Goal: Ask a question

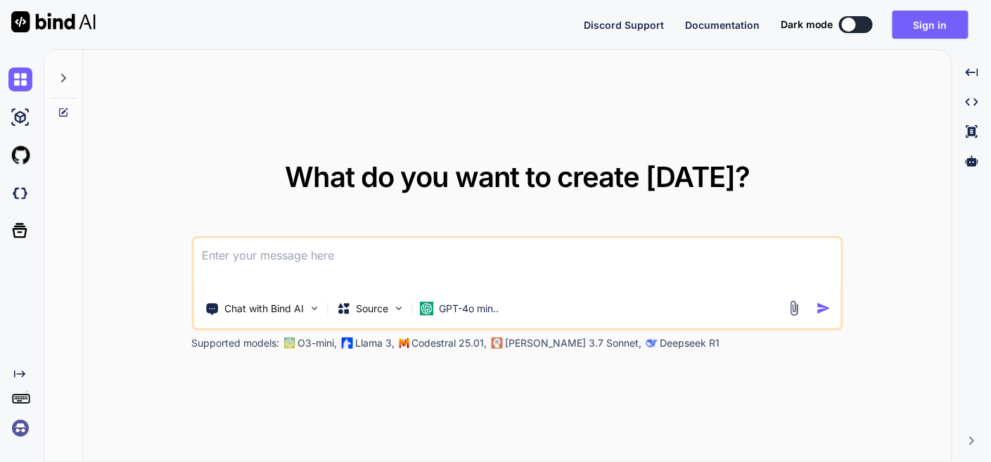
click at [324, 264] on textarea at bounding box center [516, 265] width 647 height 52
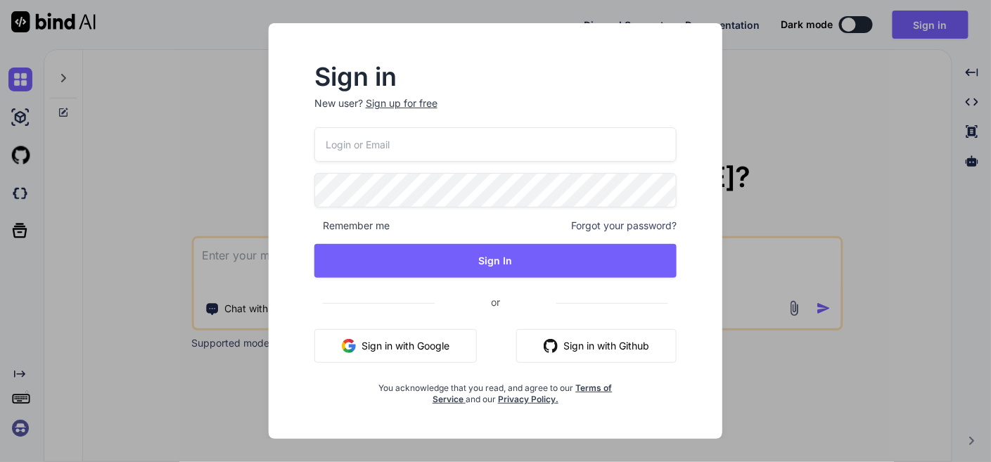
click at [406, 332] on button "Sign in with Google" at bounding box center [396, 346] width 163 height 34
click at [412, 349] on button "Sign in with Google" at bounding box center [396, 346] width 163 height 34
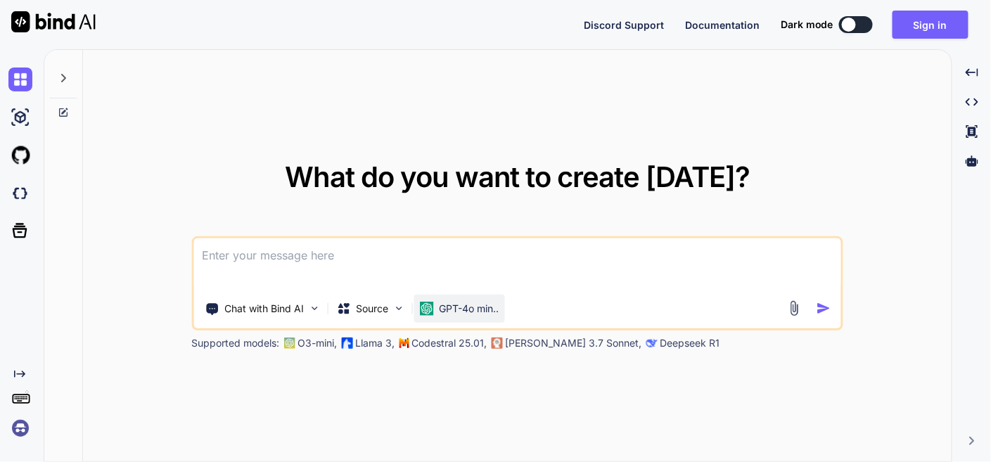
click at [478, 308] on p "GPT-4o min.." at bounding box center [469, 309] width 60 height 14
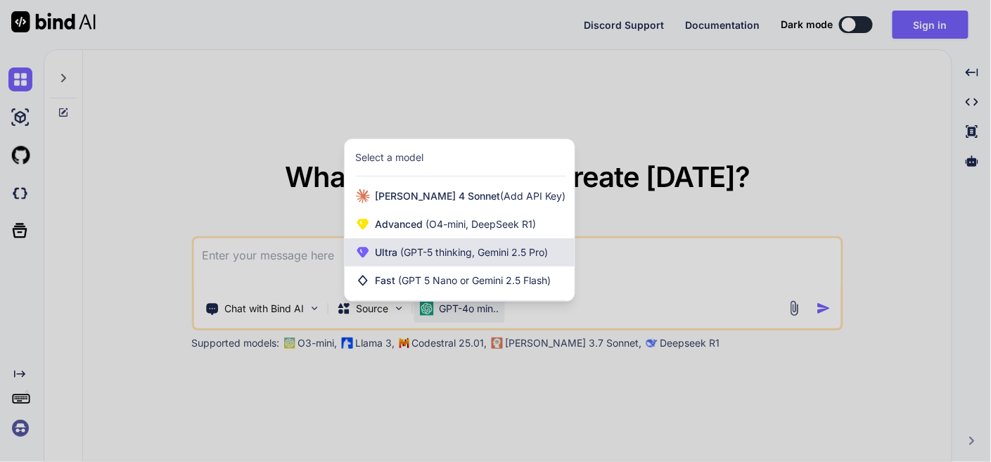
click at [488, 256] on span "(GPT-5 thinking, Gemini 2.5 Pro)" at bounding box center [473, 252] width 151 height 12
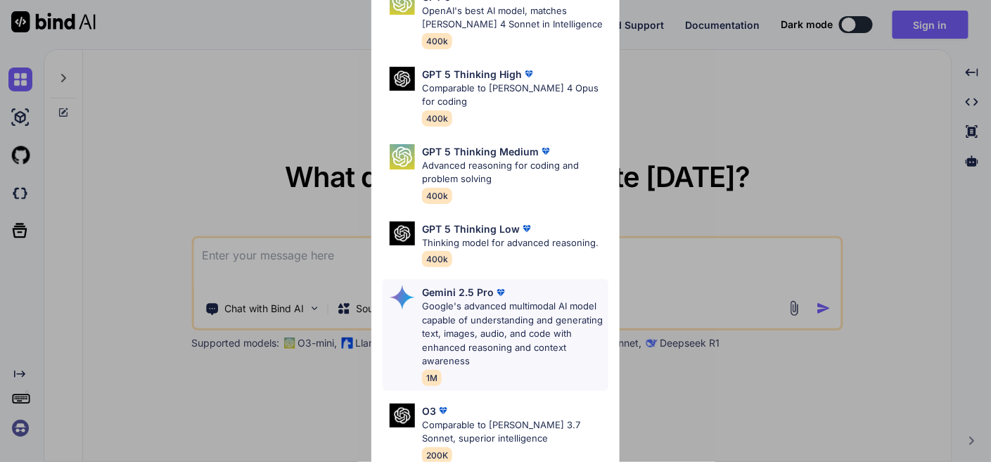
scroll to position [78, 0]
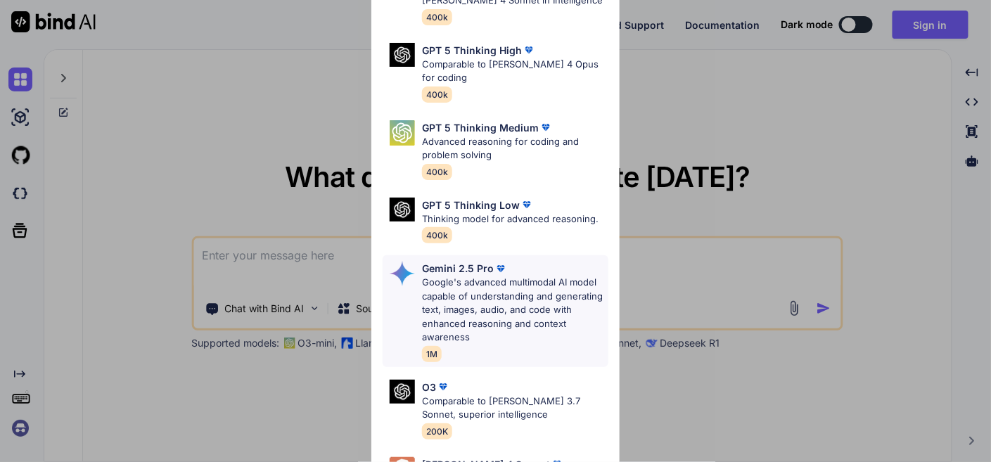
click at [493, 303] on p "Google's advanced multimodal AI model capable of understanding and generating t…" at bounding box center [515, 310] width 186 height 69
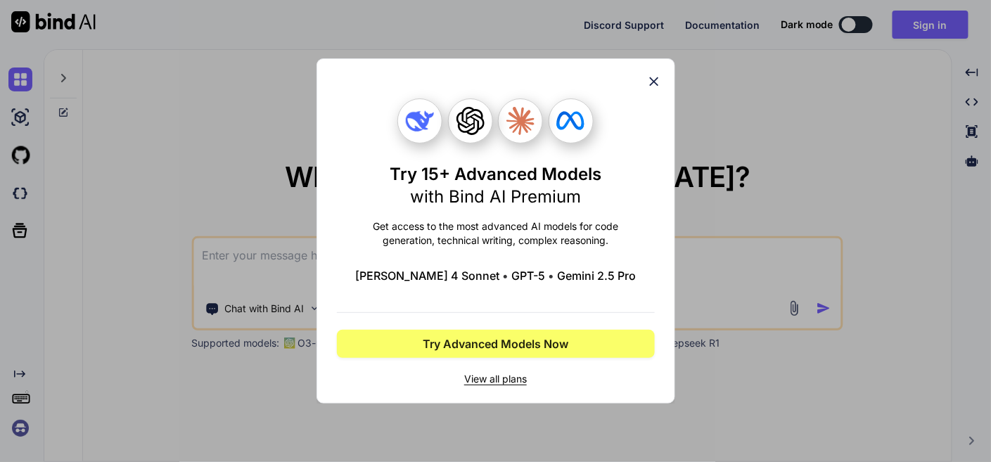
scroll to position [0, 0]
click at [652, 81] on icon at bounding box center [654, 81] width 15 height 15
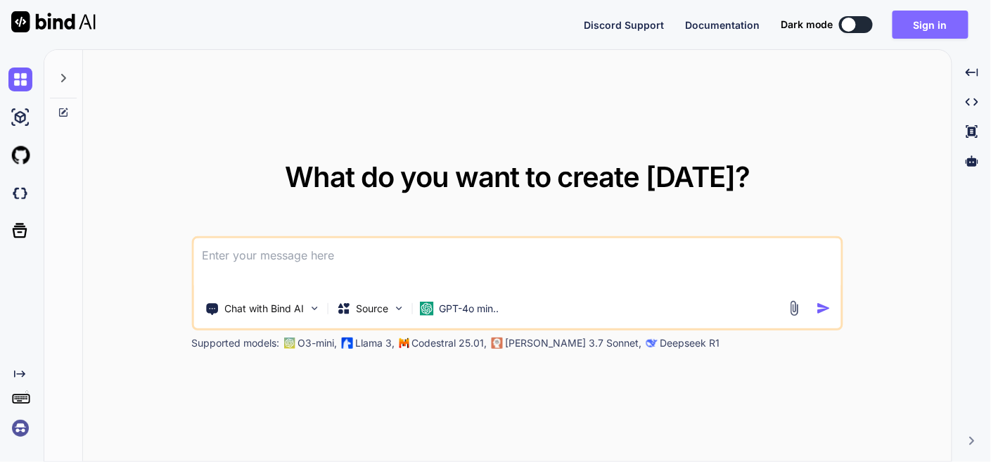
click at [927, 15] on button "Sign in" at bounding box center [931, 25] width 76 height 28
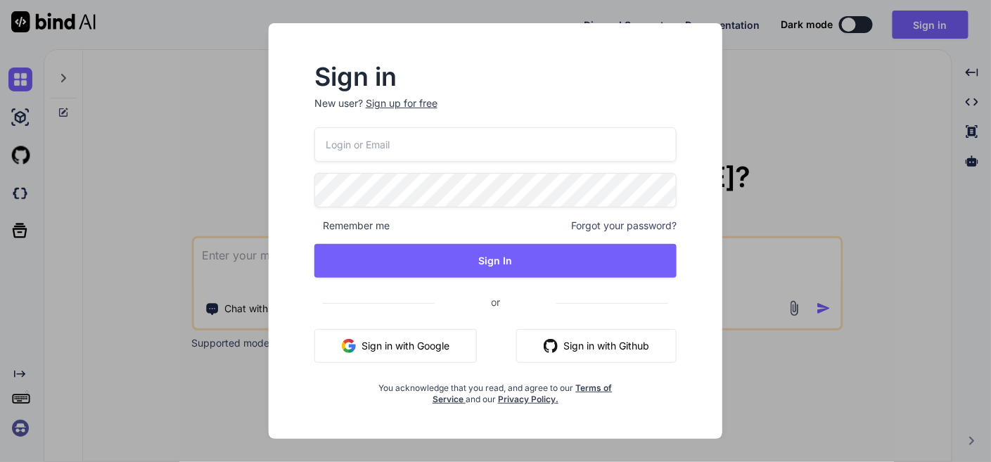
click at [413, 343] on button "Sign in with Google" at bounding box center [396, 346] width 163 height 34
click at [365, 348] on button "Sign in with Google" at bounding box center [396, 346] width 163 height 34
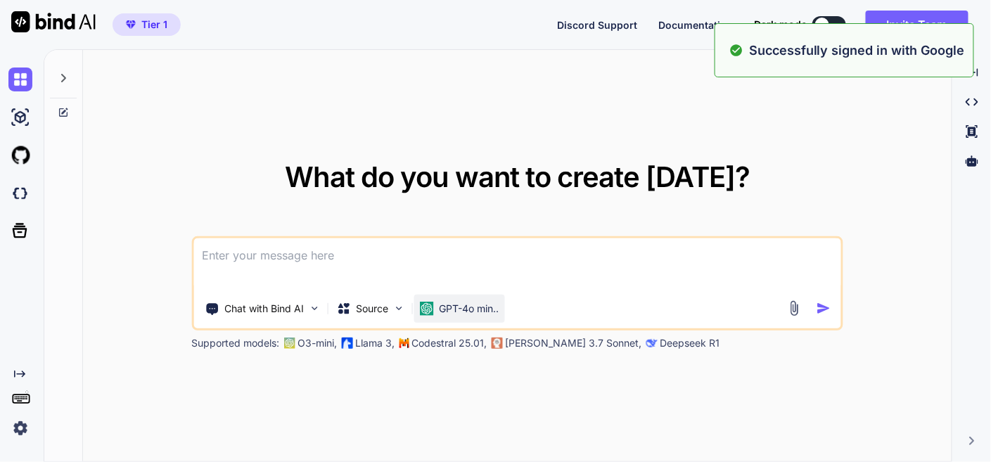
click at [455, 298] on div "GPT-4o min.." at bounding box center [459, 309] width 91 height 28
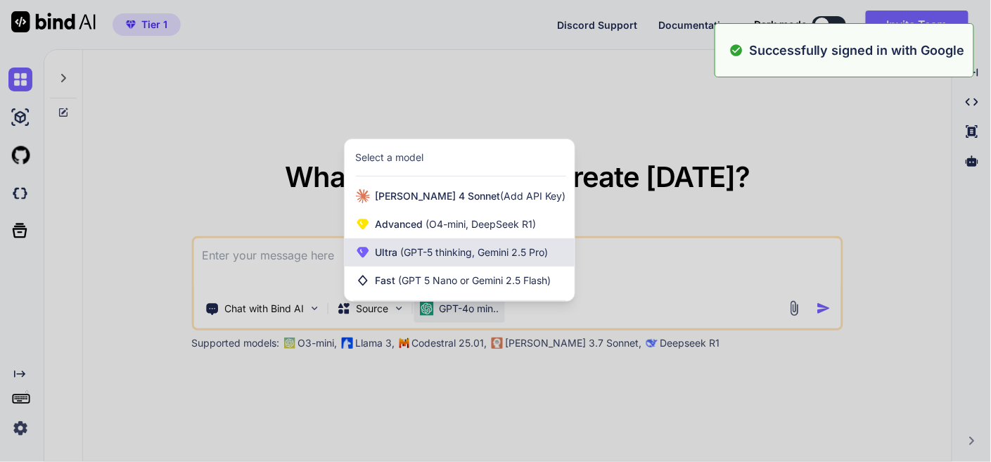
click at [459, 244] on div "Ultra (GPT-5 thinking, Gemini 2.5 Pro)" at bounding box center [460, 253] width 230 height 28
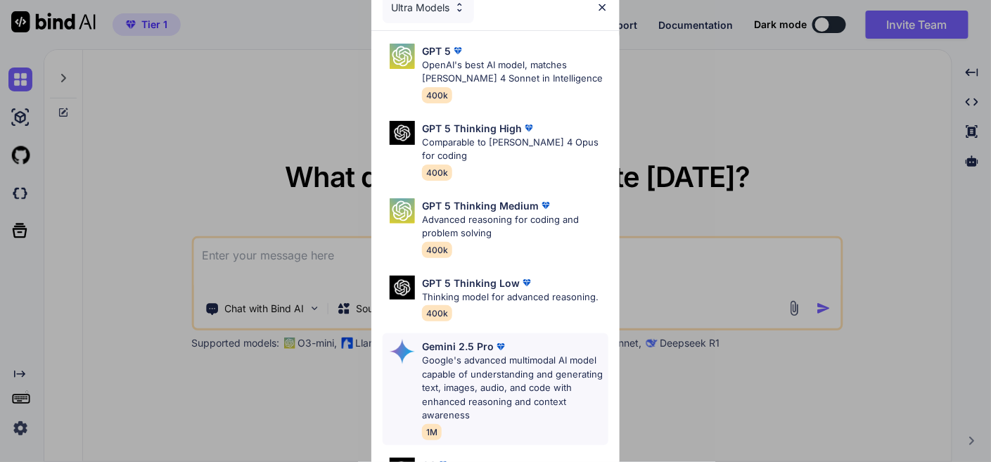
click at [455, 367] on p "Google's advanced multimodal AI model capable of understanding and generating t…" at bounding box center [515, 388] width 186 height 69
type textarea "x"
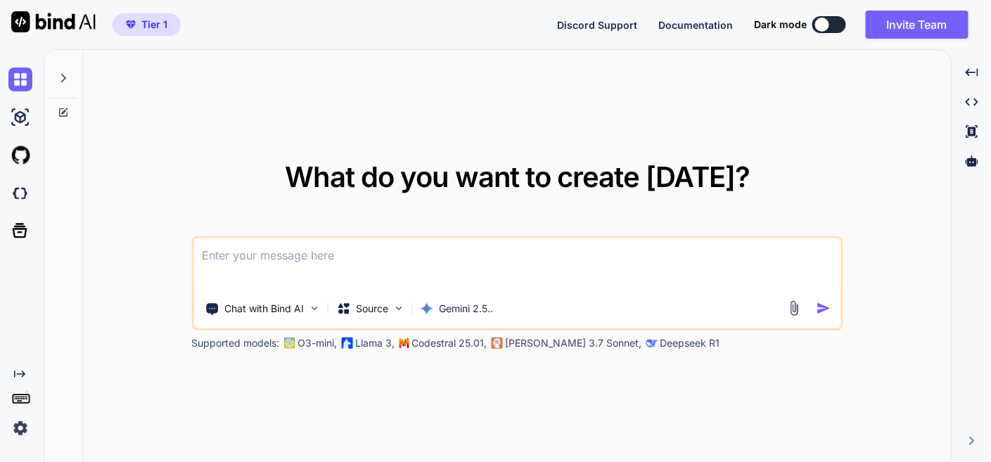
click at [307, 255] on textarea at bounding box center [516, 265] width 647 height 52
type textarea "t"
type textarea "x"
type textarea "th"
type textarea "x"
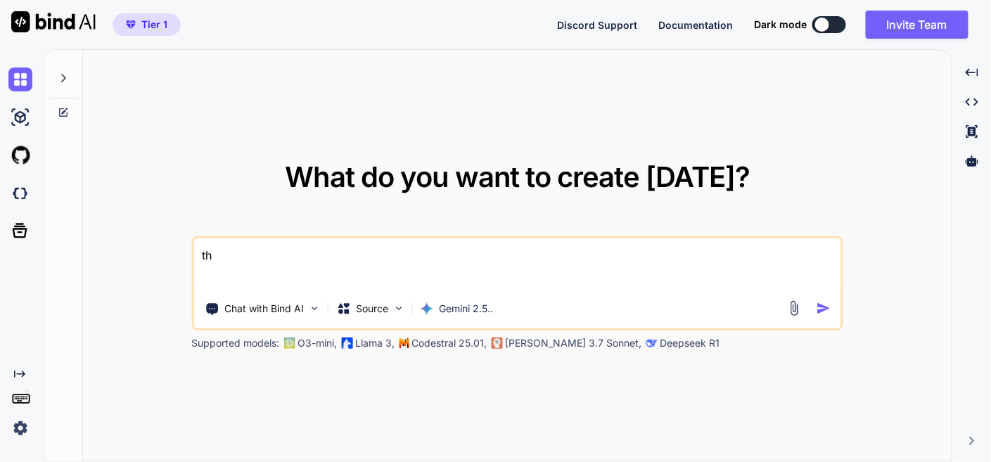
type textarea "thi"
type textarea "x"
type textarea "this"
type textarea "x"
type textarea "this"
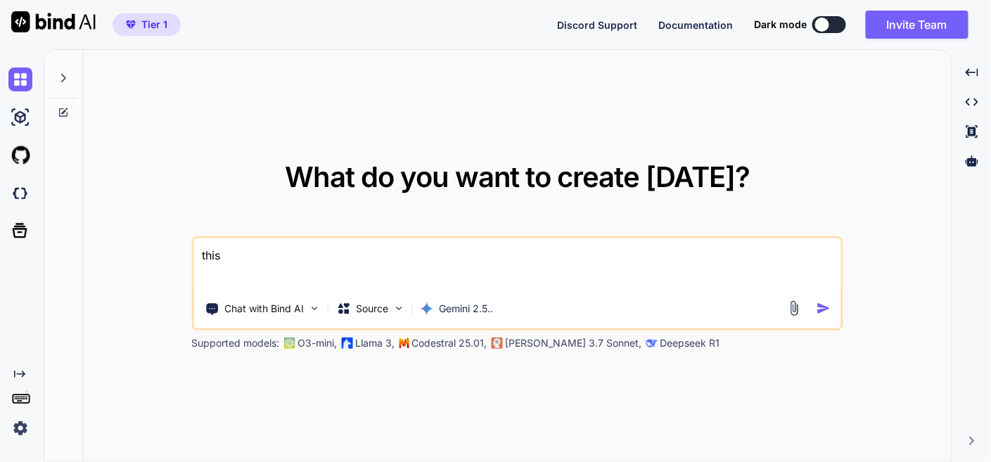
type textarea "x"
type textarea "this i"
type textarea "x"
type textarea "this is"
type textarea "x"
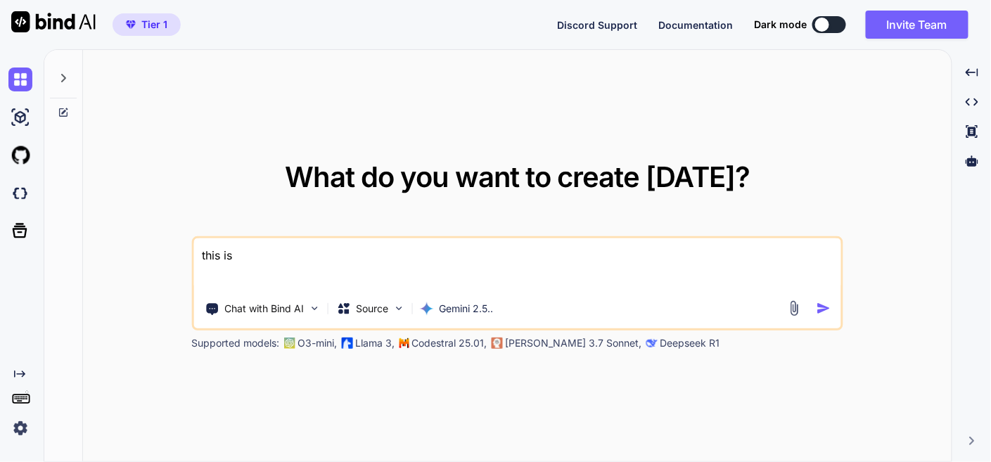
type textarea "this is"
type textarea "x"
type textarea "this is m"
type textarea "x"
type textarea "this is my"
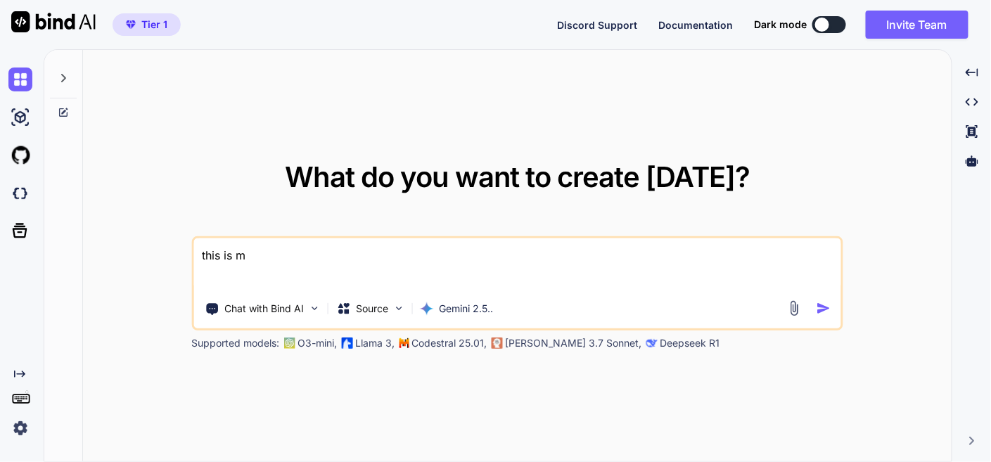
type textarea "x"
type textarea "this is my"
type textarea "x"
type textarea "this is my t"
type textarea "x"
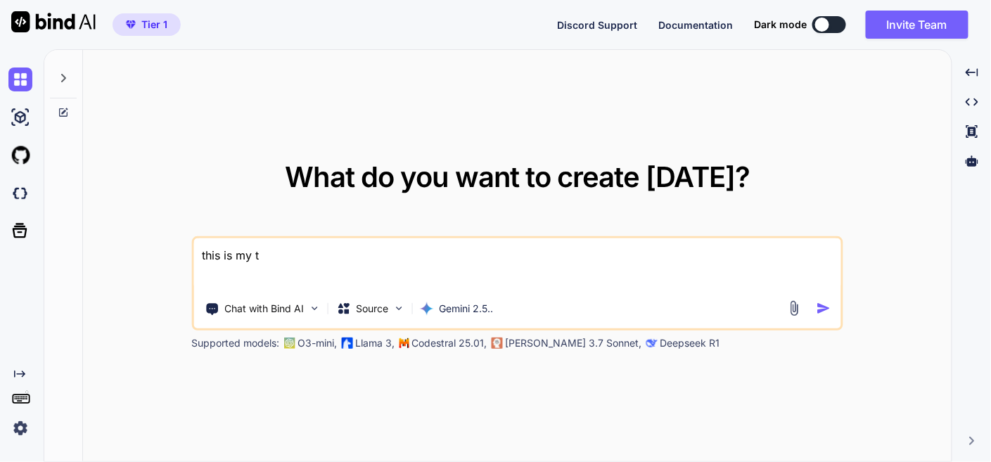
type textarea "this is my to"
type textarea "x"
type textarea "this is my too"
type textarea "x"
type textarea "this is my tool"
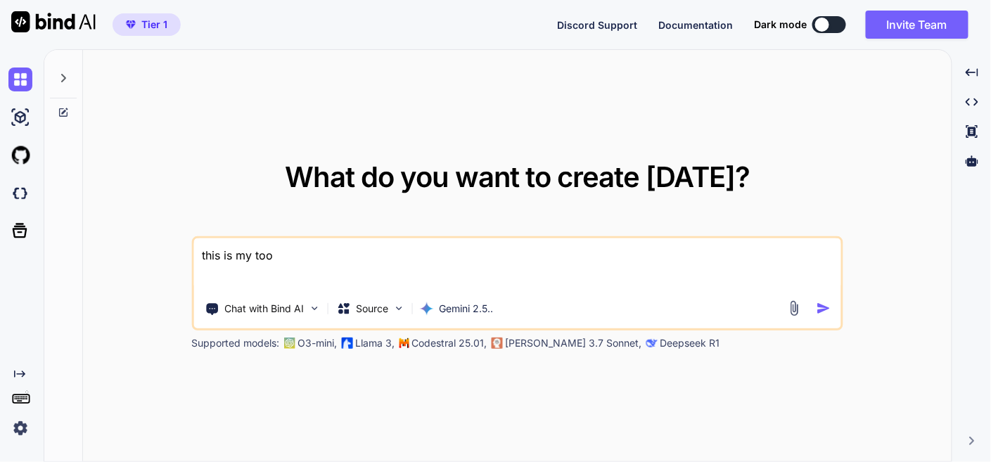
type textarea "x"
type textarea "this is my tool"
type textarea "x"
type textarea "this is my tool -"
type textarea "x"
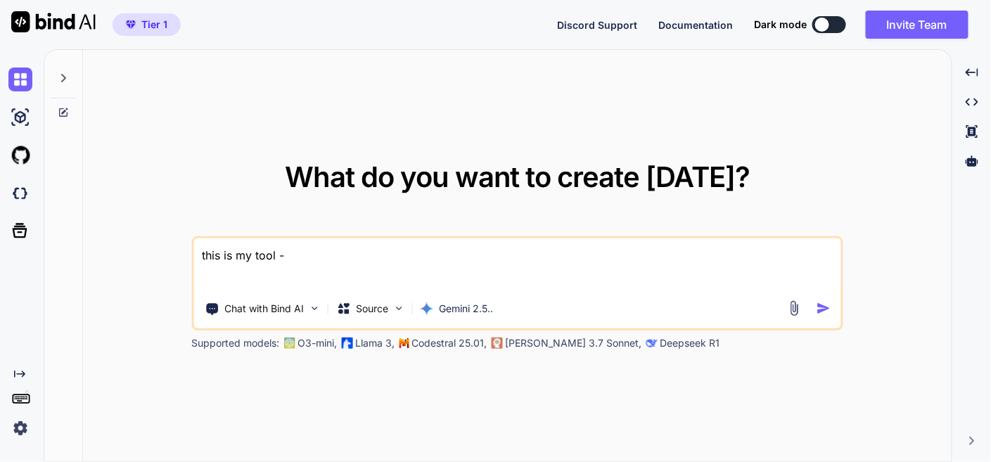
type textarea "this is my tool -"
type textarea "x"
type textarea "this is my tool - ""
type textarea "x"
type textarea "this is my tool - """
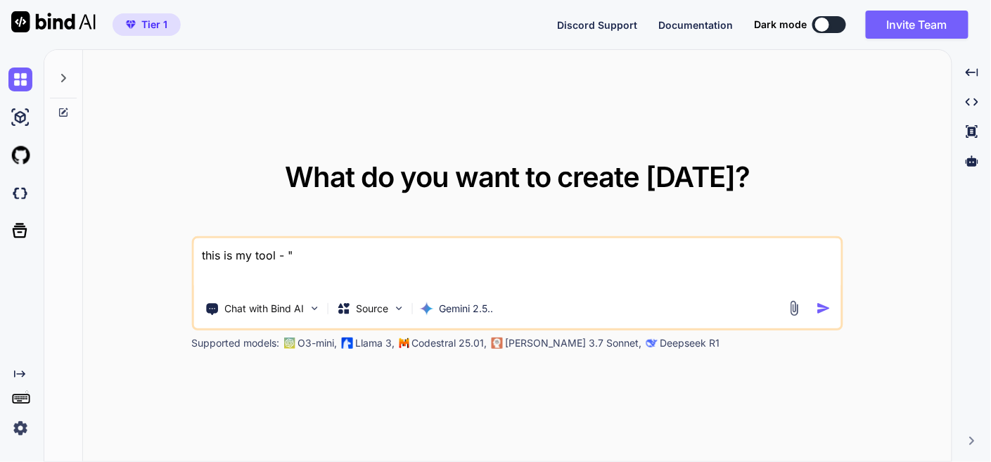
type textarea "x"
paste textarea "here is htaccess code - .htaccess "# Enable the rewrite engine RewriteEngine On…"
type textarea "this is my tool - "here is htaccess code - .htaccess "# Enable the rewrite engi…"
type textarea "x"
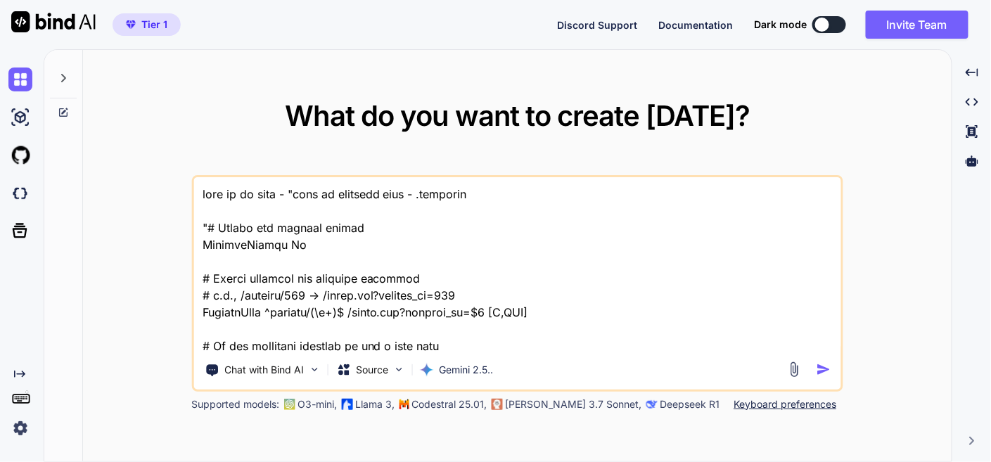
scroll to position [26136, 0]
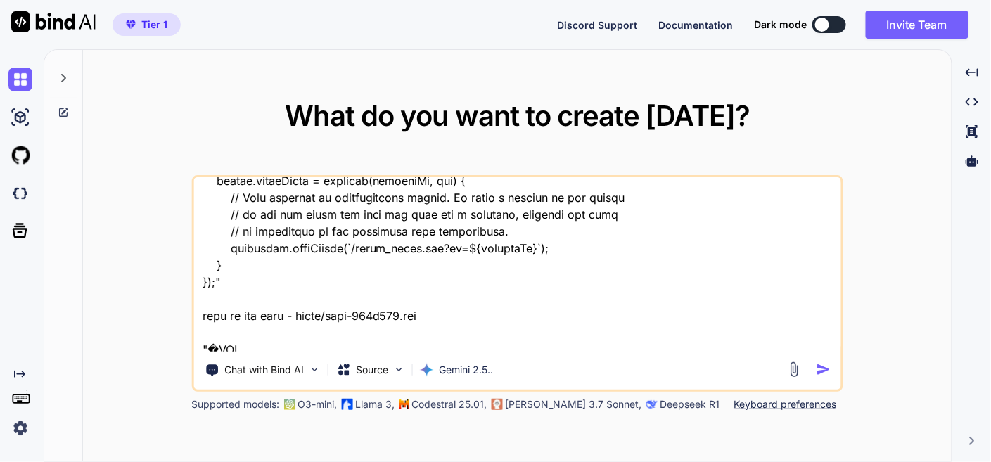
click at [257, 349] on textarea at bounding box center [516, 264] width 647 height 174
type textarea "this is my tool - "here is htaccess code - .htaccess "# Enable the rewrite engi…"
type textarea "x"
type textarea "this is my tool - "here is htaccess code - .htaccess "# Enable the rewrite engi…"
type textarea "x"
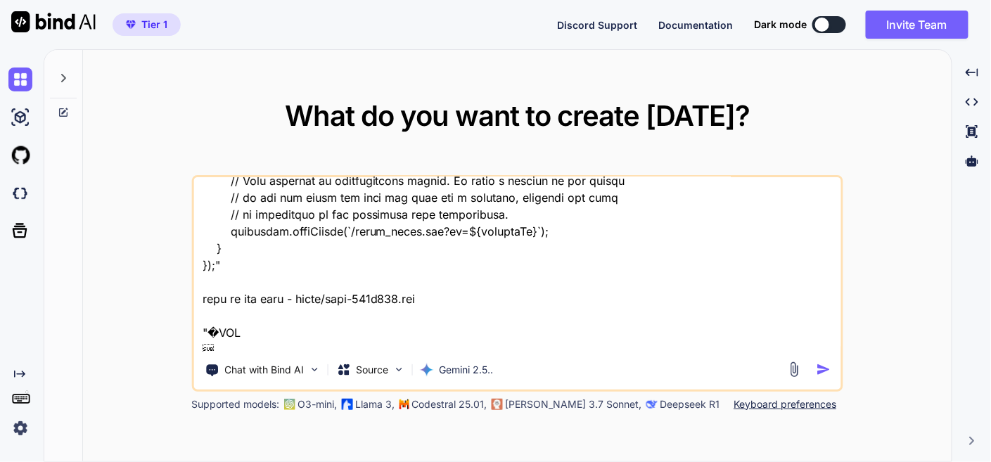
type textarea "this is my tool - "here is htaccess code - .htaccess "# Enable the rewrite engi…"
type textarea "x"
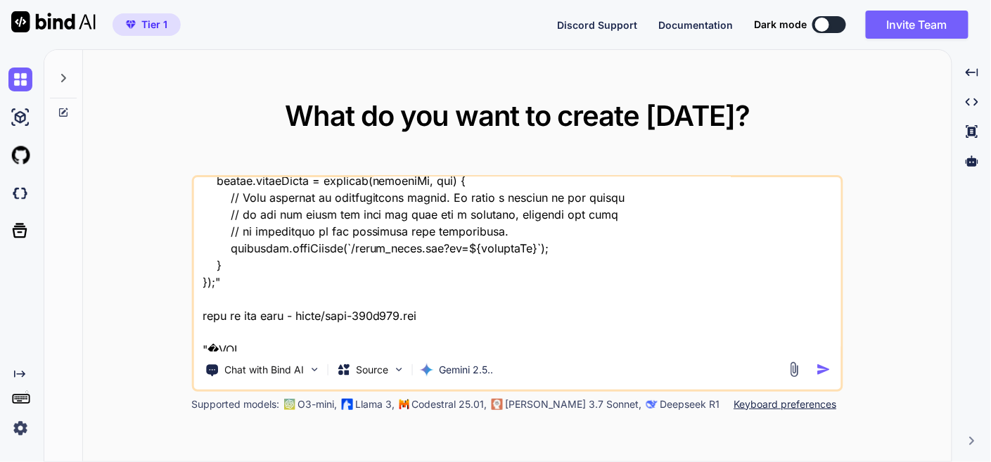
type textarea "this is my tool - "here is htaccess code - .htaccess "# Enable the rewrite engi…"
type textarea "x"
type textarea "this is my tool - "here is htaccess code - .htaccess "# Enable the rewrite engi…"
type textarea "x"
type textarea "this is my tool - "here is htaccess code - .htaccess "# Enable the rewrite engi…"
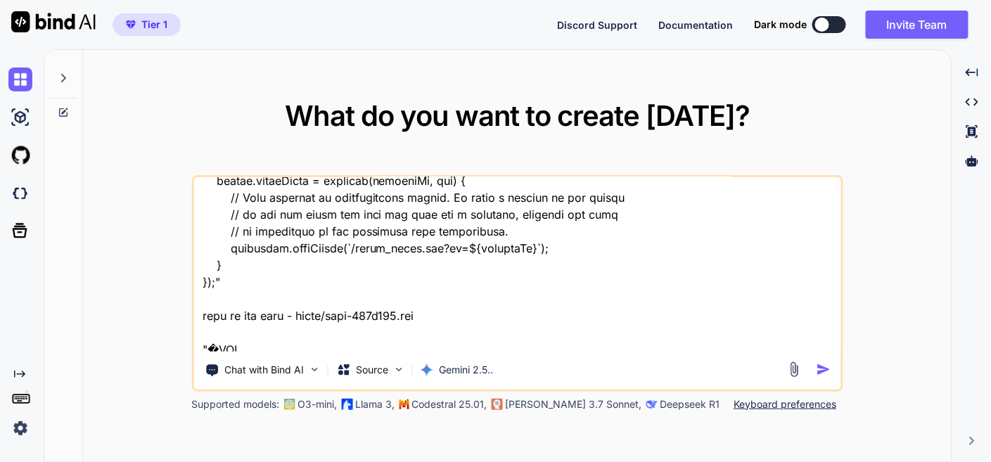
type textarea "x"
type textarea "this is my tool - "here is htaccess code - .htaccess "# Enable the rewrite engi…"
type textarea "x"
type textarea "this is my tool - "here is htaccess code - .htaccess "# Enable the rewrite engi…"
type textarea "x"
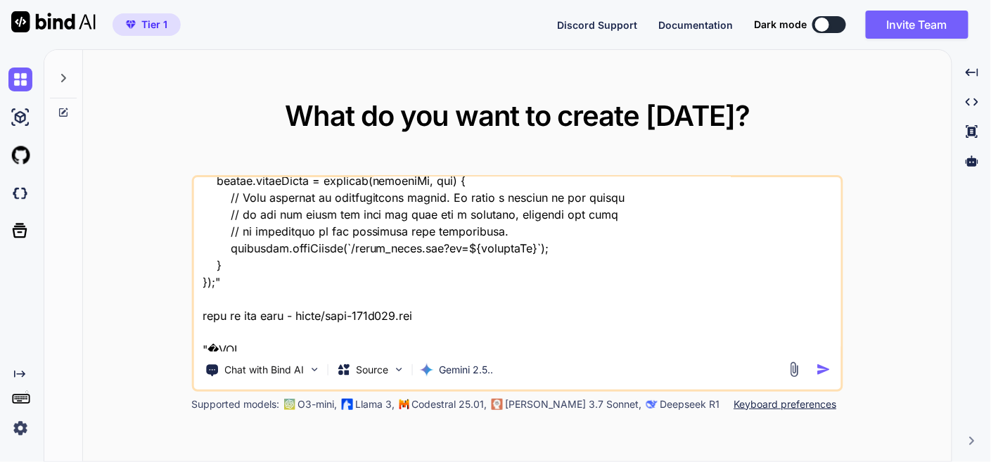
type textarea "this is my tool - "here is htaccess code - .htaccess "# Enable the rewrite engi…"
type textarea "x"
type textarea "this is my tool - "here is htaccess code - .htaccess "# Enable the rewrite engi…"
type textarea "x"
type textarea "this is my tool - "here is htaccess code - .htaccess "# Enable the rewrite engi…"
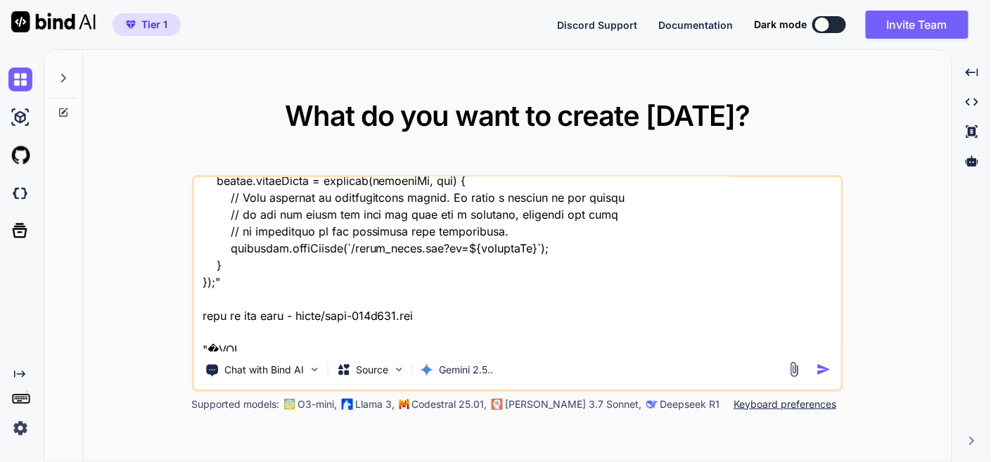
type textarea "x"
type textarea "this is my tool - "here is htaccess code - .htaccess "# Enable the rewrite engi…"
type textarea "x"
type textarea "this is my tool - "here is htaccess code - .htaccess "# Enable the rewrite engi…"
type textarea "x"
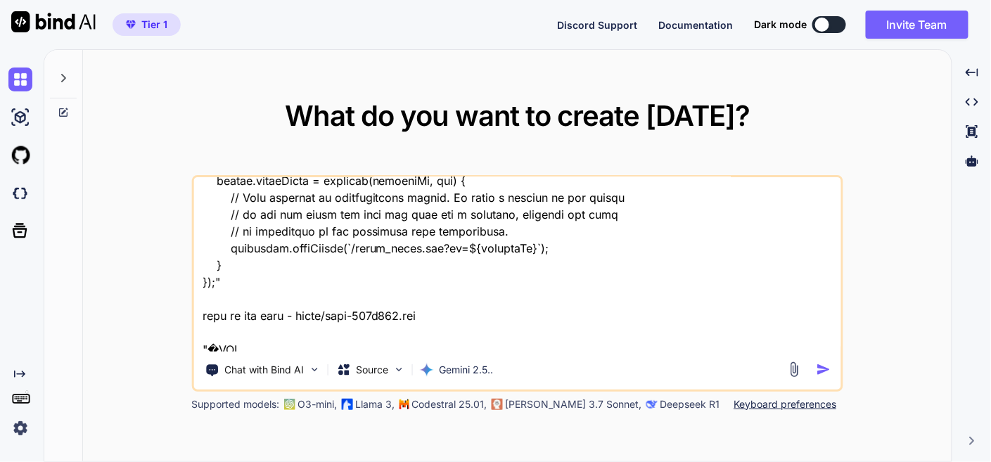
type textarea "this is my tool - "here is htaccess code - .htaccess "# Enable the rewrite engi…"
type textarea "x"
type textarea "this is my tool - "here is htaccess code - .htaccess "# Enable the rewrite engi…"
type textarea "x"
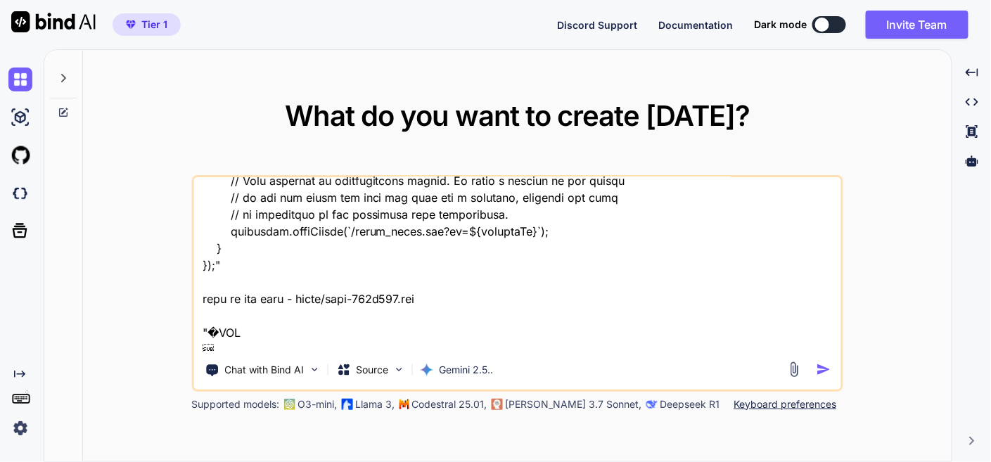
type textarea "this is my tool - "here is htaccess code - .htaccess "# Enable the rewrite engi…"
type textarea "x"
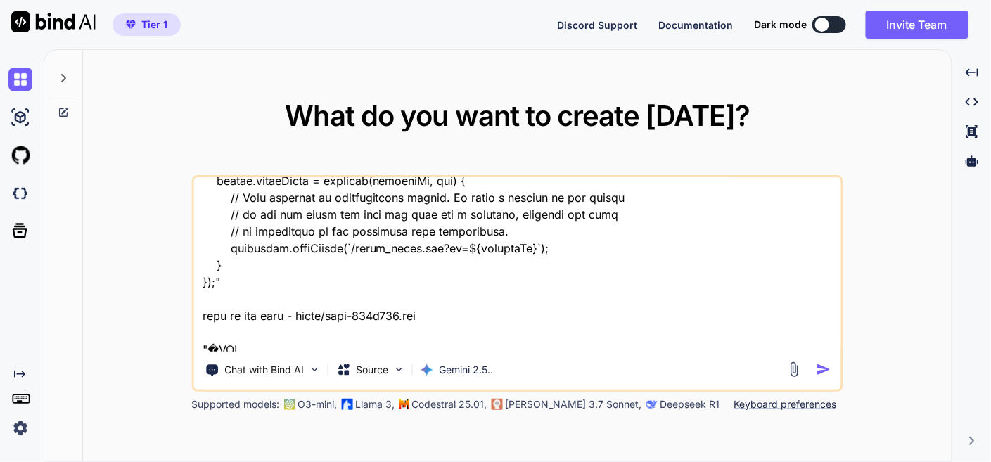
type textarea "this is my tool - "here is htaccess code - .htaccess "# Enable the rewrite engi…"
type textarea "x"
type textarea "this is my tool - "here is htaccess code - .htaccess "# Enable the rewrite engi…"
type textarea "x"
type textarea "this is my tool - "here is htaccess code - .htaccess "# Enable the rewrite engi…"
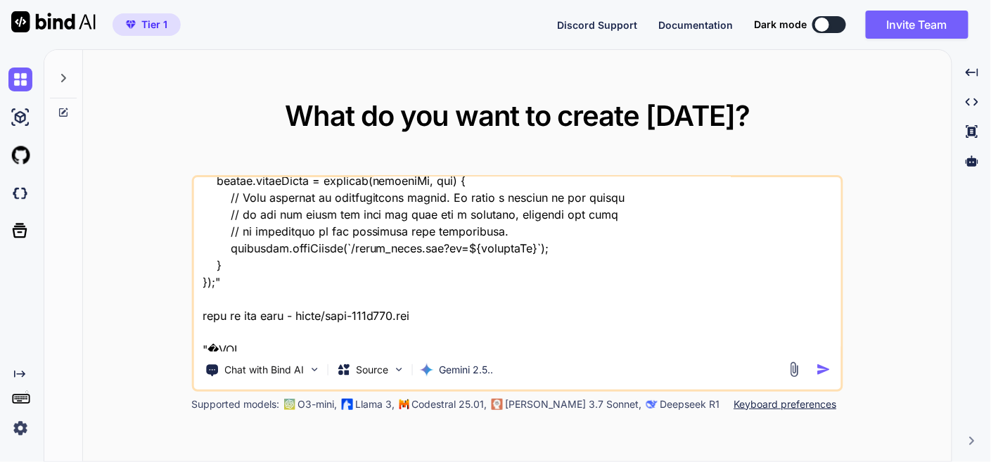
type textarea "x"
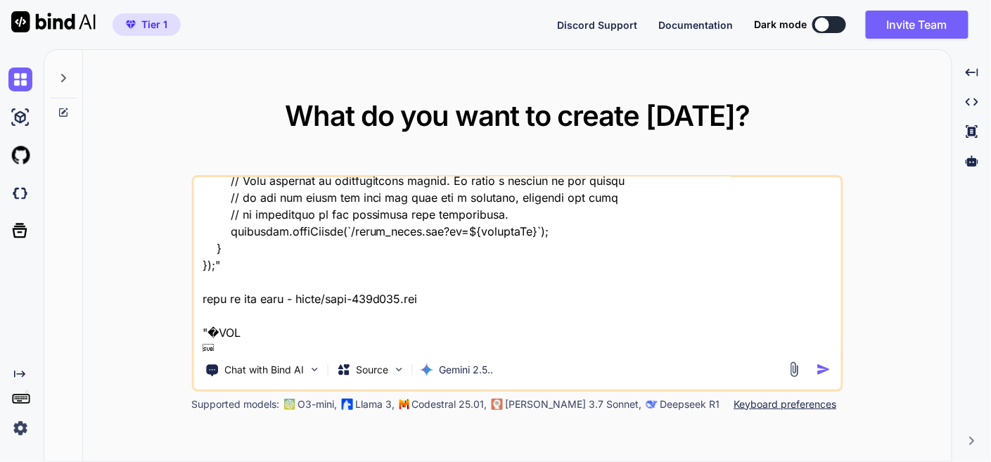
type textarea "this is my tool - "here is htaccess code - .htaccess "# Enable the rewrite engi…"
type textarea "x"
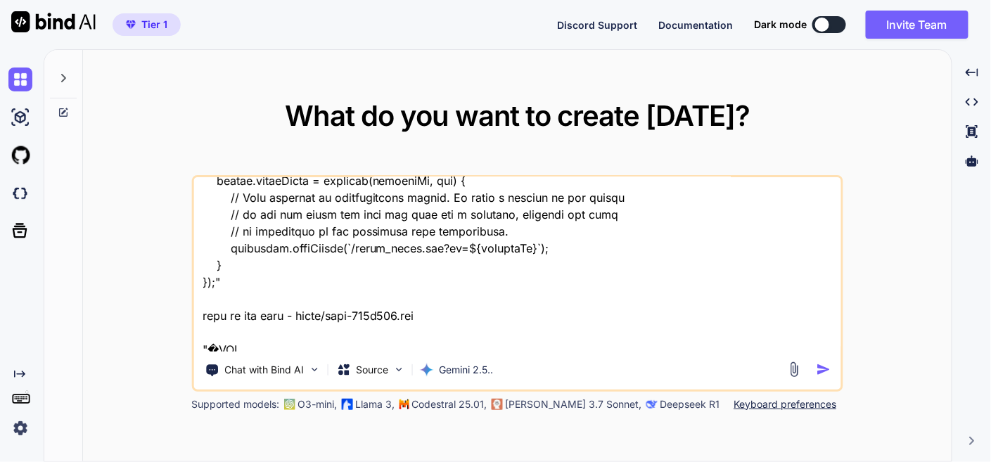
type textarea "this is my tool - "here is htaccess code - .htaccess "# Enable the rewrite engi…"
type textarea "x"
type textarea "this is my tool - "here is htaccess code - .htaccess "# Enable the rewrite engi…"
type textarea "x"
type textarea "this is my tool - "here is htaccess code - .htaccess "# Enable the rewrite engi…"
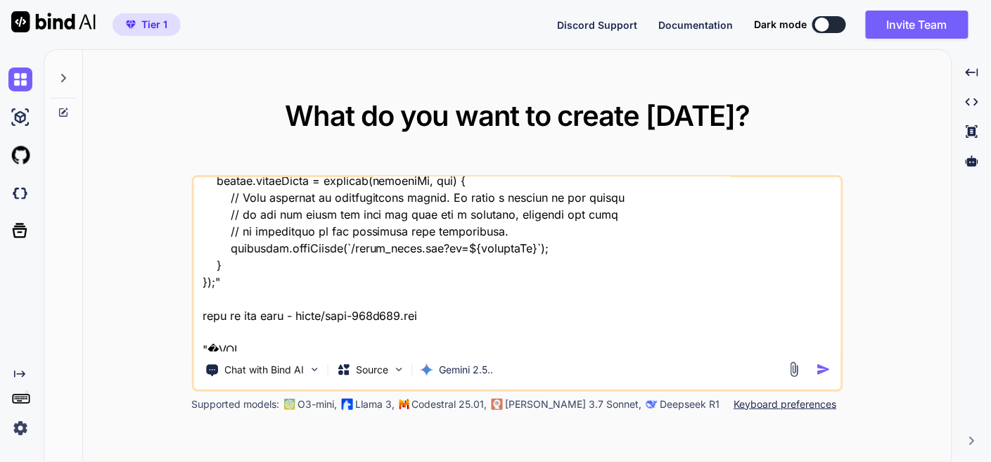
type textarea "x"
type textarea "this is my tool - "here is htaccess code - .htaccess "# Enable the rewrite engi…"
type textarea "x"
type textarea "this is my tool - "here is htaccess code - .htaccess "# Enable the rewrite engi…"
type textarea "x"
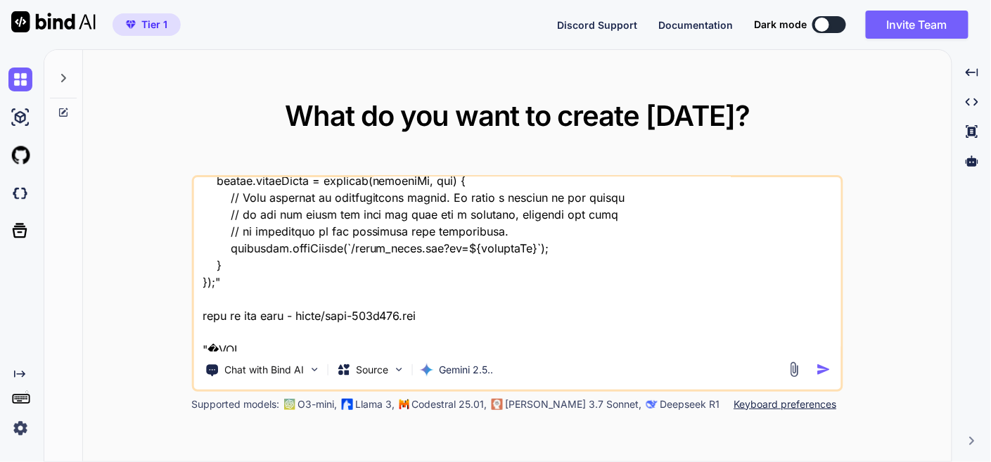
type textarea "this is my tool - "here is htaccess code - .htaccess "# Enable the rewrite engi…"
type textarea "x"
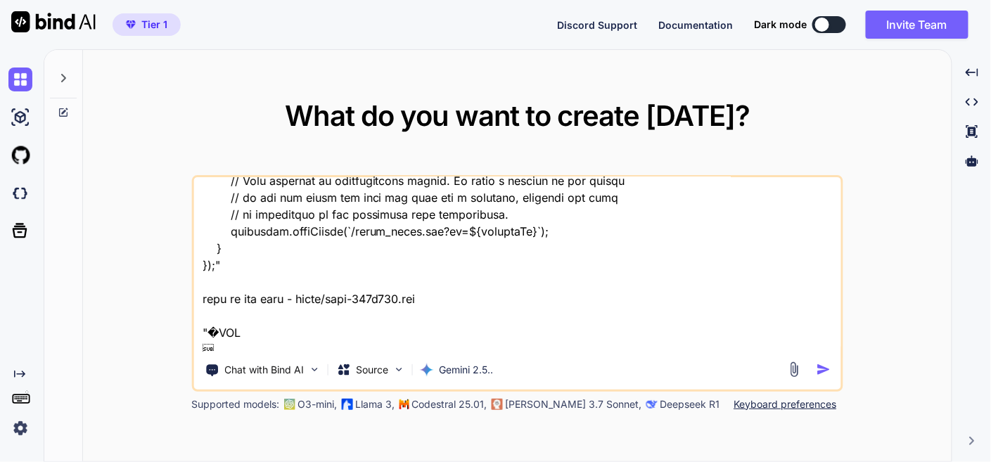
type textarea "this is my tool - "here is htaccess code - .htaccess "# Enable the rewrite engi…"
type textarea "x"
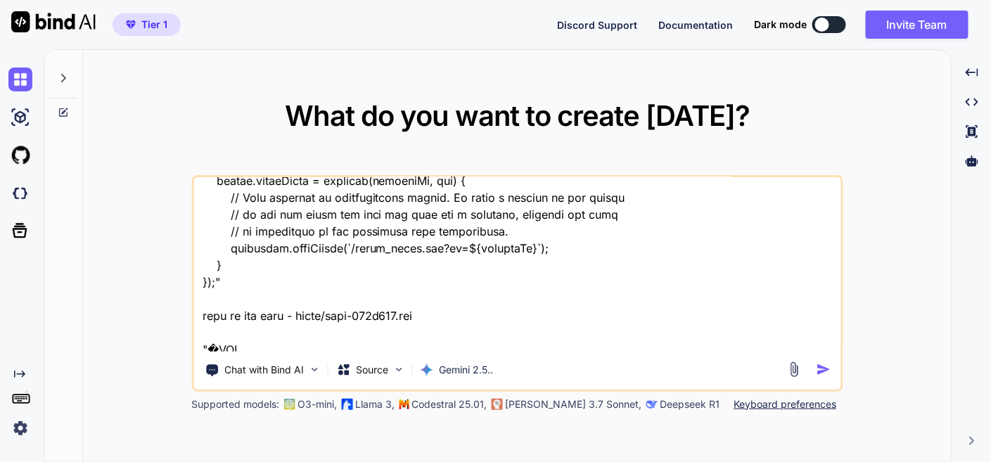
type textarea "this is my tool - "here is htaccess code - .htaccess "# Enable the rewrite engi…"
type textarea "x"
type textarea "this is my tool - "here is htaccess code - .htaccess "# Enable the rewrite engi…"
type textarea "x"
type textarea "this is my tool - "here is htaccess code - .htaccess "# Enable the rewrite engi…"
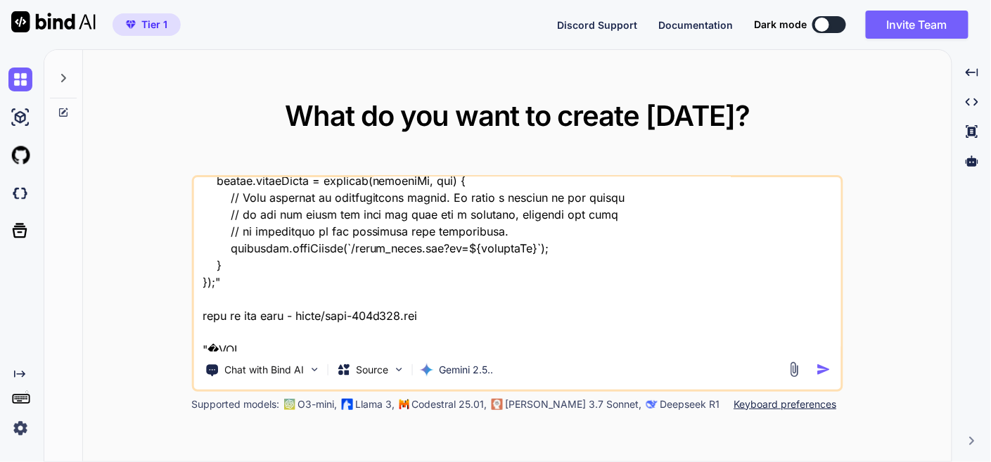
type textarea "x"
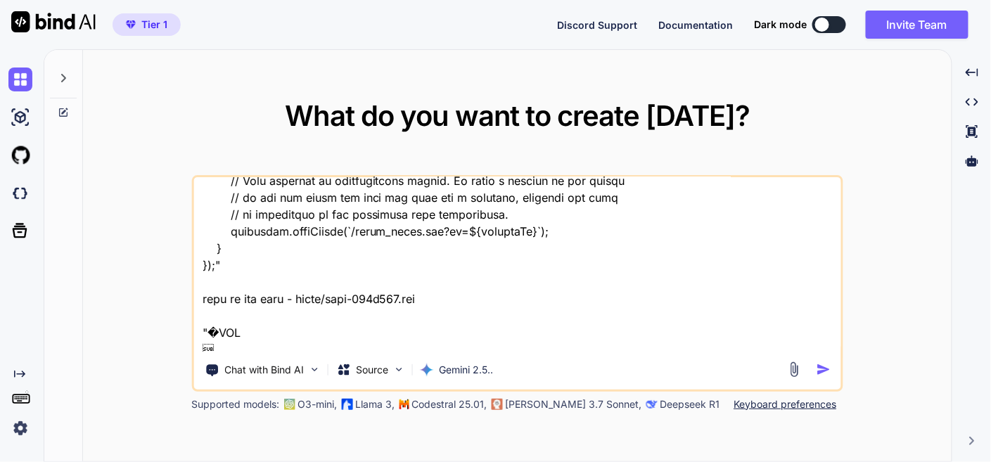
type textarea "this is my tool - "here is htaccess code - .htaccess "# Enable the rewrite engi…"
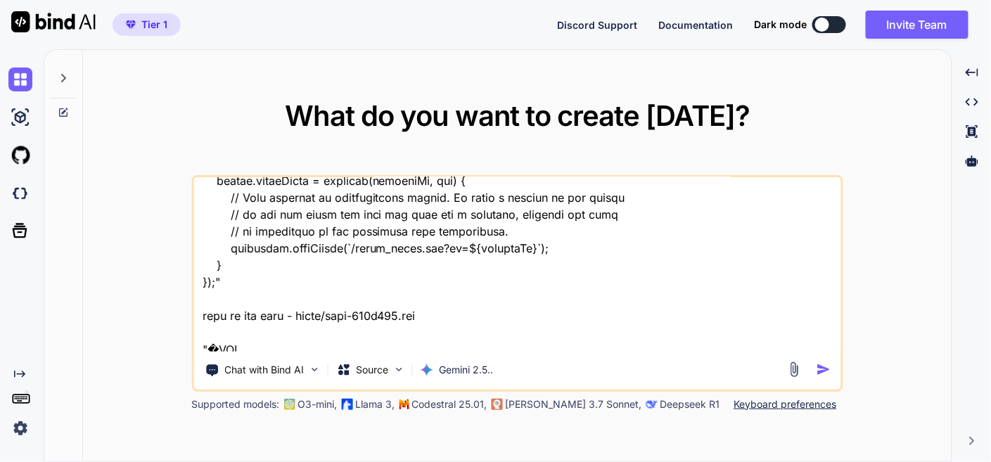
type textarea "x"
type textarea "this is my tool - "here is htaccess code - .htaccess "# Enable the rewrite engi…"
type textarea "x"
type textarea "this is my tool - "here is htaccess code - .htaccess "# Enable the rewrite engi…"
type textarea "x"
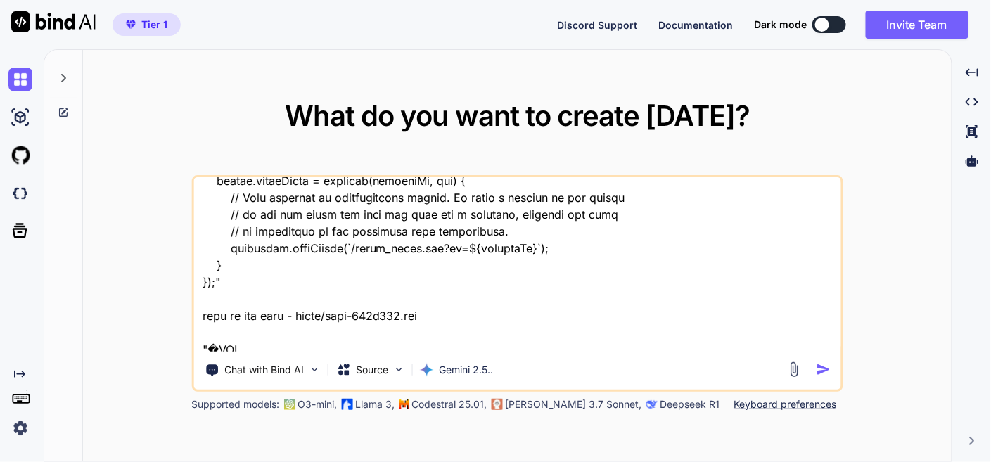
type textarea "this is my tool - "here is htaccess code - .htaccess "# Enable the rewrite engi…"
type textarea "x"
type textarea "this is my tool - "here is htaccess code - .htaccess "# Enable the rewrite engi…"
type textarea "x"
type textarea "this is my tool - "here is htaccess code - .htaccess "# Enable the rewrite engi…"
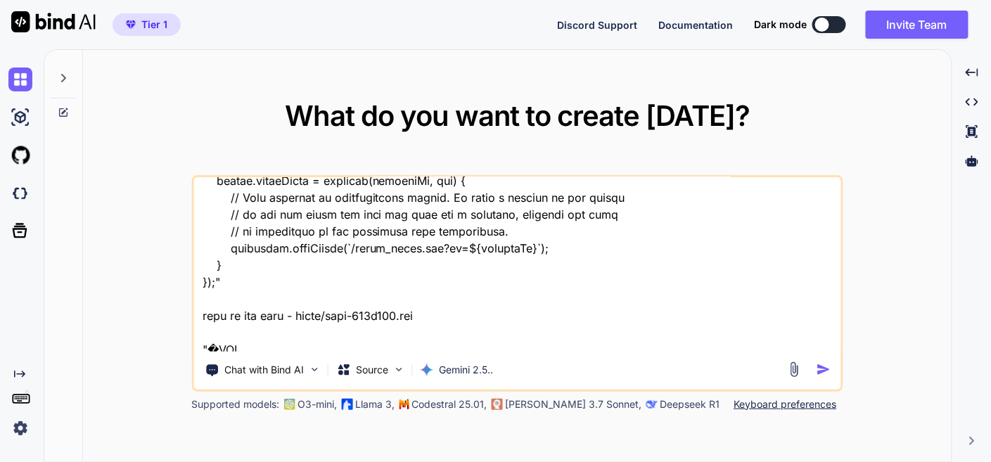
type textarea "x"
type textarea "this is my tool - "here is htaccess code - .htaccess "# Enable the rewrite engi…"
type textarea "x"
type textarea "this is my tool - "here is htaccess code - .htaccess "# Enable the rewrite engi…"
type textarea "x"
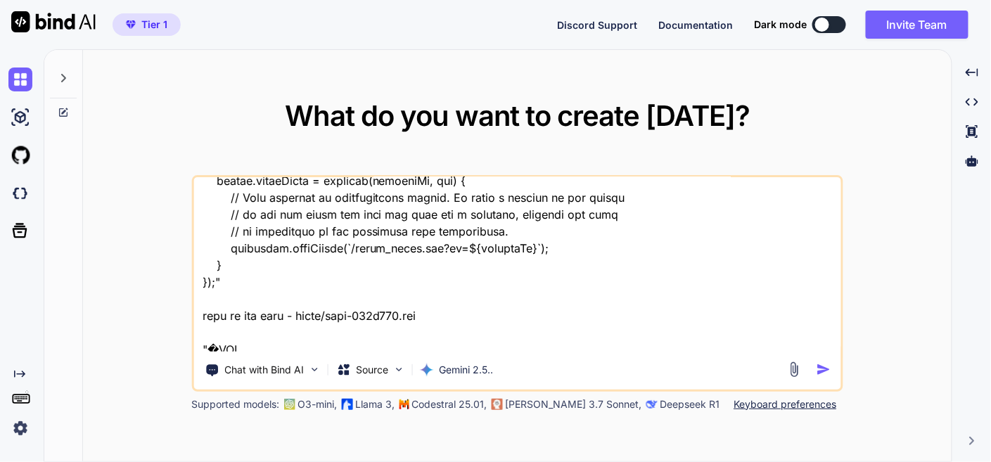
type textarea "this is my tool - "here is htaccess code - .htaccess "# Enable the rewrite engi…"
type textarea "x"
type textarea "this is my tool - "here is htaccess code - .htaccess "# Enable the rewrite engi…"
type textarea "x"
type textarea "this is my tool - "here is htaccess code - .htaccess "# Enable the rewrite engi…"
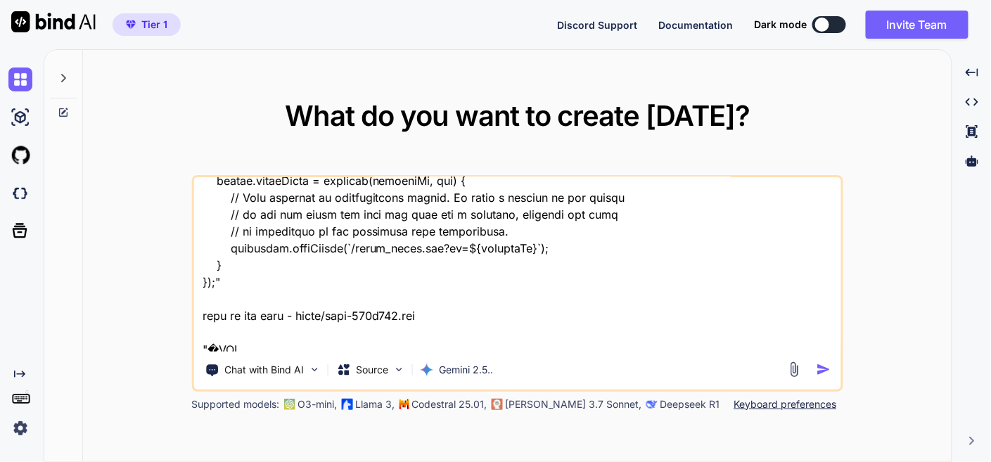
type textarea "x"
type textarea "this is my tool - "here is htaccess code - .htaccess "# Enable the rewrite engi…"
type textarea "x"
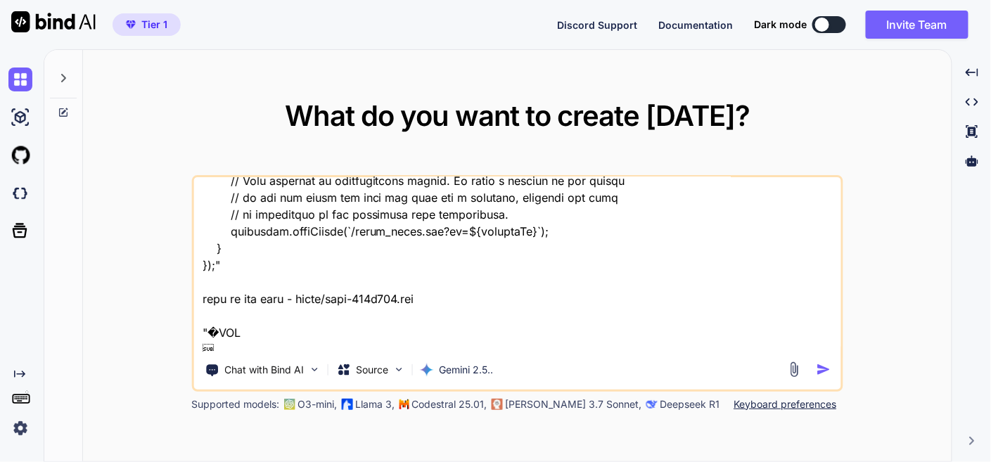
type textarea "this is my tool - "here is htaccess code - .htaccess "# Enable the rewrite engi…"
type textarea "x"
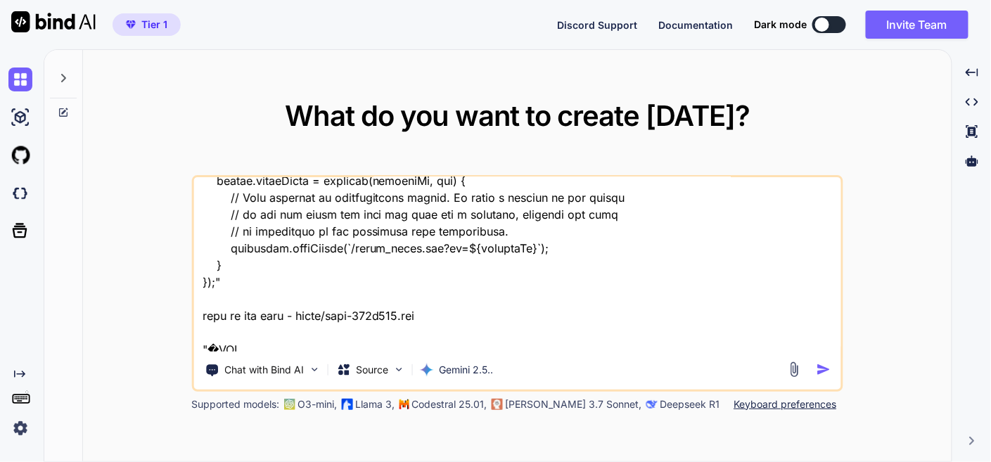
type textarea "this is my tool - "here is htaccess code - .htaccess "# Enable the rewrite engi…"
type textarea "x"
type textarea "this is my tool - "here is htaccess code - .htaccess "# Enable the rewrite engi…"
type textarea "x"
type textarea "this is my tool - "here is htaccess code - .htaccess "# Enable the rewrite engi…"
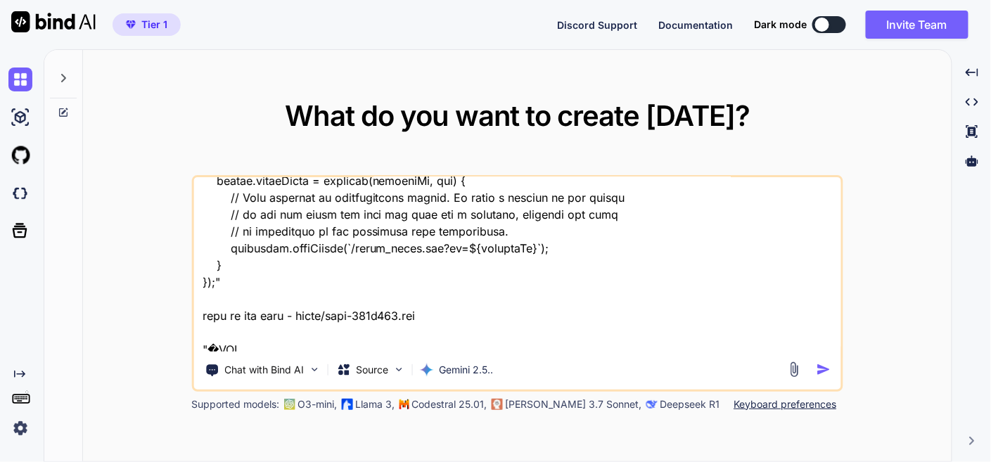
type textarea "x"
type textarea "this is my tool - "here is htaccess code - .htaccess "# Enable the rewrite engi…"
type textarea "x"
type textarea "this is my tool - "here is htaccess code - .htaccess "# Enable the rewrite engi…"
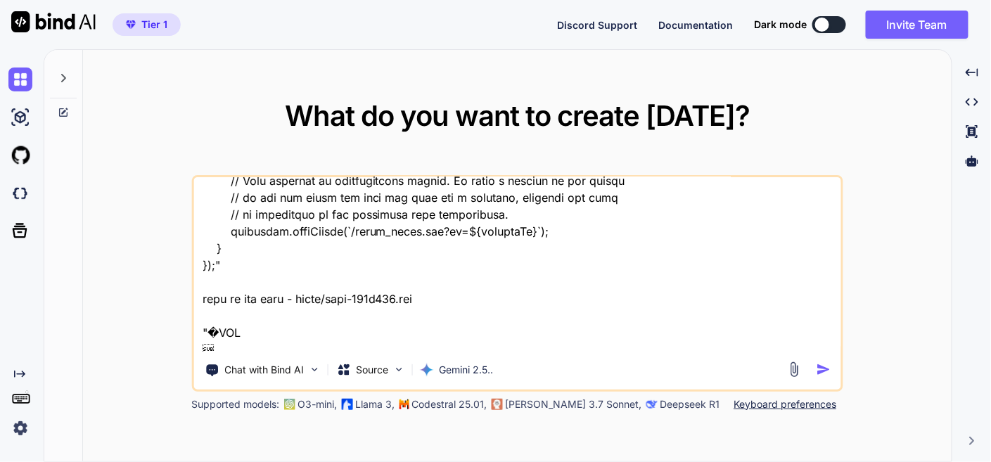
type textarea "x"
type textarea "this is my tool - "here is htaccess code - .htaccess "# Enable the rewrite engi…"
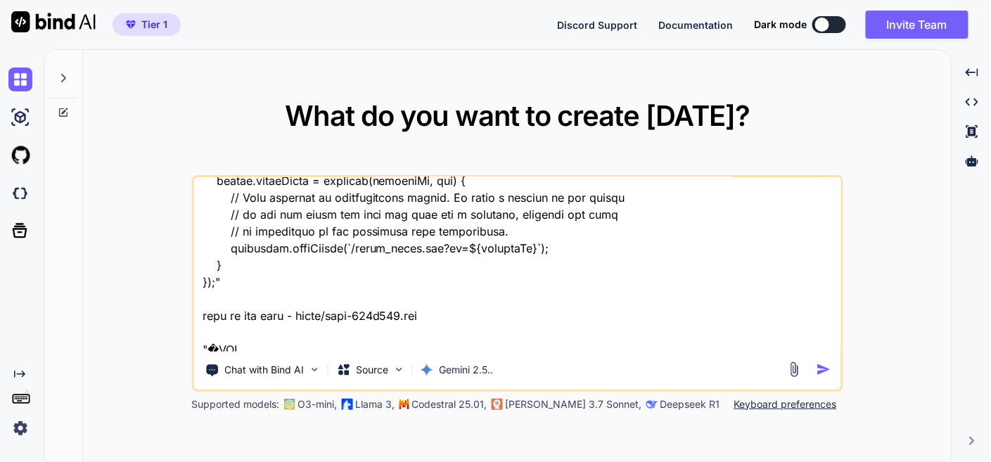
type textarea "x"
type textarea "this is my tool - "here is htaccess code - .htaccess "# Enable the rewrite engi…"
type textarea "x"
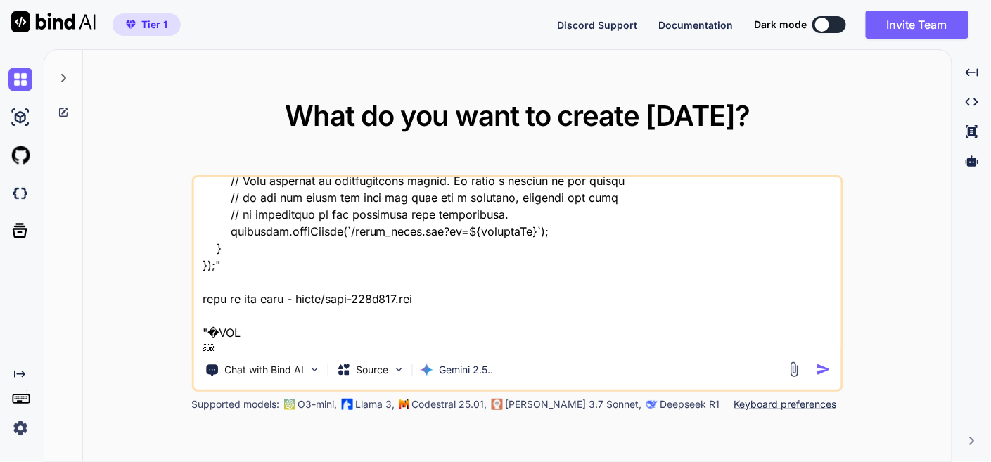
type textarea "this is my tool - "here is htaccess code - .htaccess "# Enable the rewrite engi…"
type textarea "x"
type textarea "this is my tool - "here is htaccess code - .htaccess "# Enable the rewrite engi…"
type textarea "x"
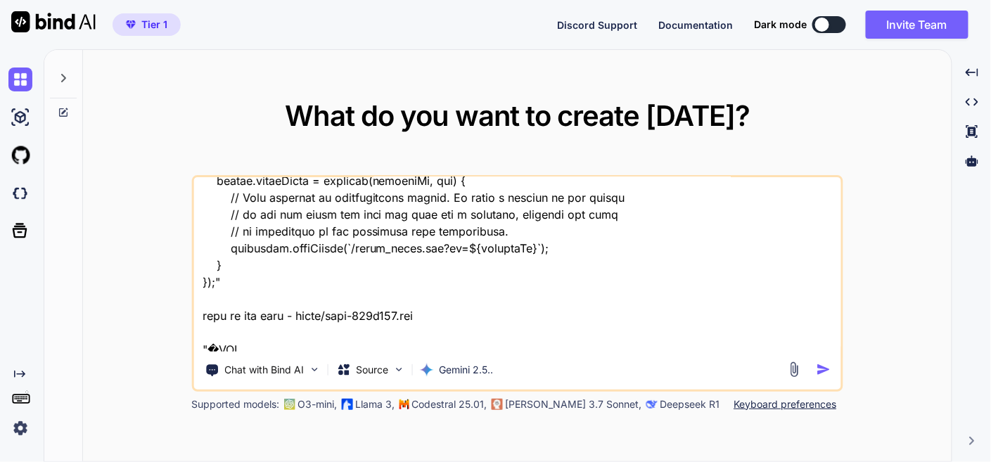
type textarea "this is my tool - "here is htaccess code - .htaccess "# Enable the rewrite engi…"
type textarea "x"
type textarea "this is my tool - "here is htaccess code - .htaccess "# Enable the rewrite engi…"
type textarea "x"
type textarea "this is my tool - "here is htaccess code - .htaccess "# Enable the rewrite engi…"
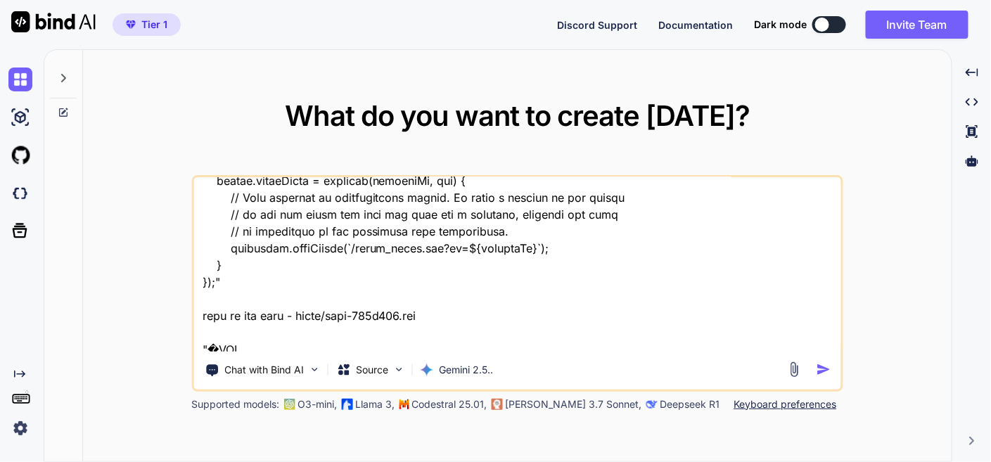
type textarea "x"
type textarea "this is my tool - "here is htaccess code - .htaccess "# Enable the rewrite engi…"
type textarea "x"
type textarea "this is my tool - "here is htaccess code - .htaccess "# Enable the rewrite engi…"
type textarea "x"
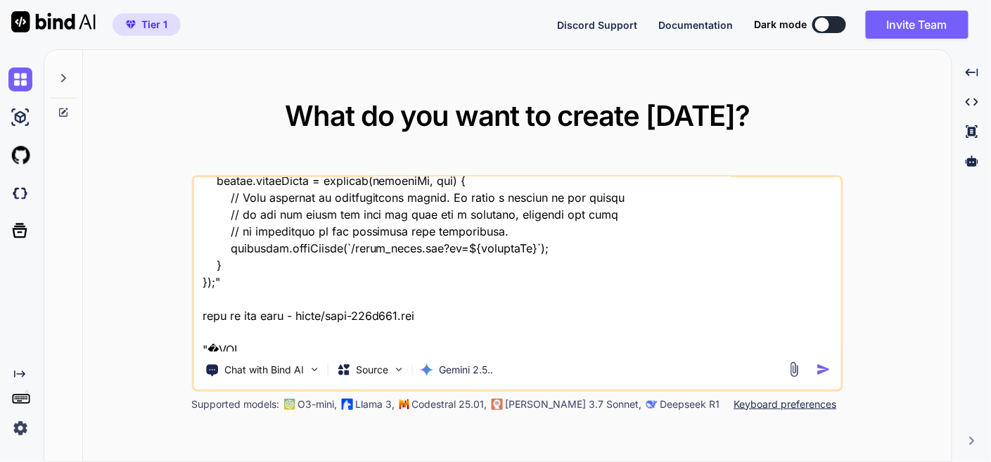
type textarea "this is my tool - "here is htaccess code - .htaccess "# Enable the rewrite engi…"
type textarea "x"
type textarea "this is my tool - "here is htaccess code - .htaccess "# Enable the rewrite engi…"
type textarea "x"
type textarea "this is my tool - "here is htaccess code - .htaccess "# Enable the rewrite engi…"
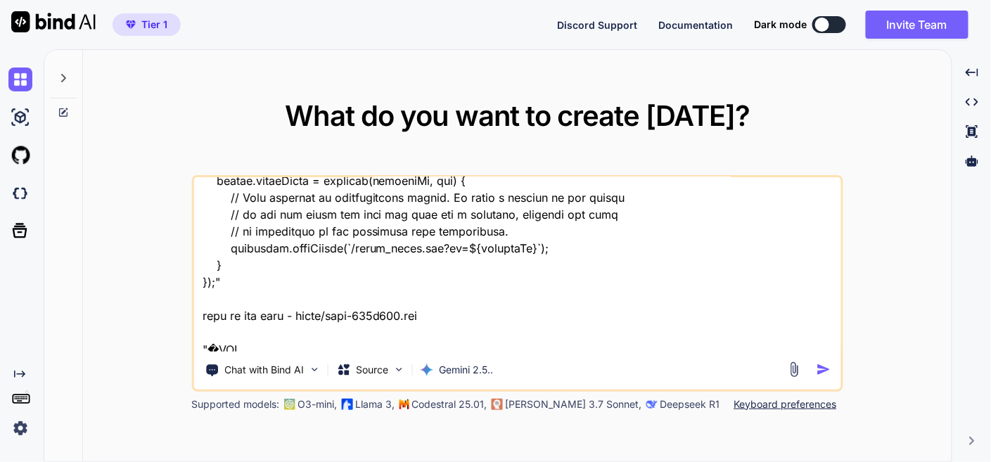
type textarea "x"
type textarea "this is my tool - "here is htaccess code - .htaccess "# Enable the rewrite engi…"
type textarea "x"
type textarea "this is my tool - "here is htaccess code - .htaccess "# Enable the rewrite engi…"
type textarea "x"
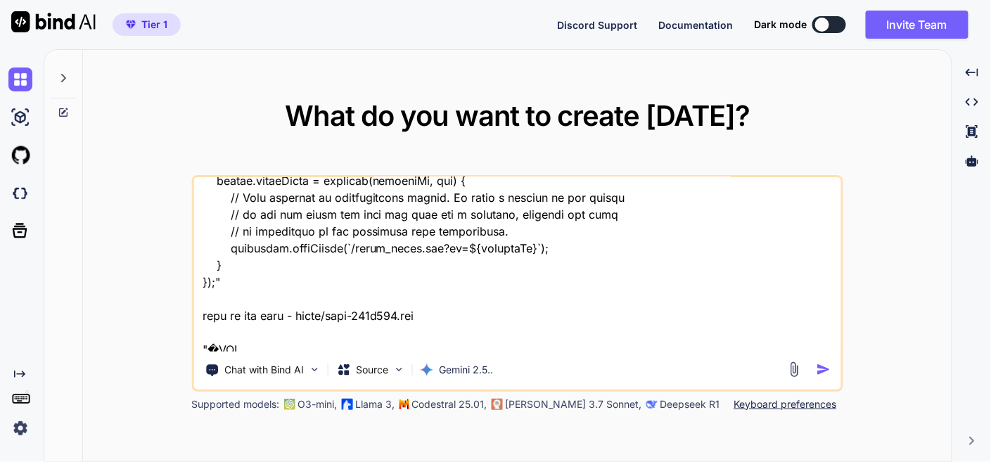
type textarea "this is my tool - "here is htaccess code - .htaccess "# Enable the rewrite engi…"
type textarea "x"
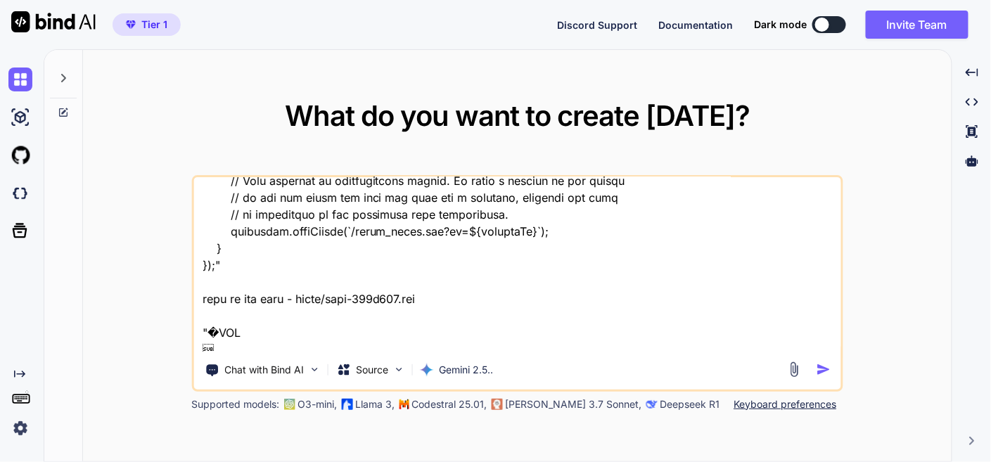
type textarea "this is my tool - "here is htaccess code - .htaccess "# Enable the rewrite engi…"
type textarea "x"
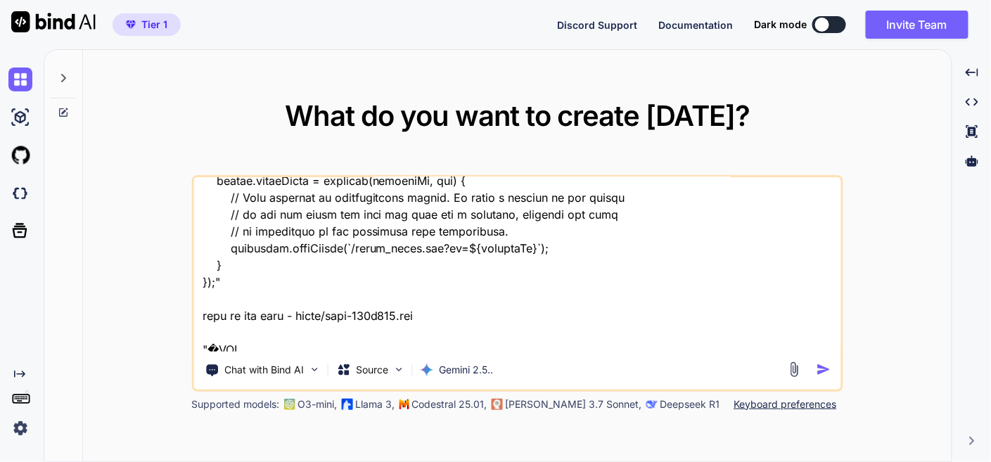
type textarea "this is my tool - "here is htaccess code - .htaccess "# Enable the rewrite engi…"
type textarea "x"
type textarea "this is my tool - "here is htaccess code - .htaccess "# Enable the rewrite engi…"
type textarea "x"
type textarea "this is my tool - "here is htaccess code - .htaccess "# Enable the rewrite engi…"
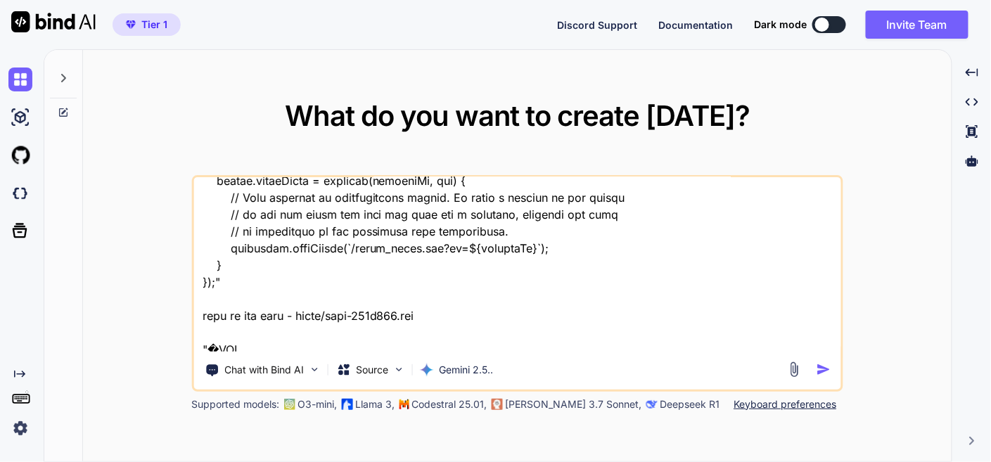
type textarea "x"
type textarea "this is my tool - "here is htaccess code - .htaccess "# Enable the rewrite engi…"
type textarea "x"
type textarea "this is my tool - "here is htaccess code - .htaccess "# Enable the rewrite engi…"
type textarea "x"
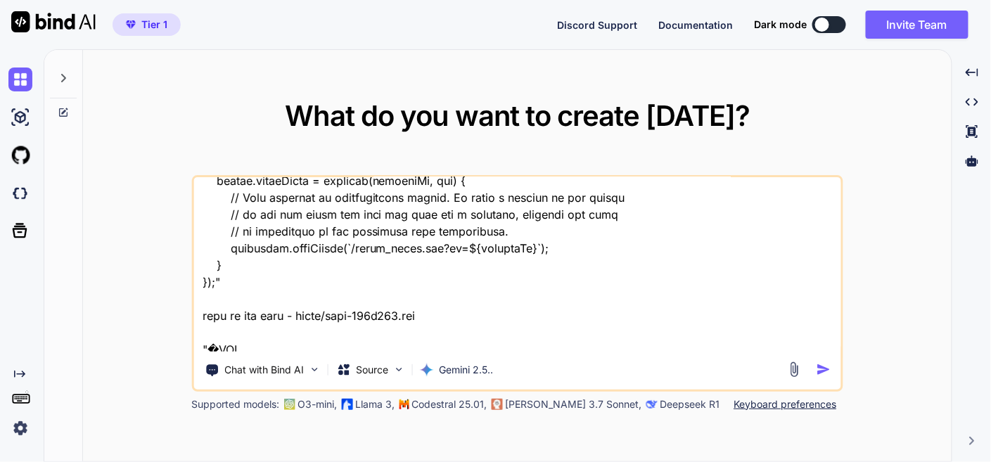
type textarea "this is my tool - "here is htaccess code - .htaccess "# Enable the rewrite engi…"
type textarea "x"
type textarea "this is my tool - "here is htaccess code - .htaccess "# Enable the rewrite engi…"
type textarea "x"
type textarea "this is my tool - "here is htaccess code - .htaccess "# Enable the rewrite engi…"
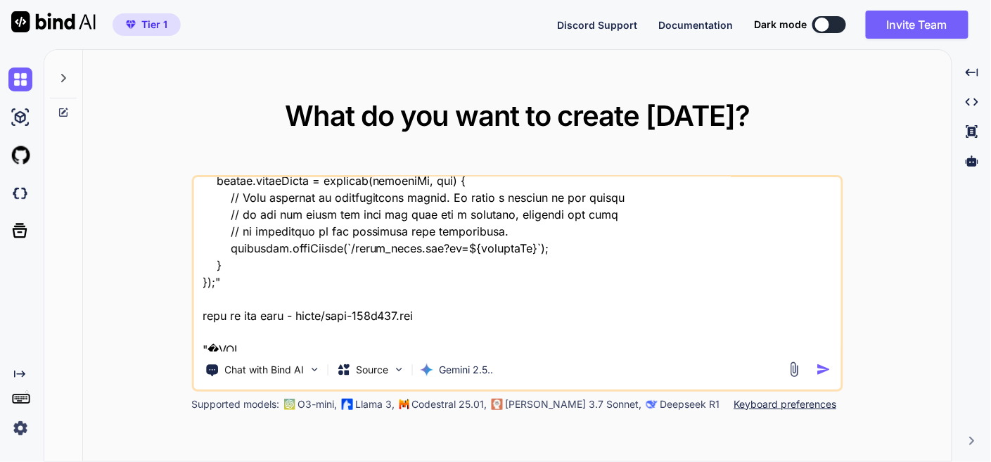
type textarea "x"
type textarea "this is my tool - "here is htaccess code - .htaccess "# Enable the rewrite engi…"
type textarea "x"
type textarea "this is my tool - "here is htaccess code - .htaccess "# Enable the rewrite engi…"
type textarea "x"
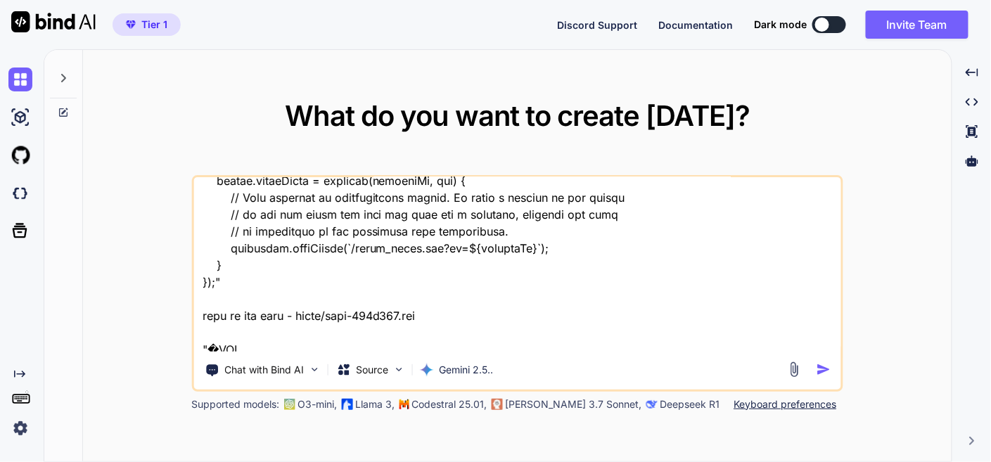
type textarea "this is my tool - "here is htaccess code - .htaccess "# Enable the rewrite engi…"
type textarea "x"
type textarea "this is my tool - "here is htaccess code - .htaccess "# Enable the rewrite engi…"
type textarea "x"
type textarea "this is my tool - "here is htaccess code - .htaccess "# Enable the rewrite engi…"
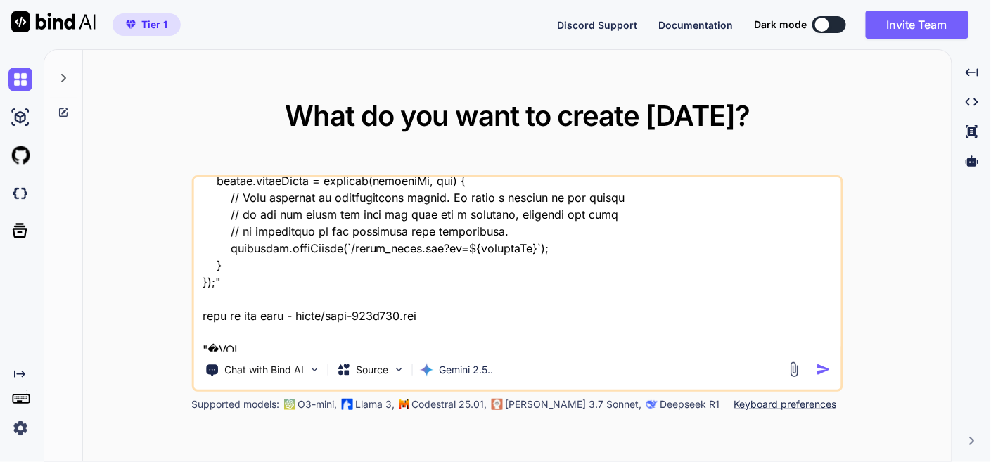
type textarea "x"
type textarea "this is my tool - "here is htaccess code - .htaccess "# Enable the rewrite engi…"
type textarea "x"
paste textarea "An unexpected error occurred."
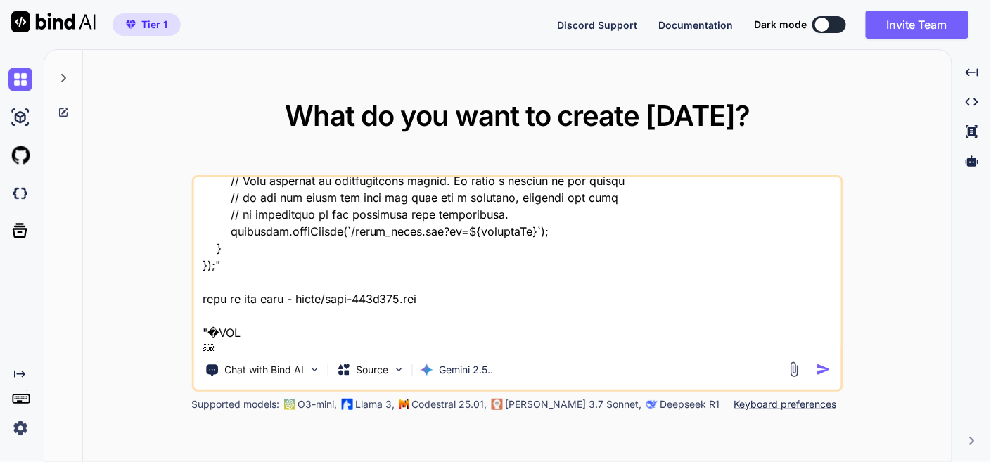
scroll to position [26153, 0]
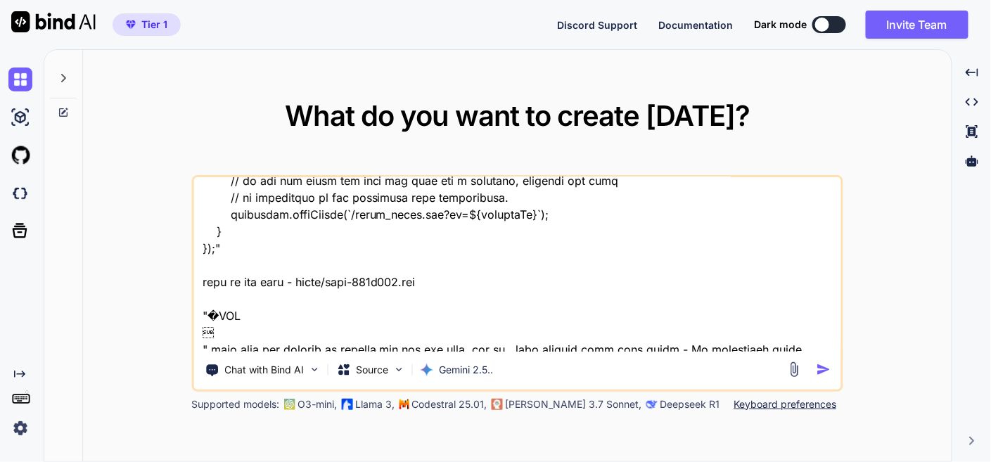
click at [828, 369] on img "button" at bounding box center [824, 369] width 15 height 15
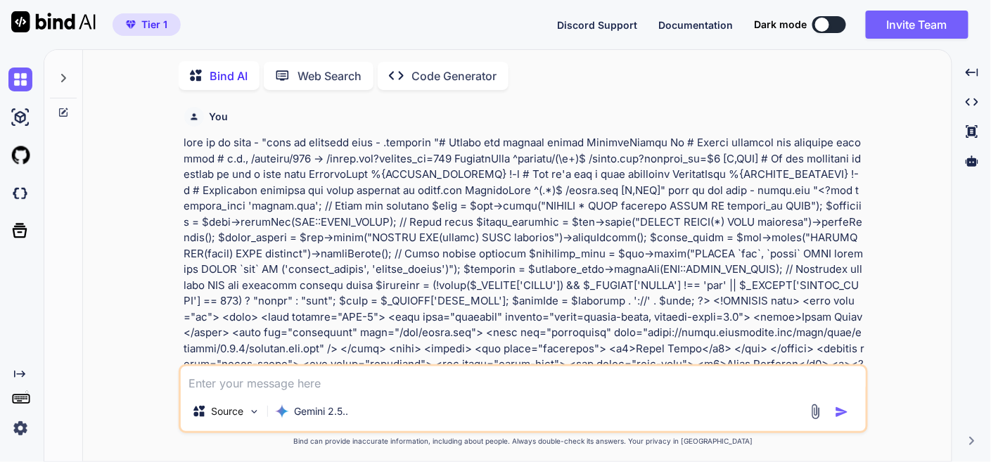
scroll to position [4, 0]
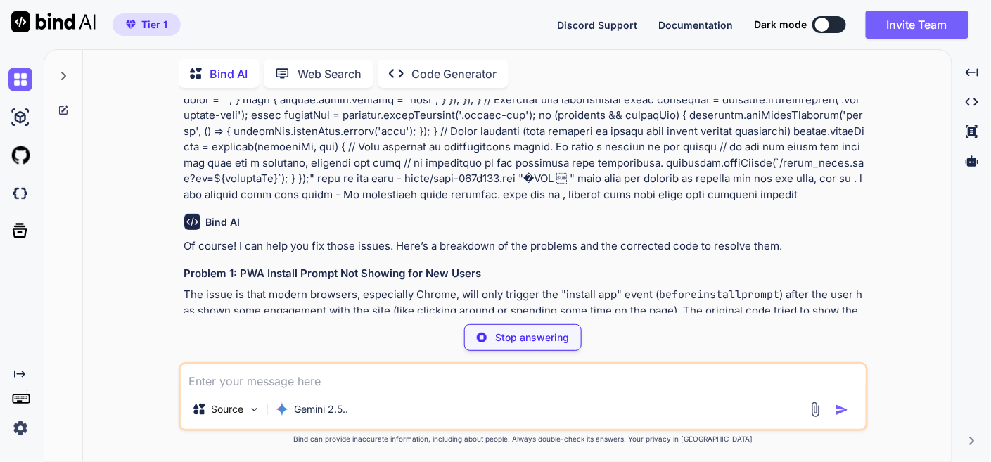
scroll to position [6039, 0]
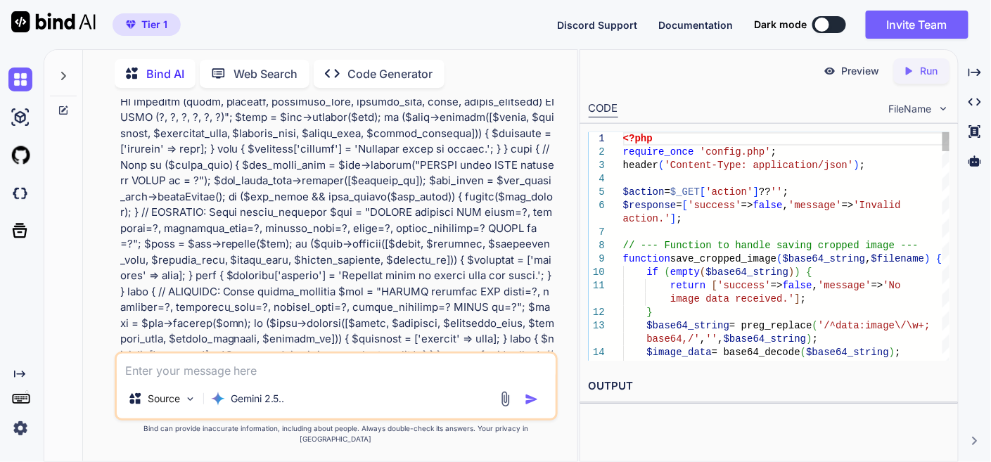
type textarea "x"
click at [983, 72] on div "Created with Pixso." at bounding box center [975, 73] width 21 height 24
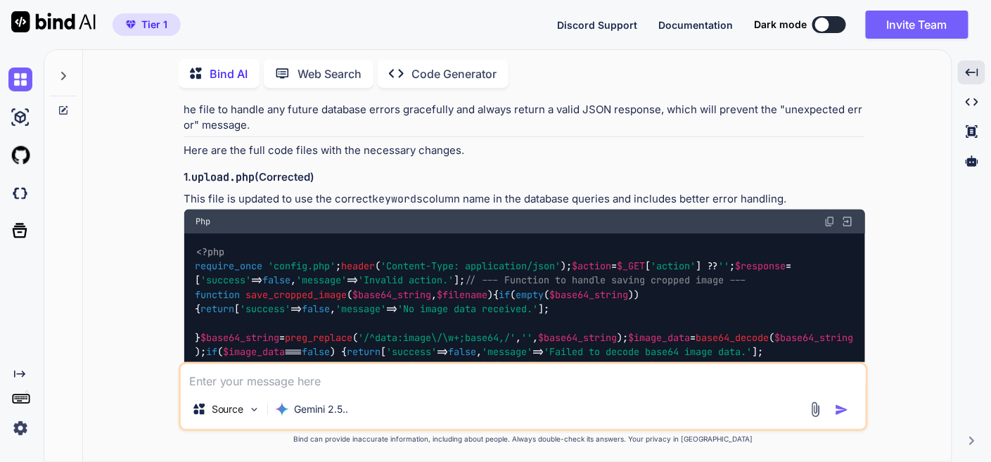
scroll to position [6352, 0]
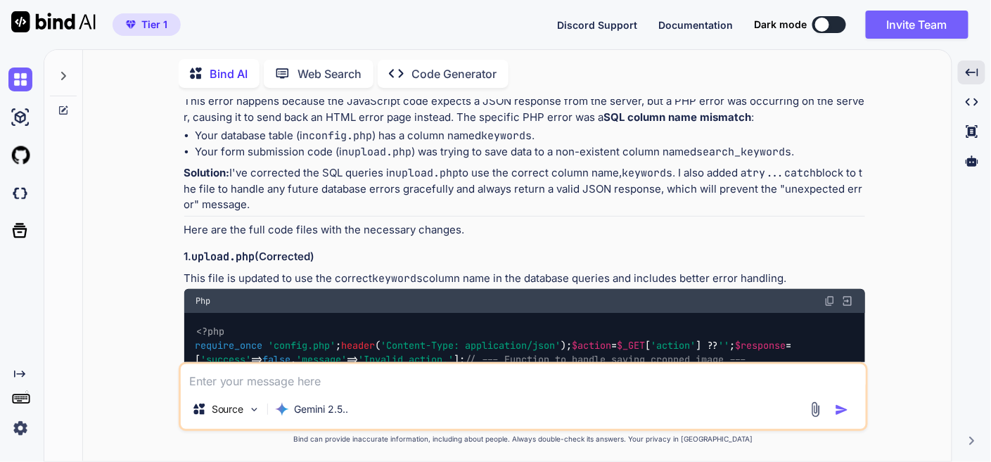
click at [830, 296] on img at bounding box center [830, 301] width 11 height 11
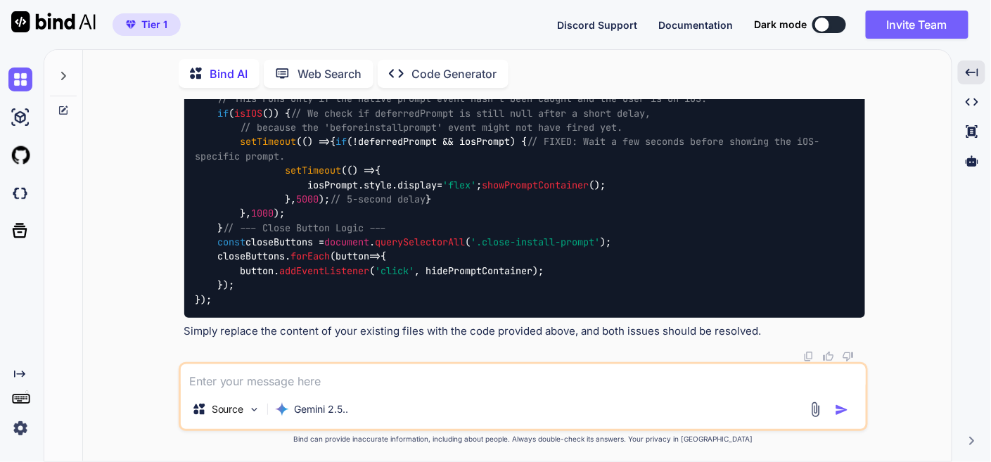
scroll to position [8619, 0]
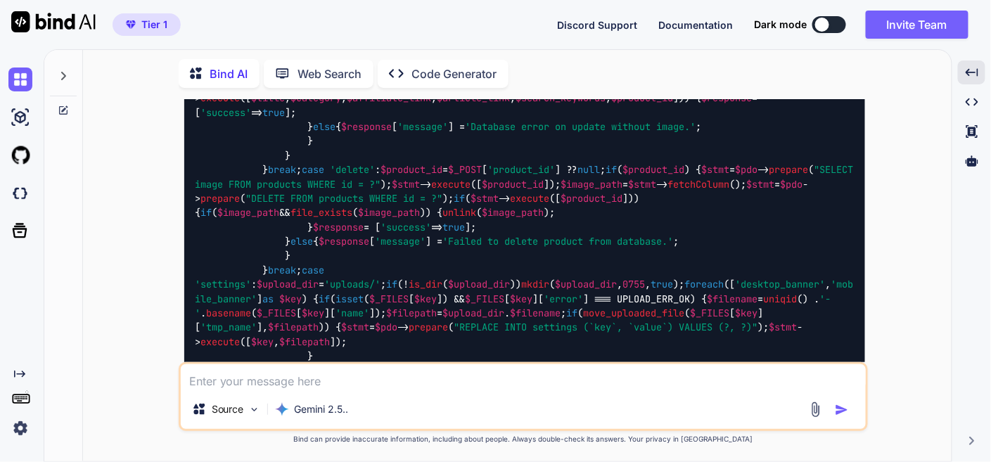
scroll to position [7329, 0]
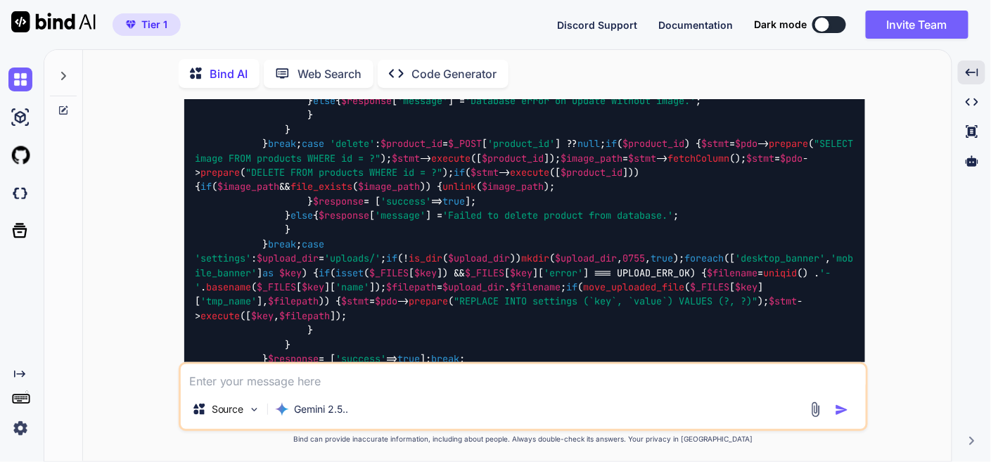
click at [365, 377] on textarea at bounding box center [523, 376] width 685 height 25
type textarea "w"
type textarea "x"
type textarea "wh"
type textarea "x"
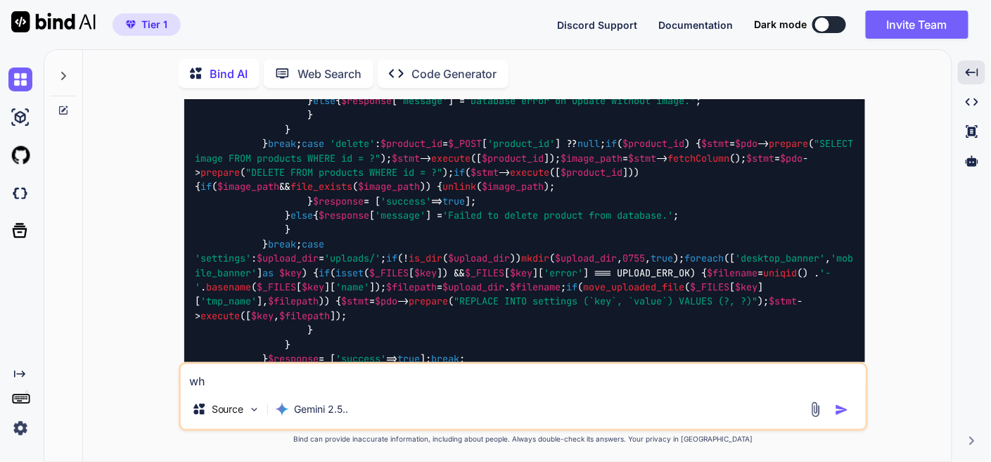
type textarea "whe"
type textarea "x"
type textarea "when"
type textarea "x"
type textarea "when"
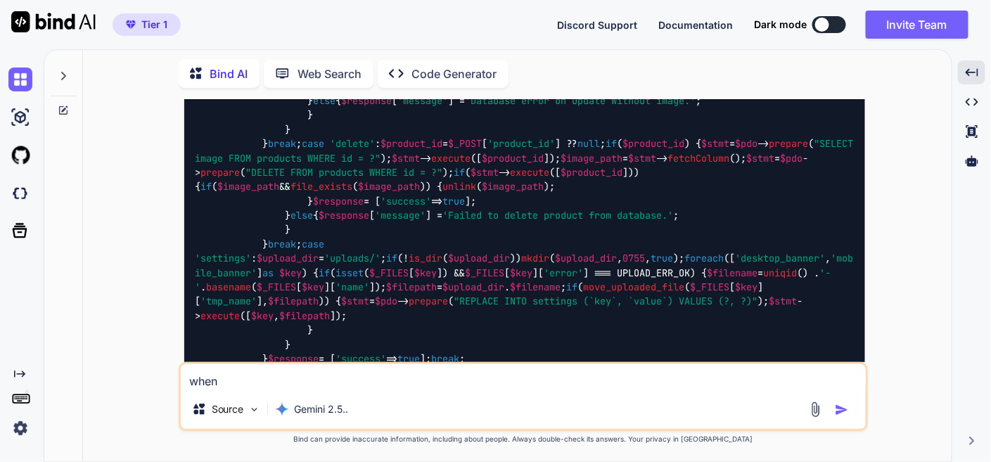
type textarea "x"
type textarea "when s"
type textarea "x"
type textarea "when sa"
type textarea "x"
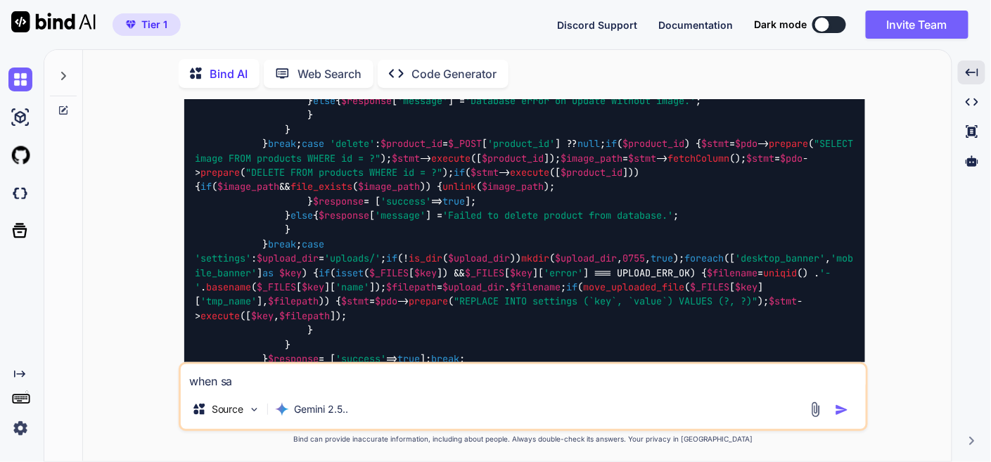
type textarea "when sav"
type textarea "x"
type textarea "when save"
type textarea "x"
type textarea "when save"
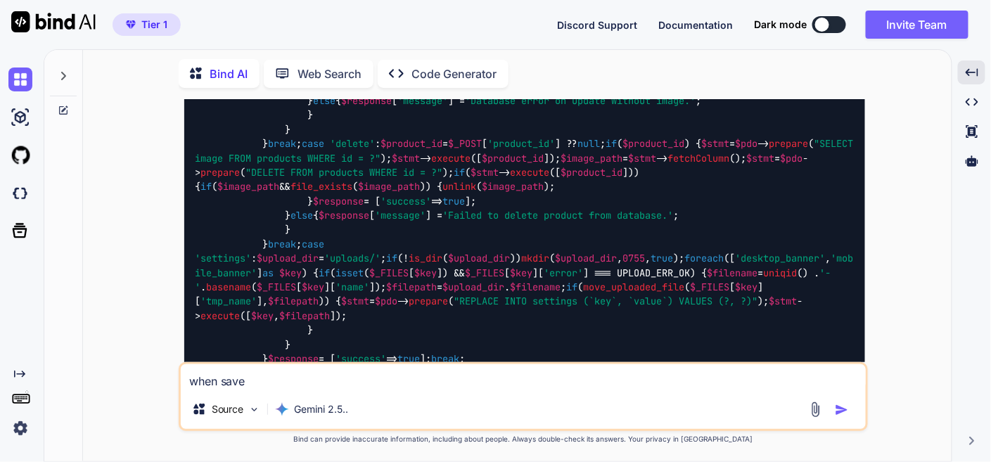
type textarea "x"
type textarea "when save p"
type textarea "x"
type textarea "when save pr"
type textarea "x"
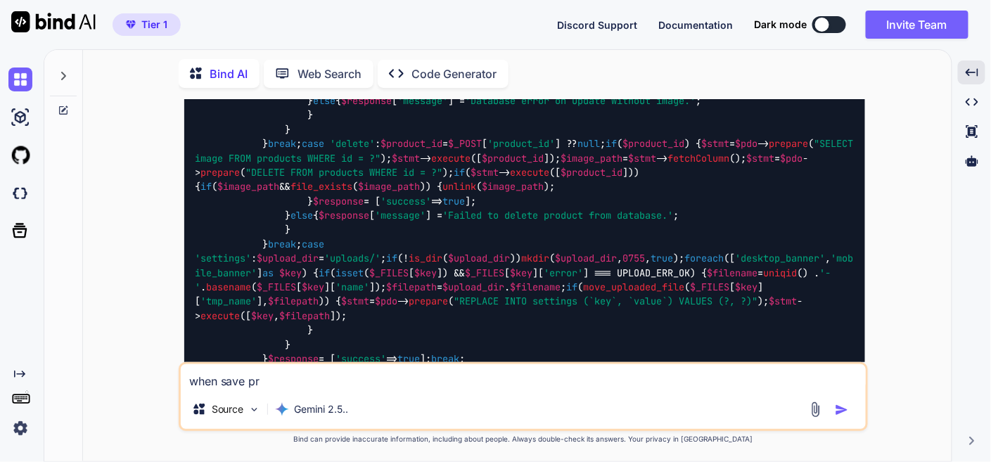
type textarea "when save pro"
type textarea "x"
type textarea "when save prod"
type textarea "x"
type textarea "when save produ"
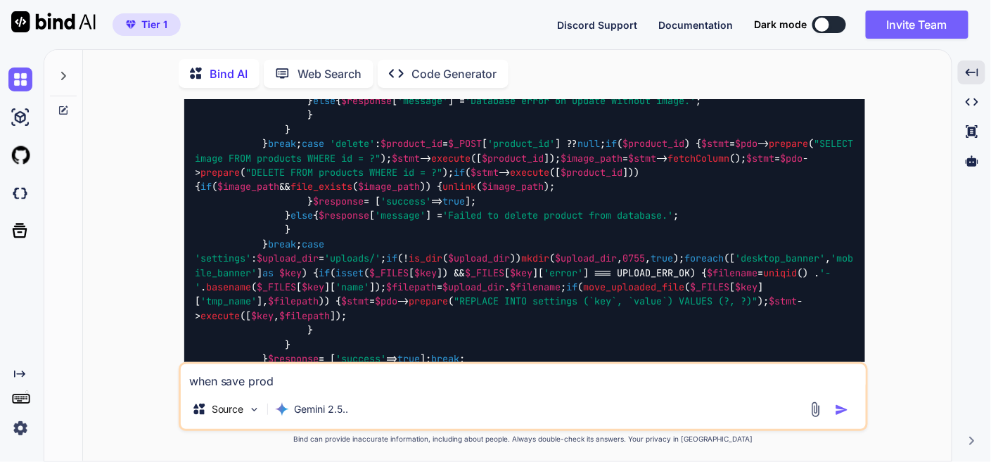
type textarea "x"
type textarea "when save produc"
type textarea "x"
type textarea "when save product"
type textarea "x"
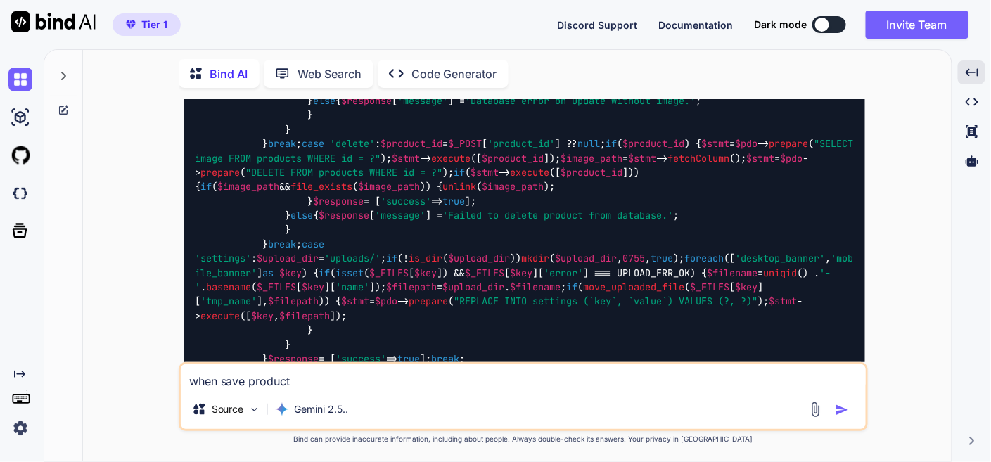
type textarea "when save product"
type textarea "x"
type textarea "when save product t"
type textarea "x"
type textarea "when save product th"
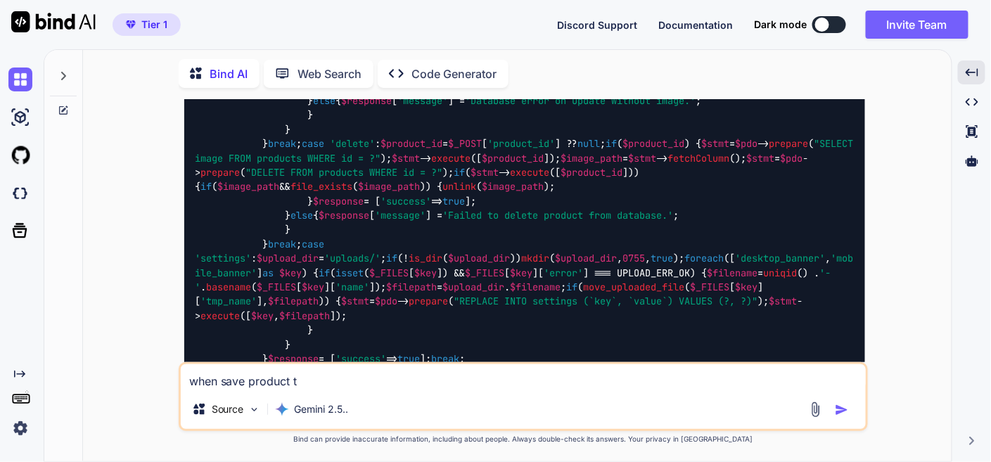
type textarea "x"
type textarea "when save product the"
type textarea "x"
type textarea "when save product then"
type textarea "x"
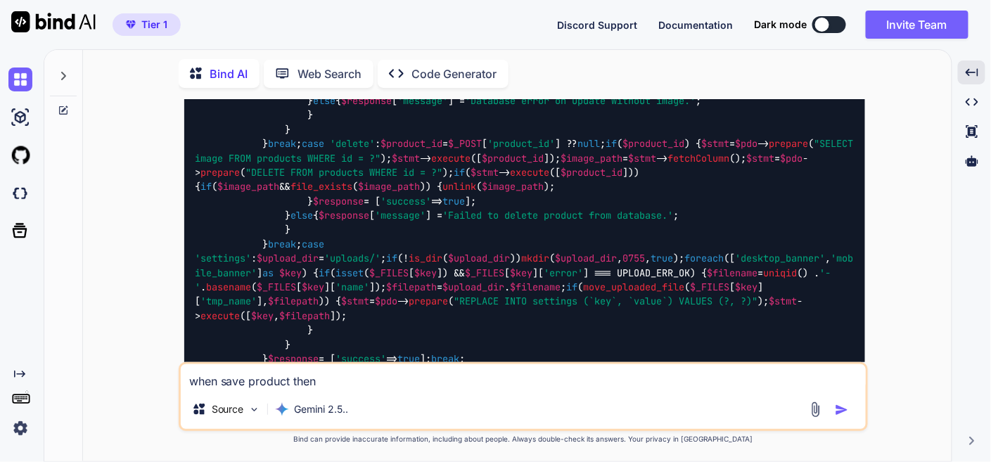
type textarea "when save product then"
type textarea "x"
type textarea "when save product then s"
type textarea "x"
type textarea "when save product then sa"
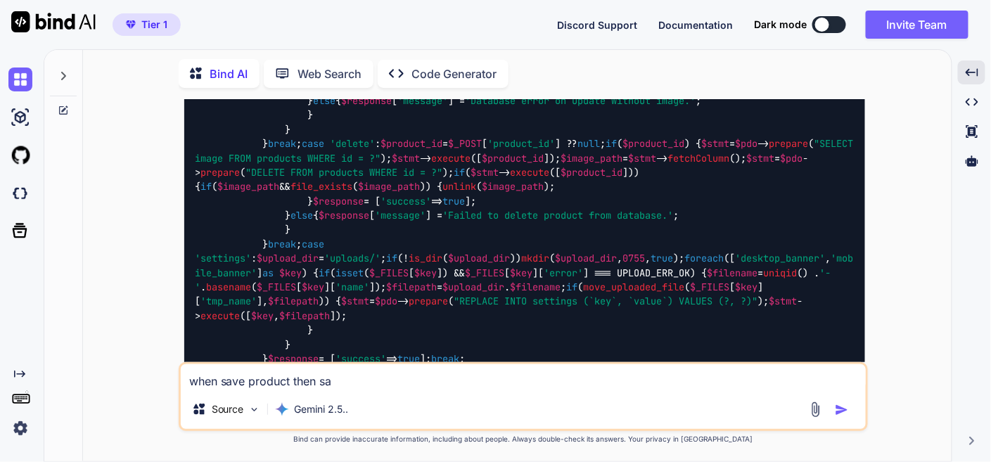
type textarea "x"
type textarea "when save product then sav"
type textarea "x"
type textarea "when save product then save"
type textarea "x"
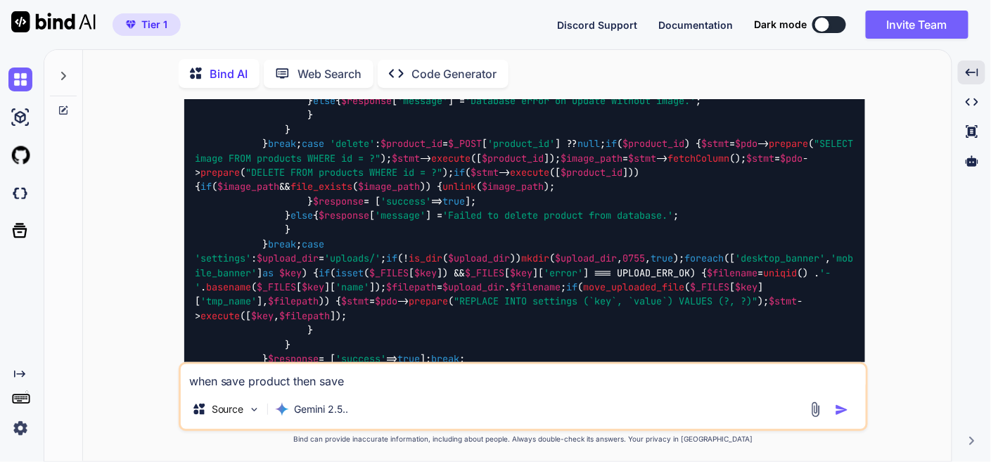
type textarea "when save product then save"
type textarea "x"
type textarea "when save product then save b"
type textarea "x"
type textarea "when save product then save bu"
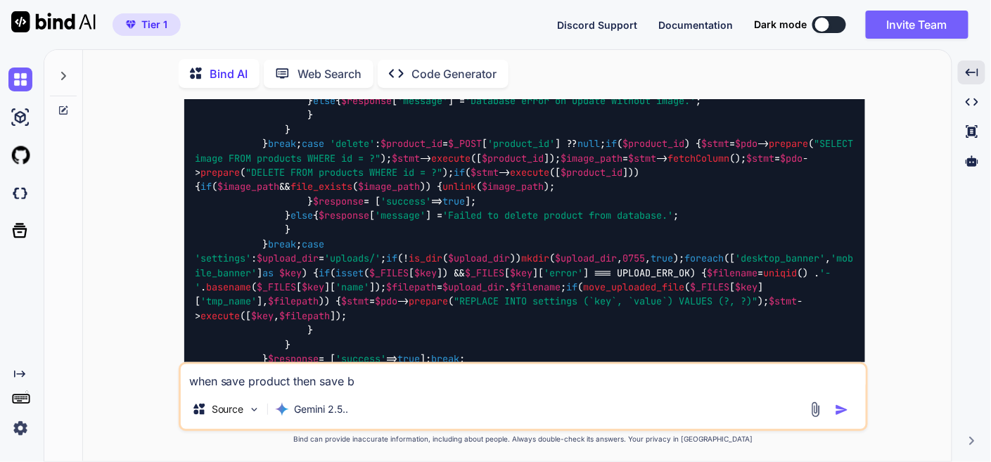
type textarea "x"
type textarea "when save product then save but"
type textarea "x"
type textarea "when save product then save butt"
type textarea "x"
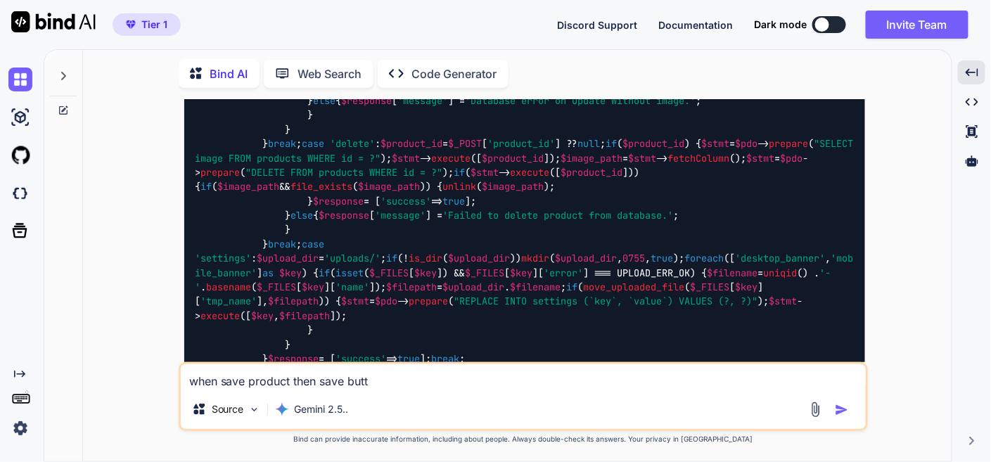
type textarea "when save product then save butto"
type textarea "x"
type textarea "when save product then save button"
type textarea "x"
type textarea "when save product then save button"
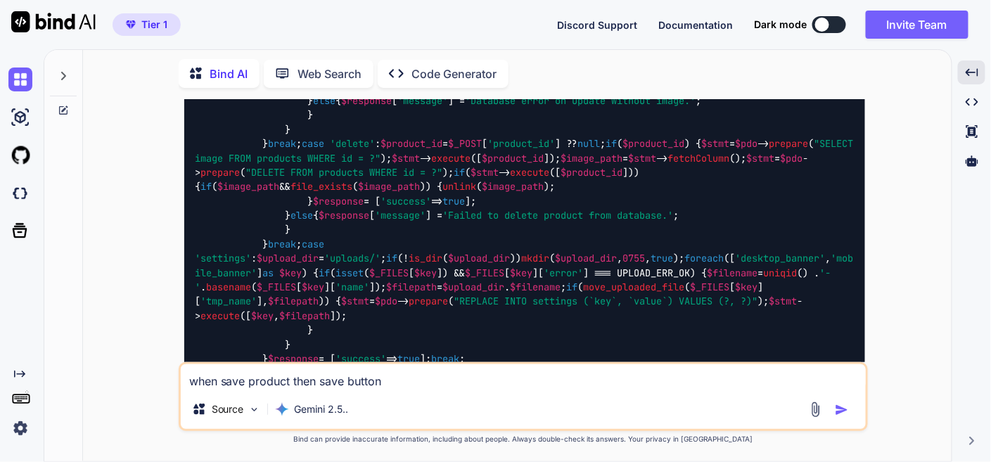
type textarea "x"
type textarea "when save product then save button s"
type textarea "x"
type textarea "when save product then save button sh"
type textarea "x"
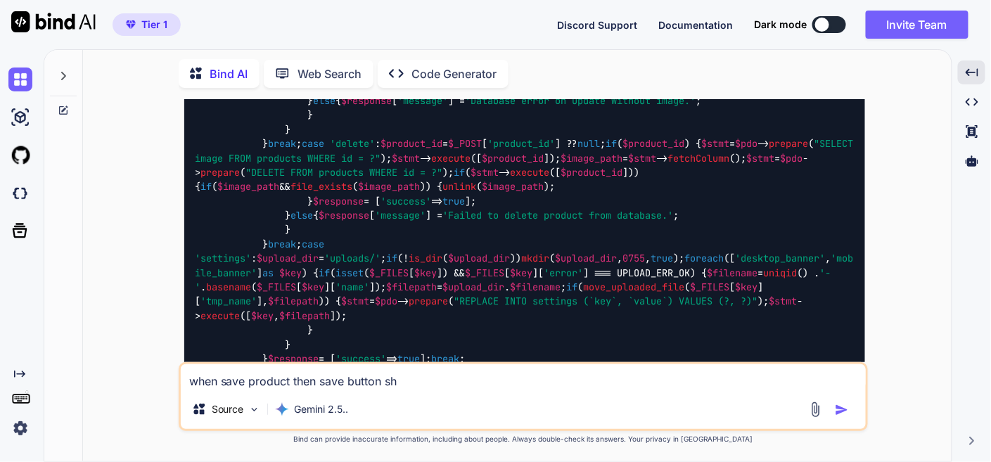
type textarea "when save product then save button sho"
type textarea "x"
type textarea "when save product then save button show"
type textarea "x"
type textarea "when save product then save button show"
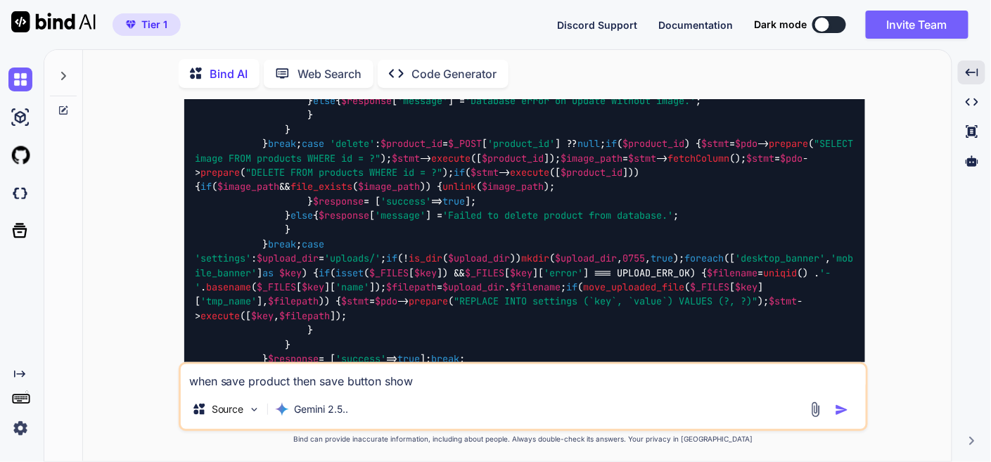
type textarea "x"
type textarea "when save product then save button show v"
type textarea "x"
type textarea "when save product then save button show vi"
type textarea "x"
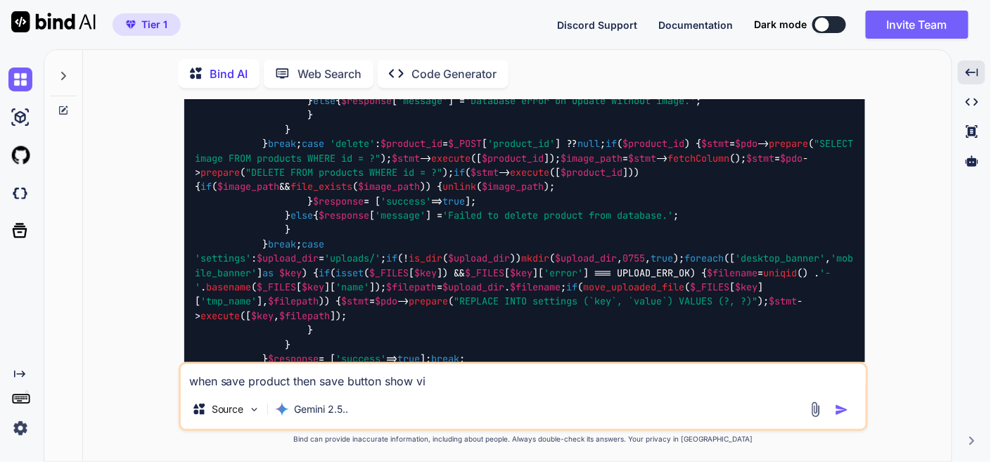
type textarea "when save product then save button show vis"
type textarea "x"
type textarea "when save product then save button show visu"
type textarea "x"
type textarea "when save product then save button show visul"
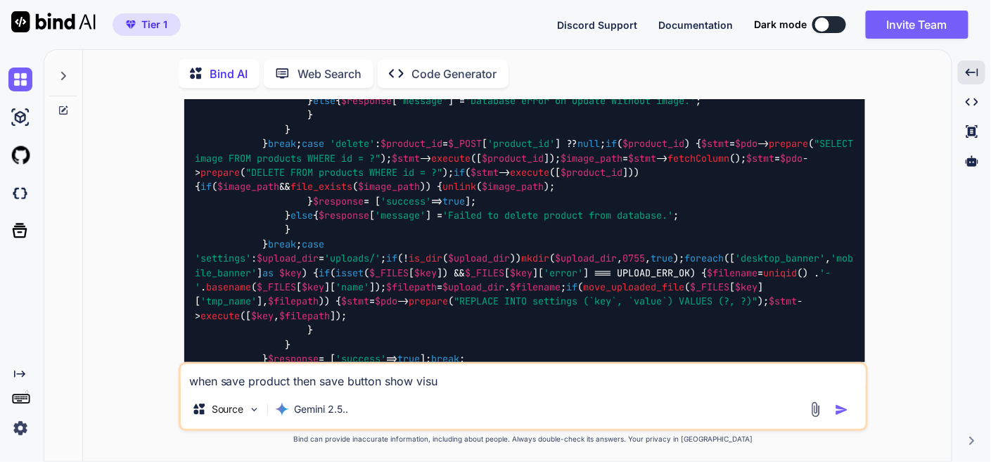
type textarea "x"
type textarea "when save product then save button show visu"
type textarea "x"
type textarea "when save product then save button show visua"
type textarea "x"
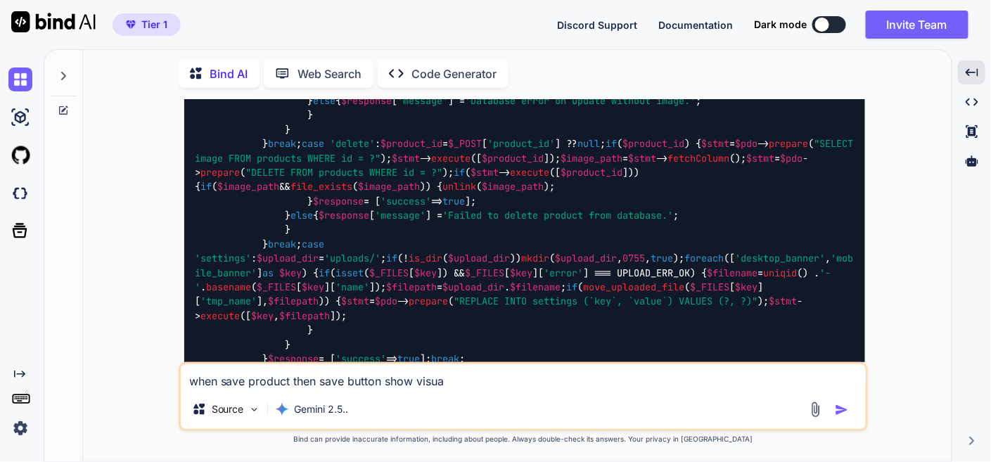
type textarea "when save product then save button show visual"
type textarea "x"
type textarea "when save product then save button show visual"
type textarea "x"
type textarea "when save product then save button show visual p"
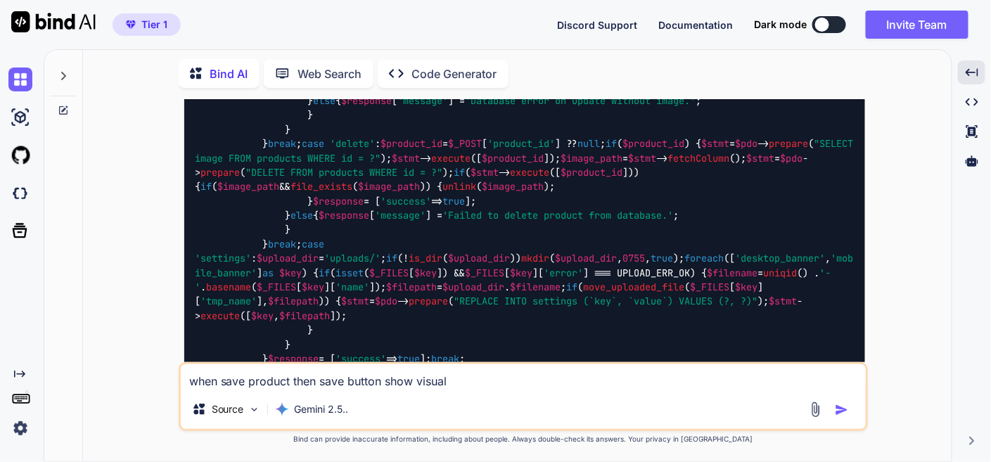
type textarea "x"
type textarea "when save product then save button show visual pr"
type textarea "x"
type textarea "when save product then save button show visual pro"
type textarea "x"
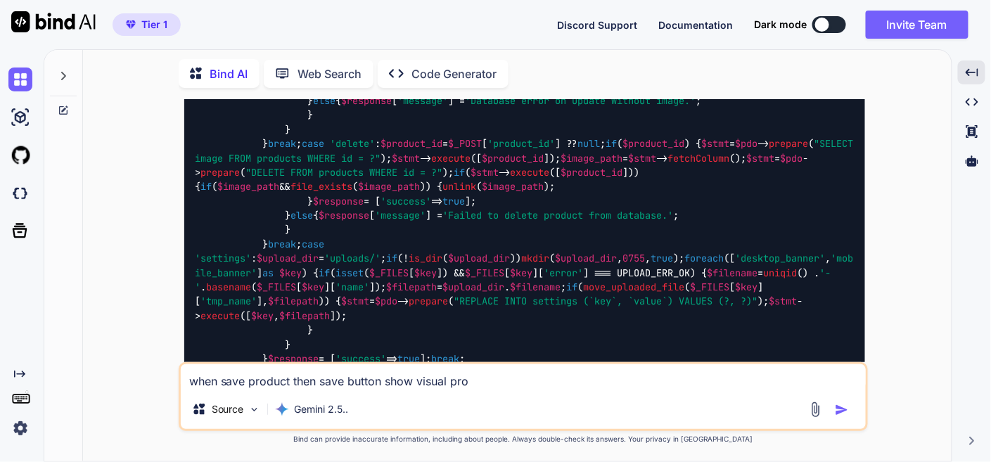
type textarea "when save product then save button show visual proc"
type textarea "x"
type textarea "when save product then save button show visual proce"
type textarea "x"
type textarea "when save product then save button show visual proces"
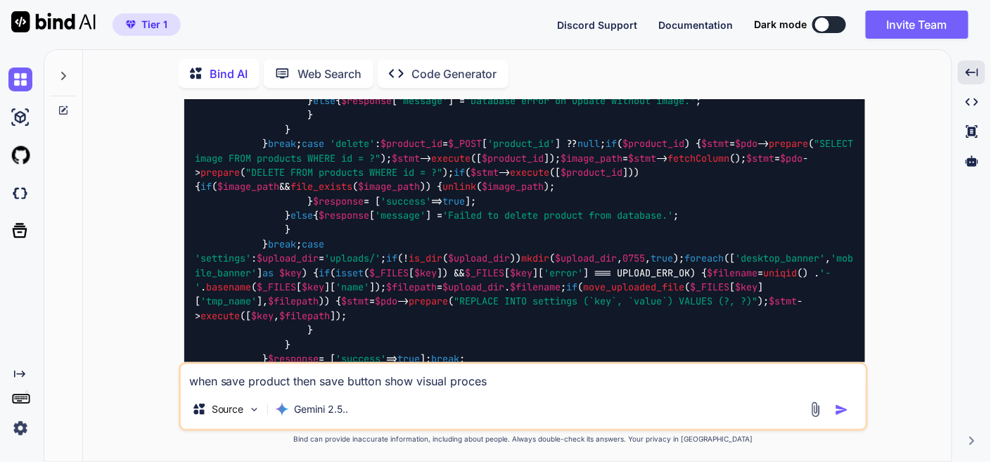
type textarea "x"
type textarea "when save product then save button show visual process"
type textarea "x"
type textarea "when save product then save button show visual processi"
type textarea "x"
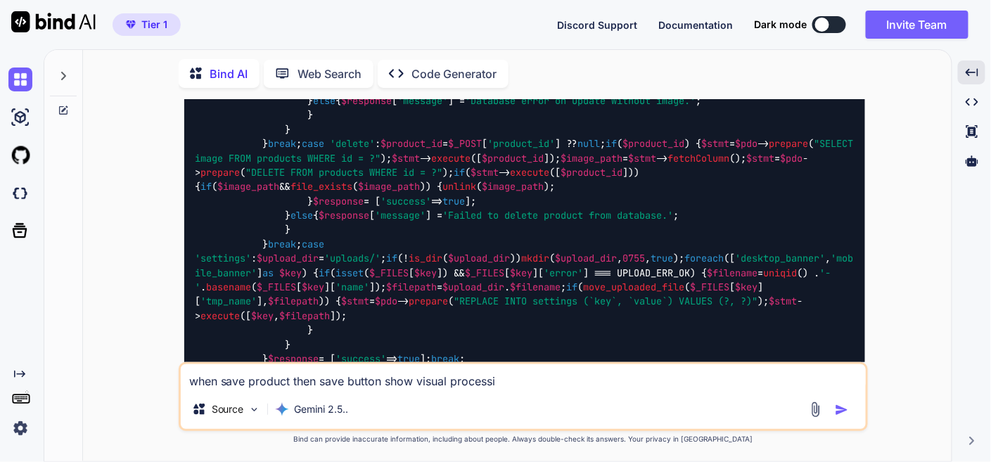
type textarea "when save product then save button show visual processin"
type textarea "x"
type textarea "when save product then save button show visual processing"
type textarea "x"
type textarea "when save product then save button show visual processing"
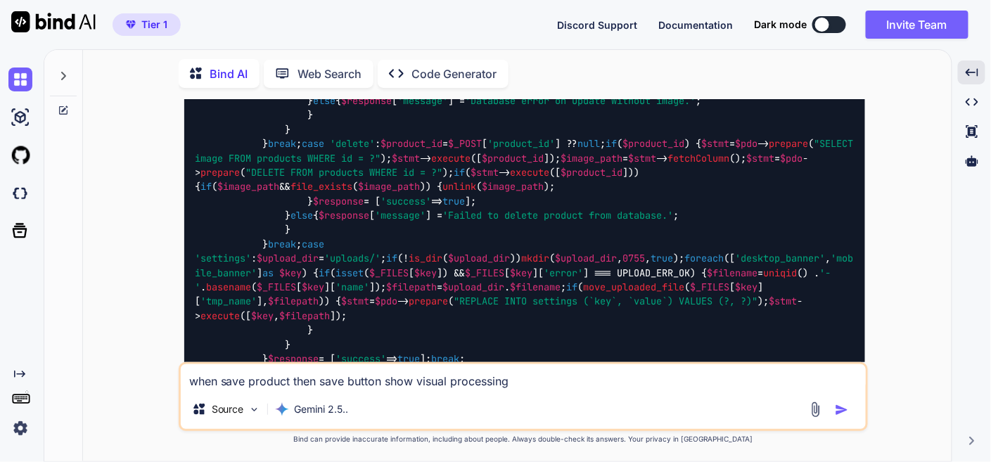
type textarea "x"
type textarea "when save product then save button show visual processing a"
type textarea "x"
type textarea "when save product then save button show visual processing at"
type textarea "x"
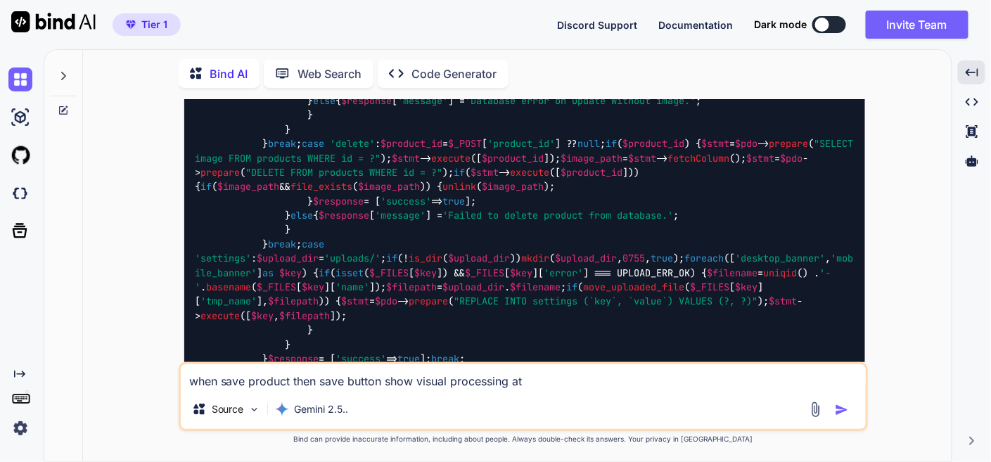
type textarea "when save product then save button show visual processing at"
type textarea "x"
type textarea "when save product then save button show visual processing at p"
type textarea "x"
type textarea "when save product then save button show visual processing at pr"
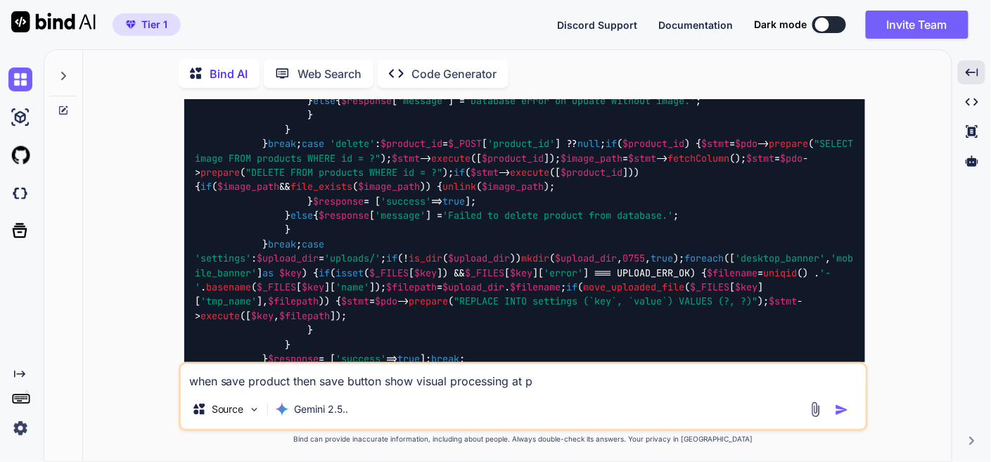
type textarea "x"
type textarea "when save product then save button show visual processing at pro"
type textarea "x"
type textarea "when save product then save button show visual processing at proc"
type textarea "x"
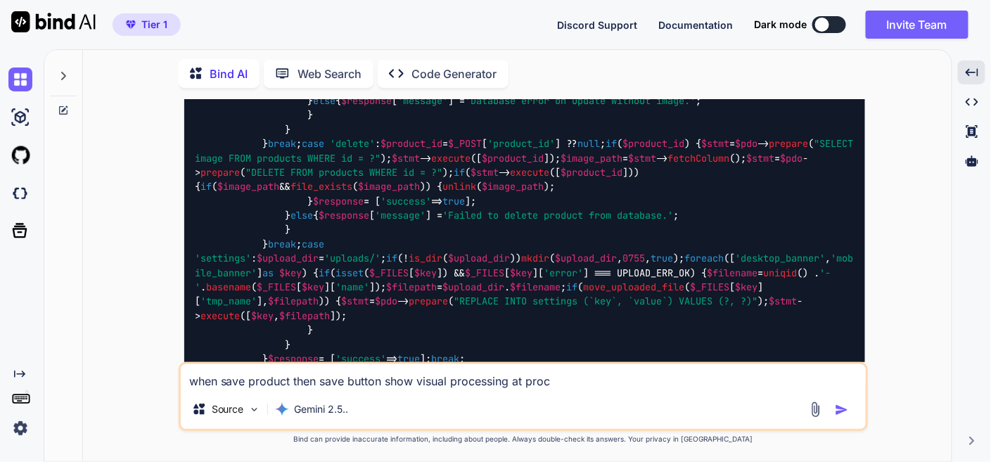
type textarea "when save product then save button show visual processing at proce"
type textarea "x"
type textarea "when save product then save button show visual processing at proces"
type textarea "x"
type textarea "when save product then save button show visual processing at process"
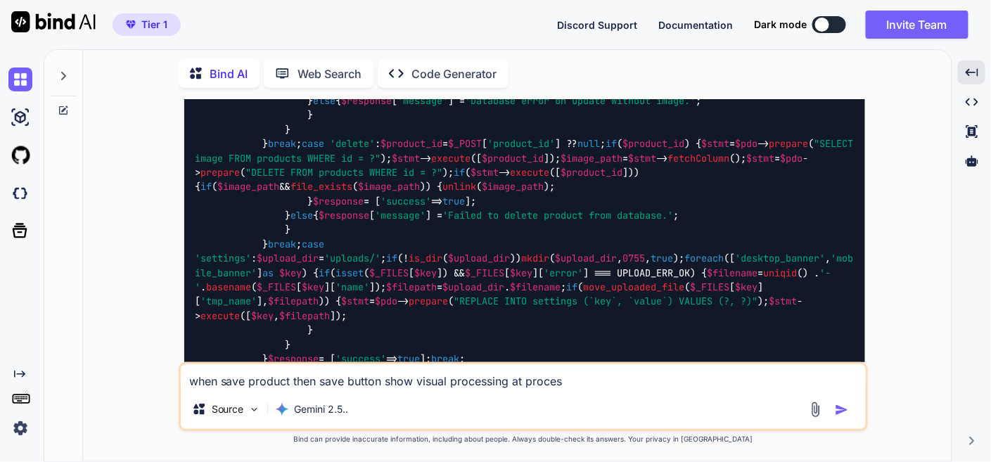
type textarea "x"
type textarea "when save product then save button show visual processing at processi"
type textarea "x"
type textarea "when save product then save button show visual processing at processin"
type textarea "x"
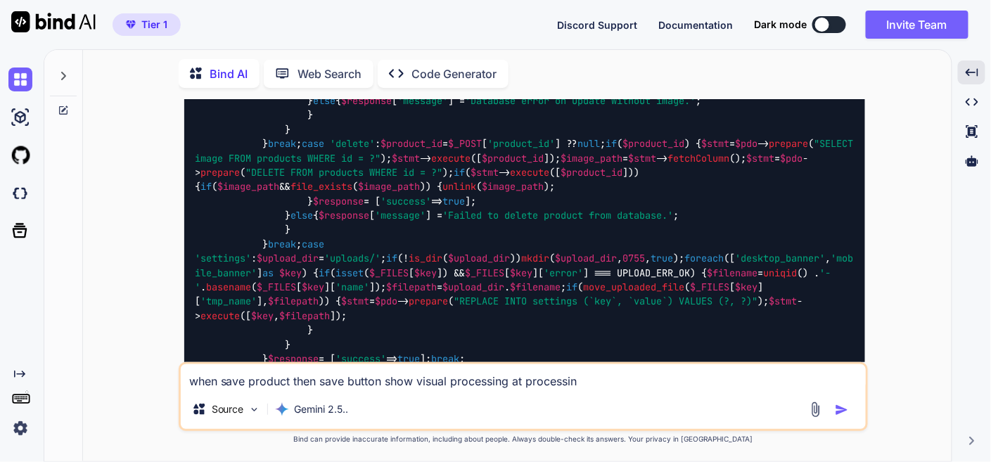
type textarea "when save product then save button show visual processing at processing"
type textarea "x"
type textarea "when save product then save button show visual processing at processing"
type textarea "x"
type textarea "when save product then save button show visual processing at processing t"
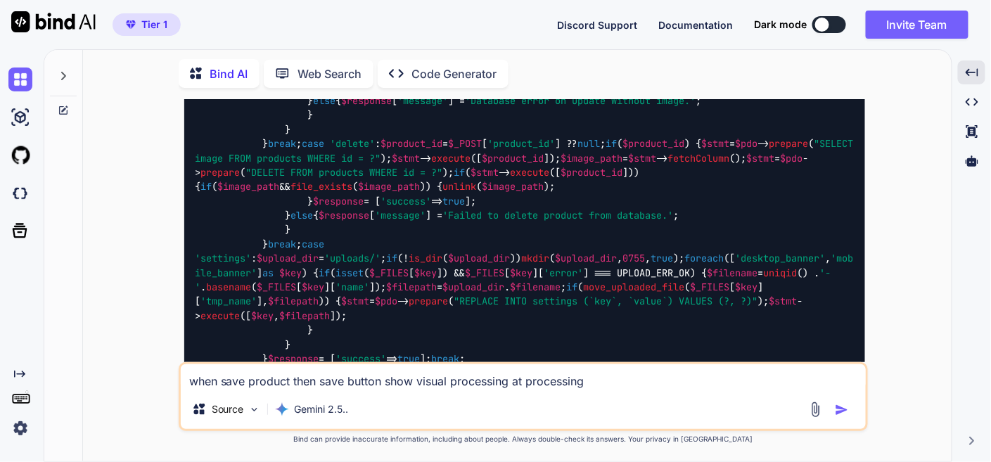
type textarea "x"
type textarea "when save product then save button show visual processing at processing ti"
type textarea "x"
type textarea "when save product then save button show visual processing at processing tim"
type textarea "x"
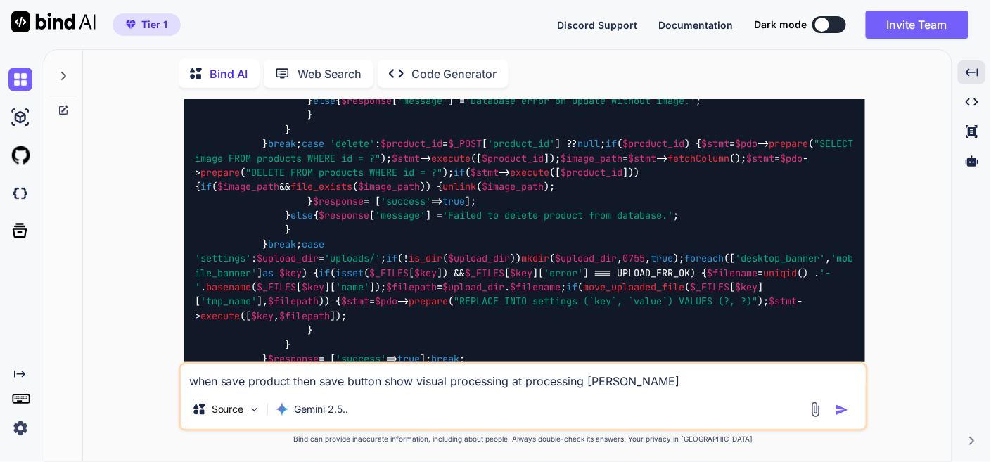
type textarea "when save product then save button show visual processing at processing time"
type textarea "x"
type textarea "when save product then save button show visual processing at processing time"
type textarea "x"
type textarea "when save product then save button show visual processing at processing time ,"
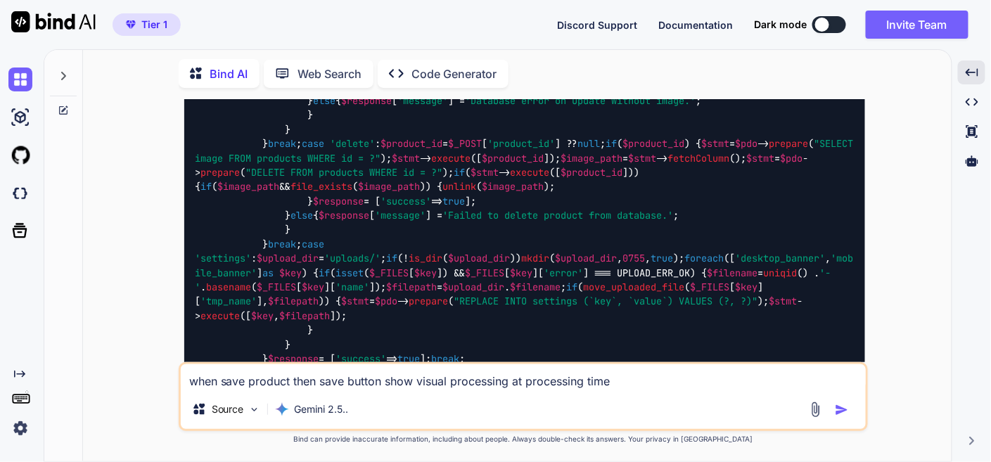
type textarea "x"
type textarea "when save product then save button show visual processing at processing time ,"
type textarea "x"
type textarea "when save product then save button show visual processing at processing time , p"
type textarea "x"
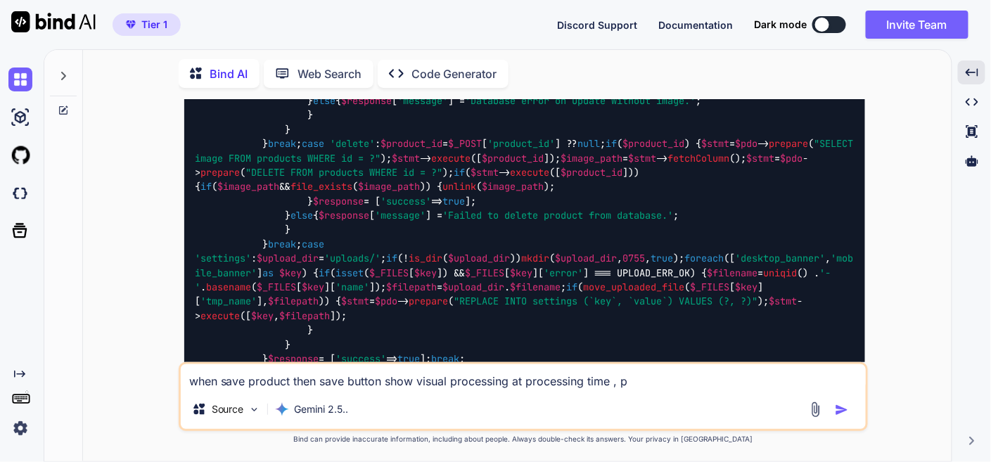
type textarea "when save product then save button show visual processing at processing time , …"
type textarea "x"
type textarea "when save product then save button show visual processing at processing time , …"
type textarea "x"
type textarea "when save product then save button show visual processing at processing time , …"
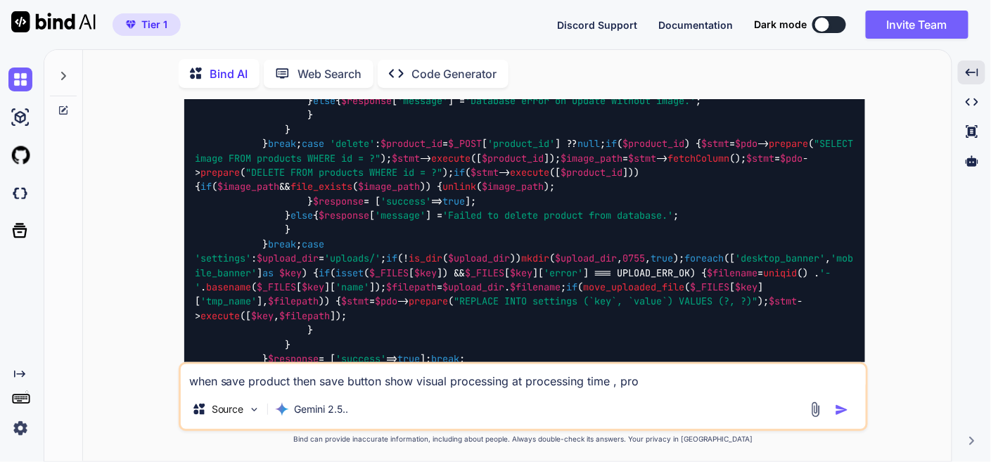
type textarea "x"
type textarea "when save product then save button show visual processing at processing time , …"
type textarea "x"
type textarea "when save product then save button show visual processing at processing time , …"
type textarea "x"
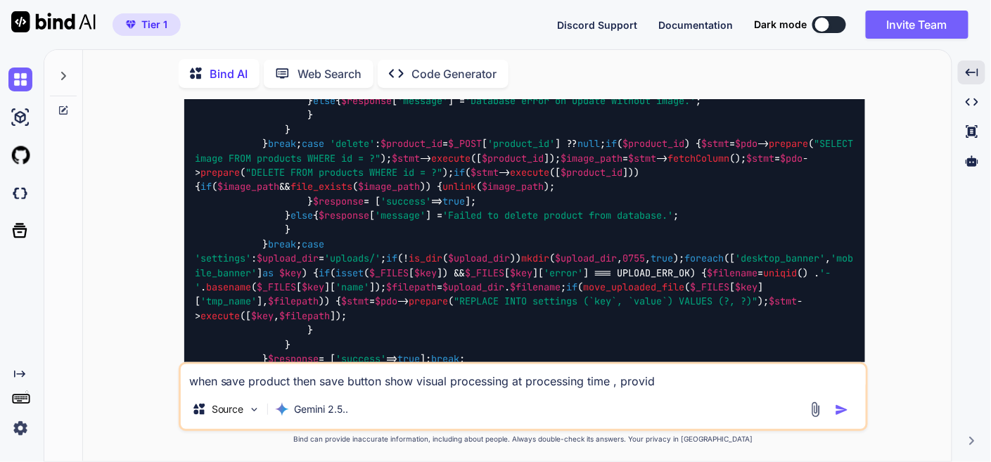
type textarea "when save product then save button show visual processing at processing time , …"
type textarea "x"
type textarea "when save product then save button show visual processing at processing time , …"
type textarea "x"
type textarea "when save product then save button show visual processing at processing time , …"
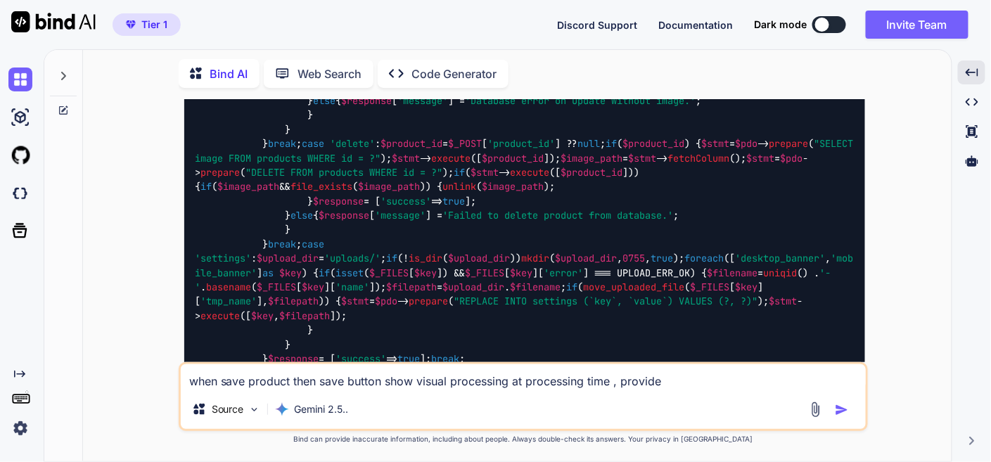
type textarea "x"
type textarea "when save product then save button show visual processing at processing time , …"
type textarea "x"
type textarea "when save product then save button show visual processing at processing time , …"
type textarea "x"
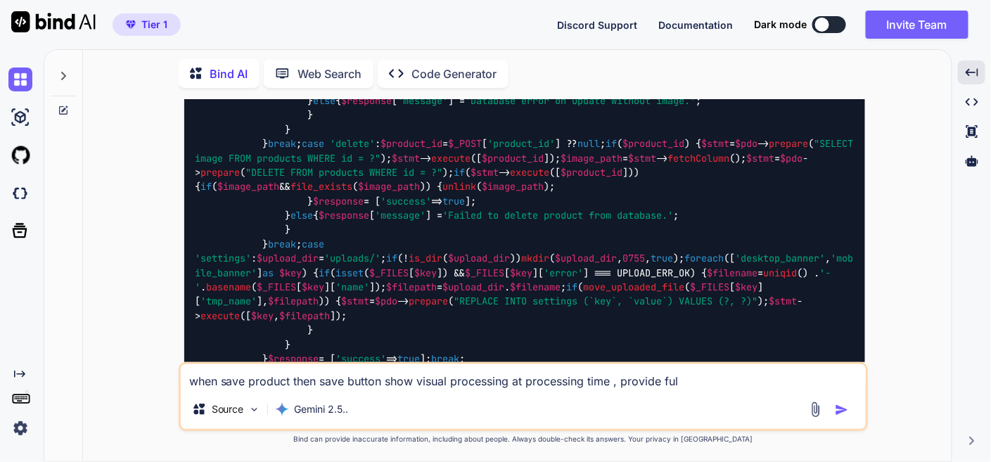
type textarea "when save product then save button show visual processing at processing time , …"
type textarea "x"
type textarea "when save product then save button show visual processing at processing time , …"
type textarea "x"
type textarea "when save product then save button show visual processing at processing time , …"
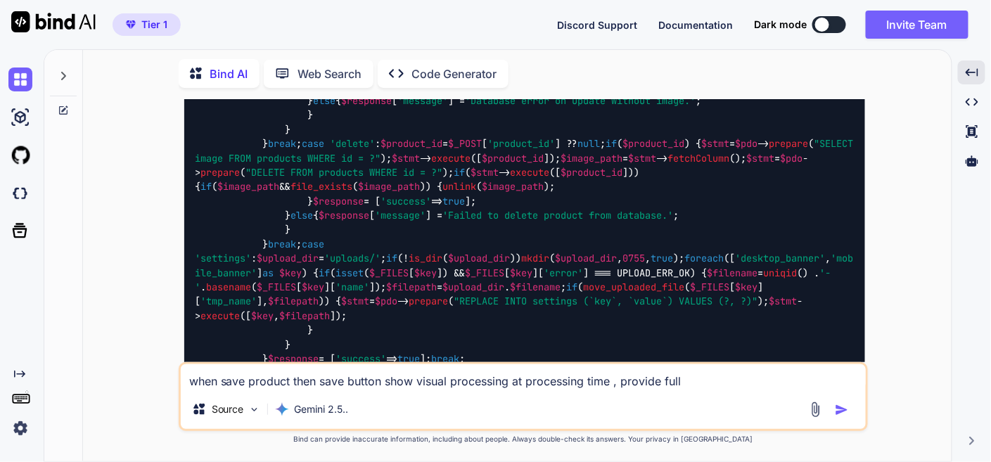
type textarea "x"
type textarea "when save product then save button show visual processing at processing time , …"
type textarea "x"
type textarea "when save product then save button show visual processing at processing time , …"
type textarea "x"
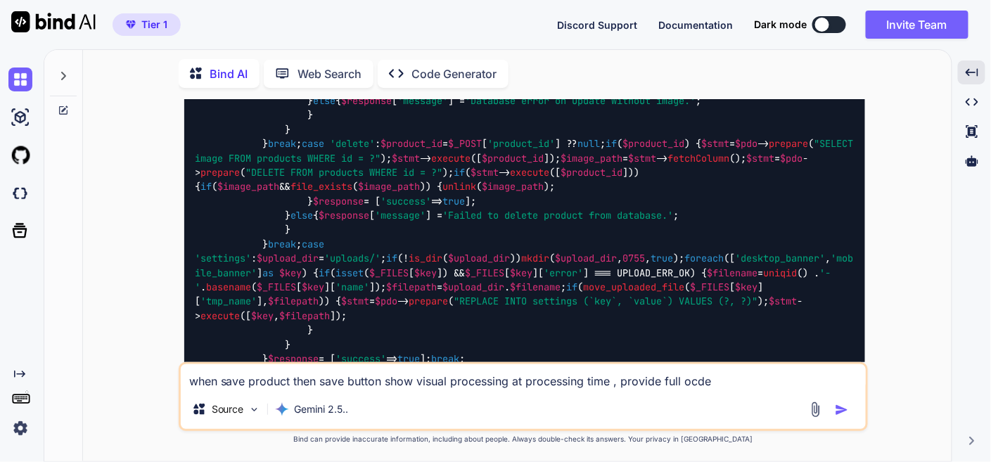
type textarea "when save product then save button show visual processing at processing time , …"
type textarea "x"
type textarea "when save product then save button show visual processing at processing time , …"
type textarea "x"
type textarea "when save product then save button show visual processing at processing time , …"
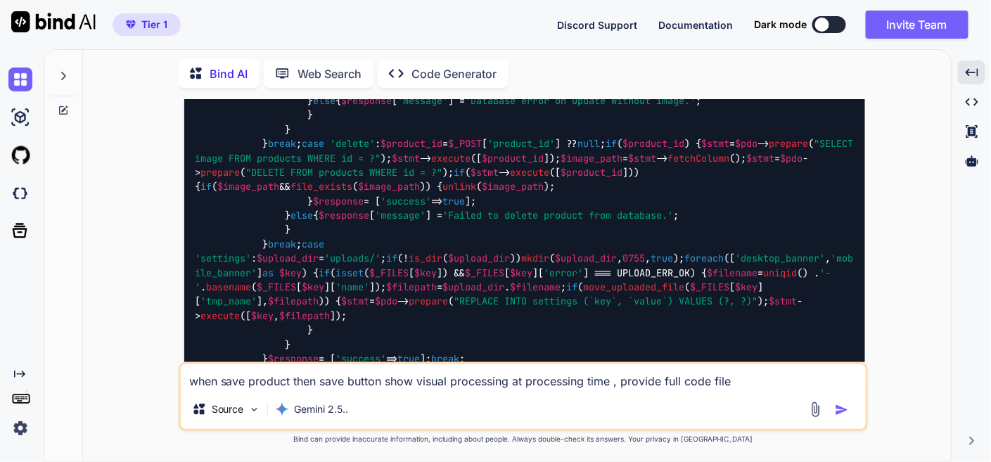
click at [845, 407] on img "button" at bounding box center [842, 410] width 14 height 14
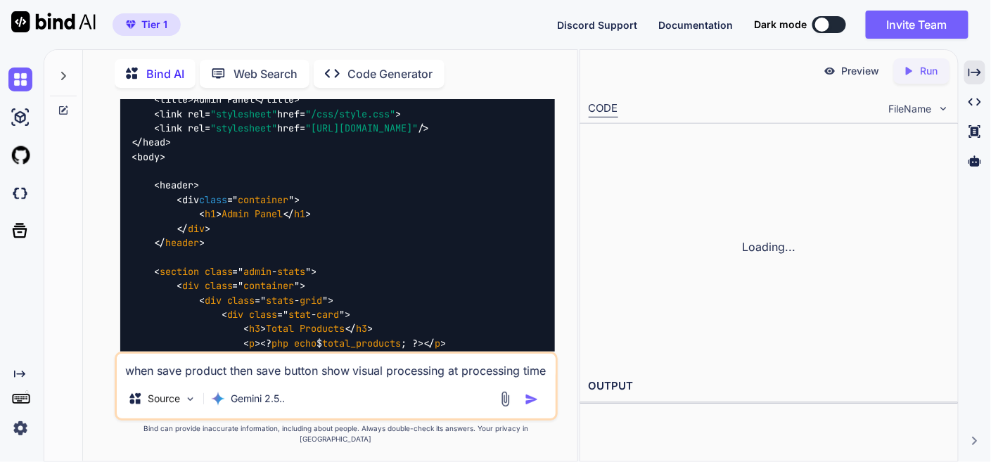
scroll to position [18787, 0]
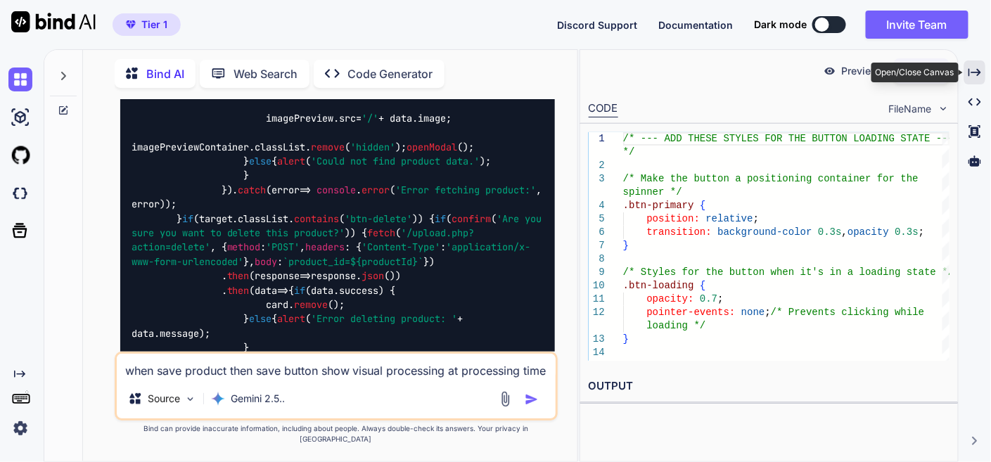
click at [981, 70] on icon "Created with Pixso." at bounding box center [975, 72] width 13 height 13
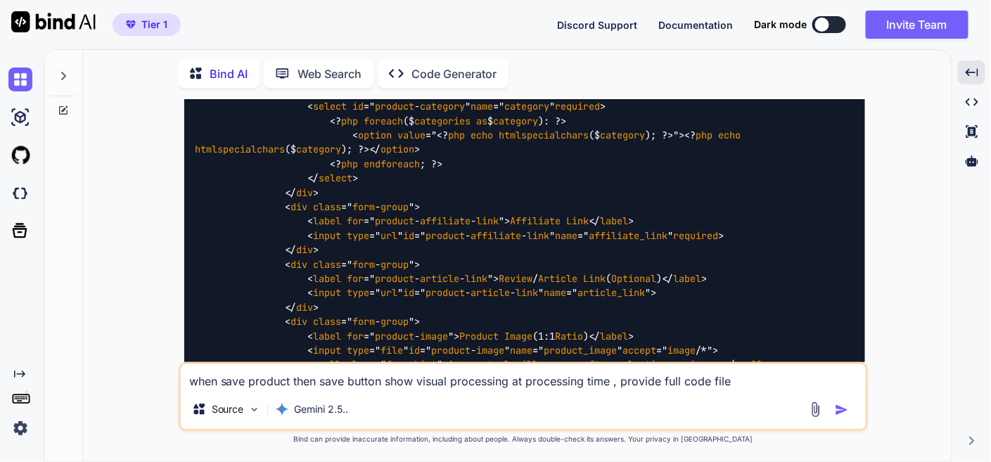
scroll to position [11091, 0]
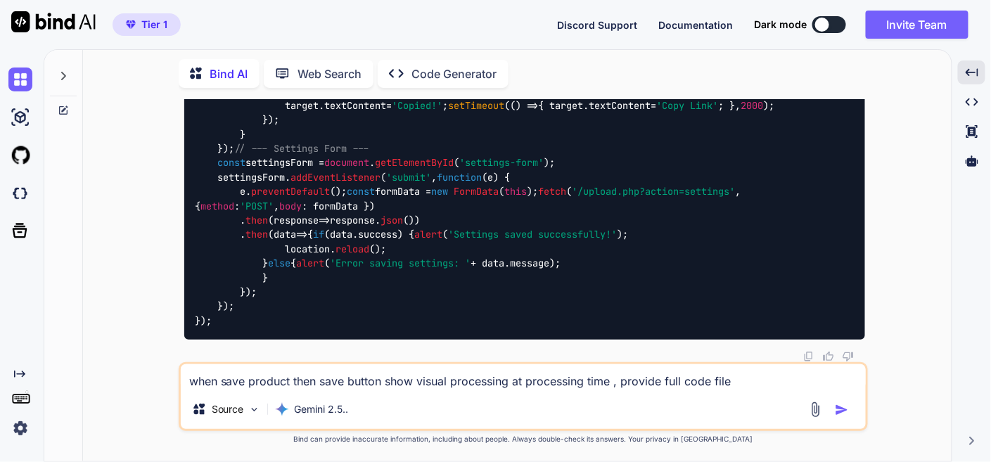
scroll to position [13985, 0]
click at [319, 384] on textarea "when save product then save button show visual processing at processing time , …" at bounding box center [523, 376] width 685 height 25
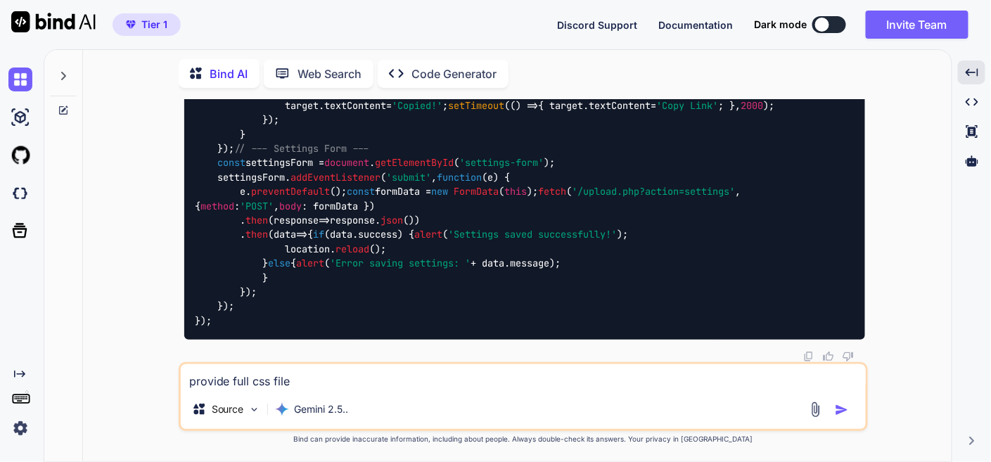
click at [836, 409] on img "button" at bounding box center [842, 410] width 14 height 14
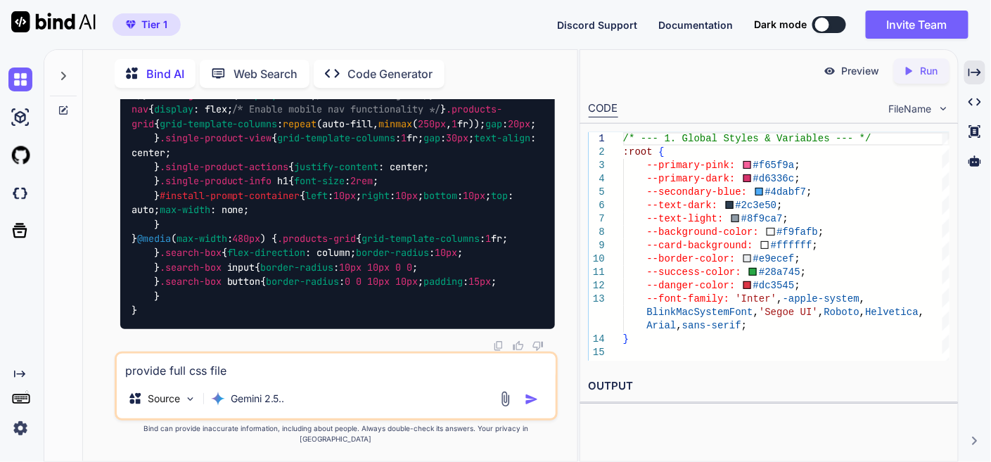
scroll to position [22634, 0]
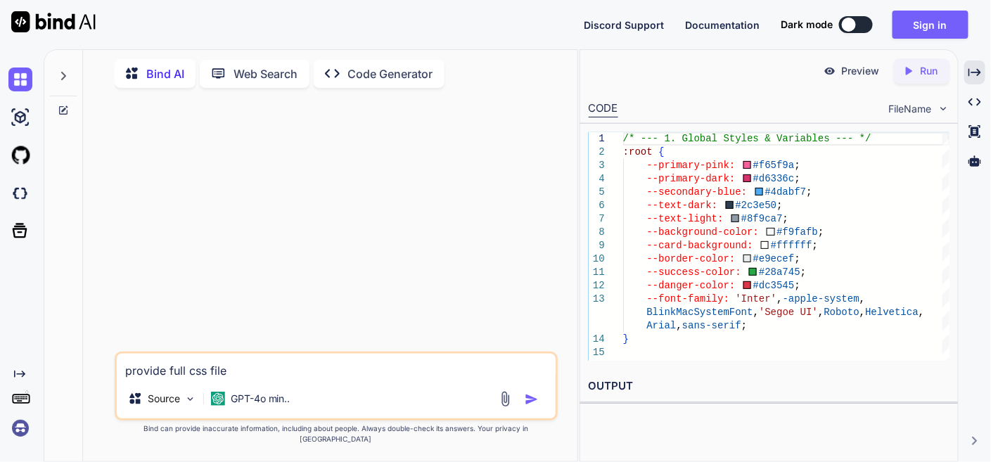
scroll to position [0, 0]
click at [934, 23] on button "Sign in" at bounding box center [931, 25] width 76 height 28
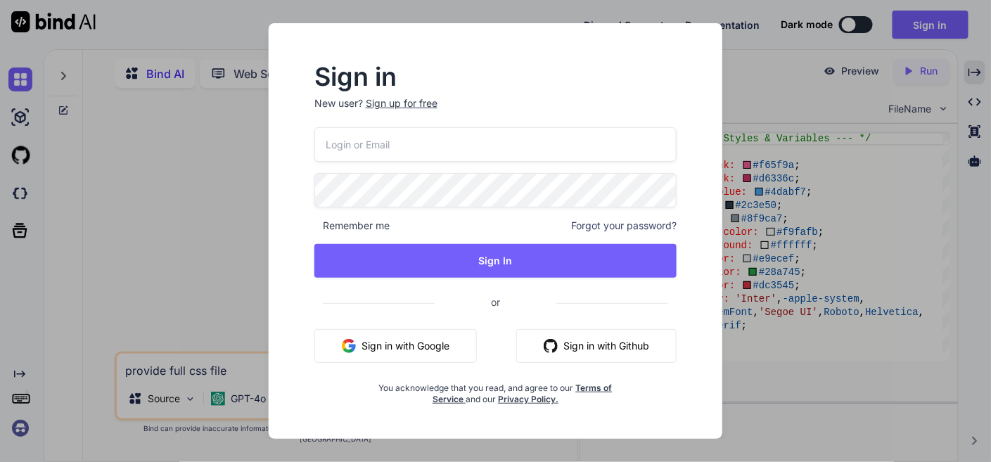
click at [409, 335] on button "Sign in with Google" at bounding box center [396, 346] width 163 height 34
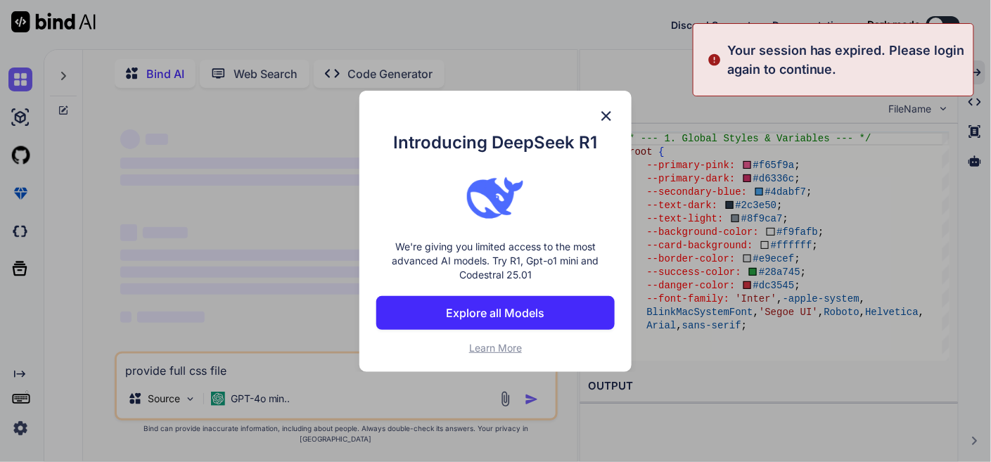
click at [409, 342] on p "Learn More" at bounding box center [495, 348] width 239 height 14
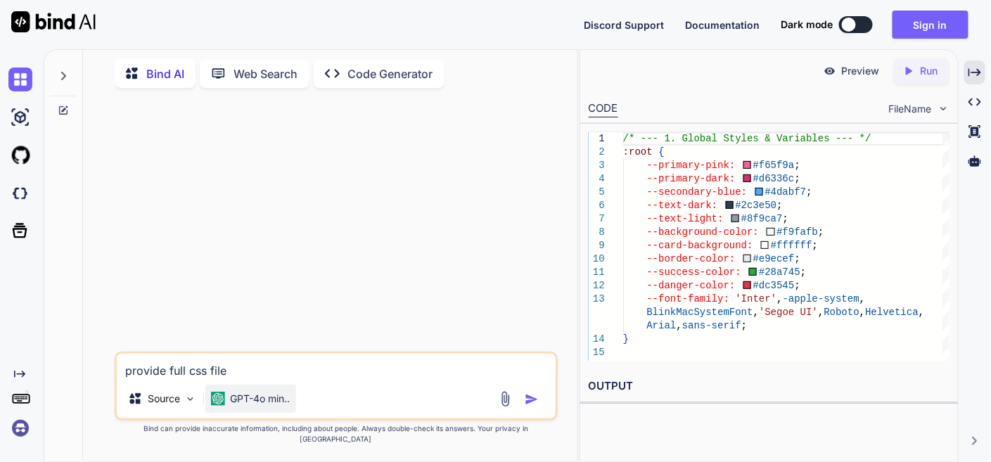
click at [256, 406] on p "GPT-4o min.." at bounding box center [261, 399] width 60 height 14
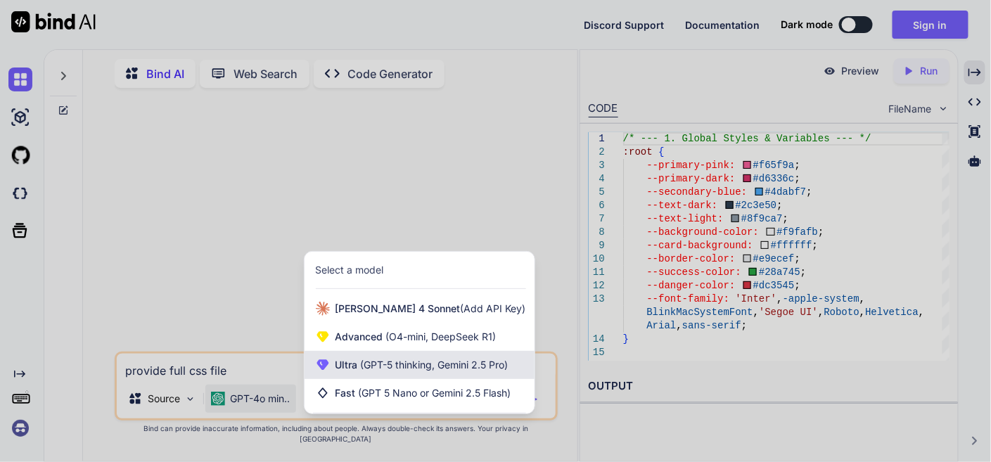
click at [427, 379] on div "Ultra (GPT-5 thinking, Gemini 2.5 Pro)" at bounding box center [420, 365] width 230 height 28
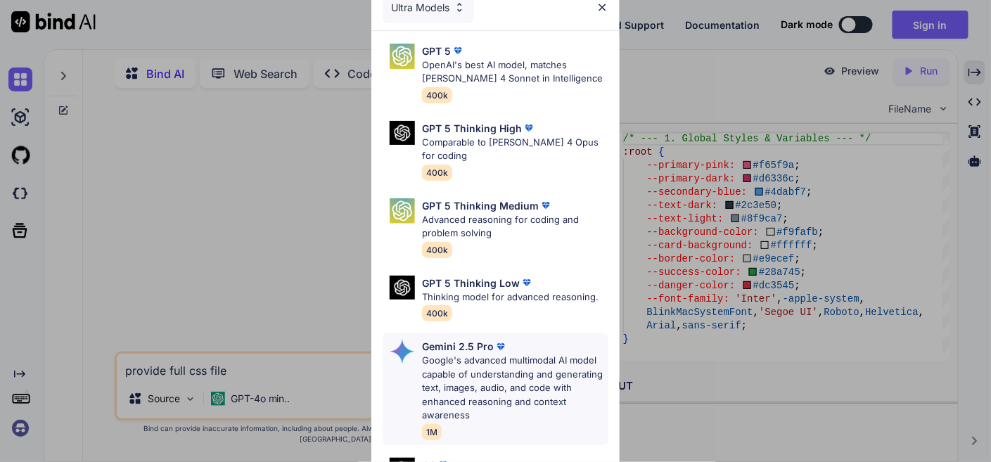
click at [474, 376] on p "Google's advanced multimodal AI model capable of understanding and generating t…" at bounding box center [515, 388] width 186 height 69
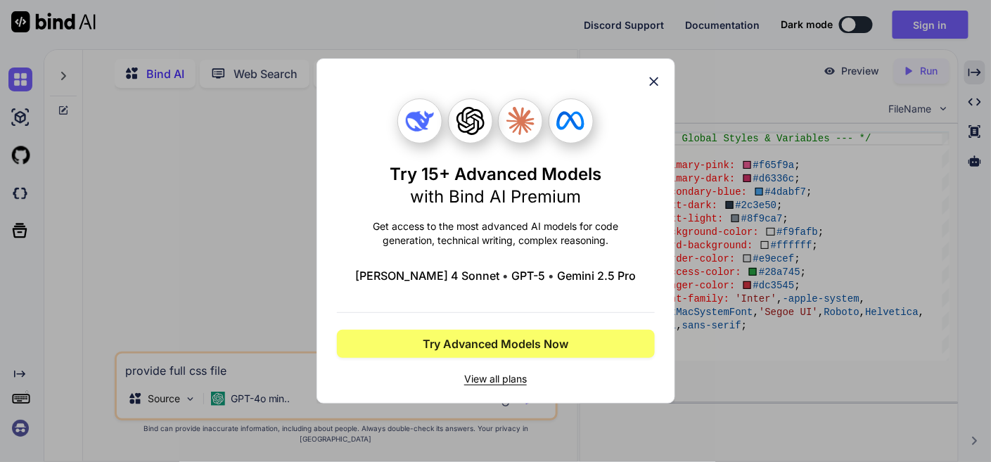
click at [206, 189] on div "Try 15+ Advanced Models with Bind AI Premium Get access to the most advanced AI…" at bounding box center [495, 231] width 991 height 462
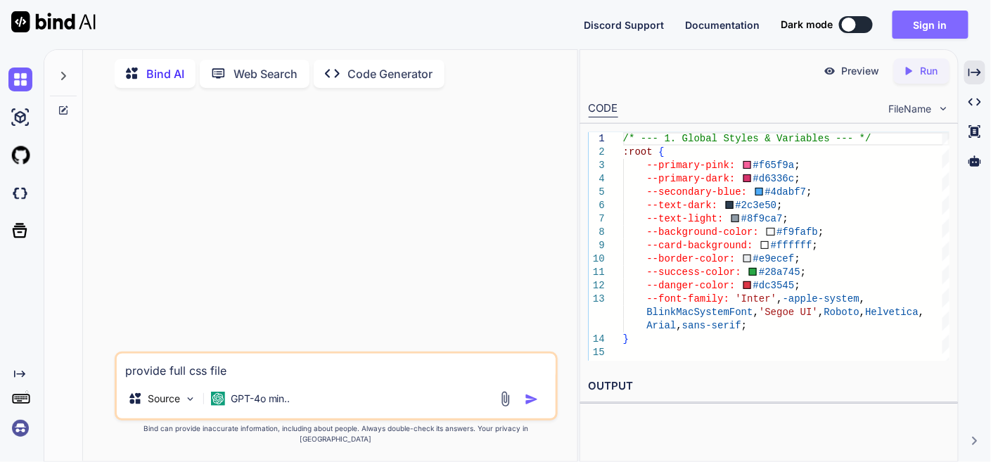
click at [947, 20] on button "Sign in" at bounding box center [931, 25] width 76 height 28
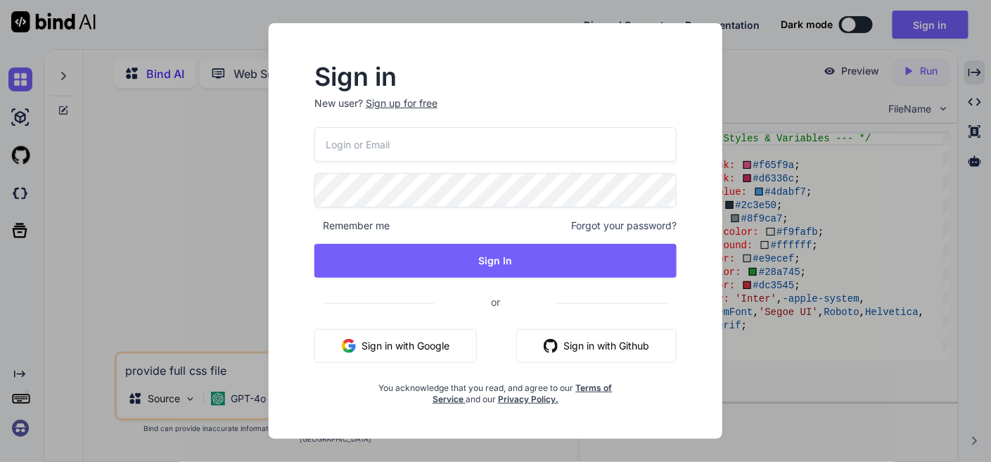
click at [415, 344] on button "Sign in with Google" at bounding box center [396, 346] width 163 height 34
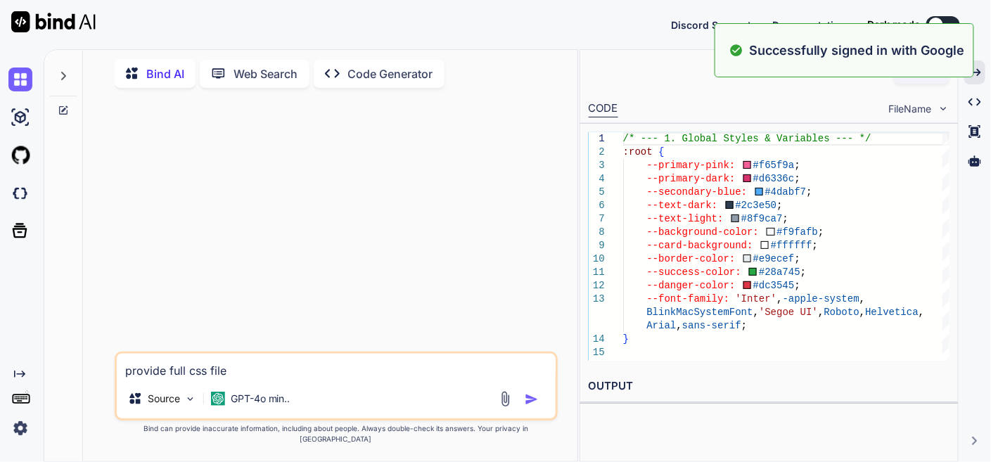
click at [425, 20] on div "Discord Support Documentation Dark mode Created with Pixso." at bounding box center [495, 24] width 991 height 49
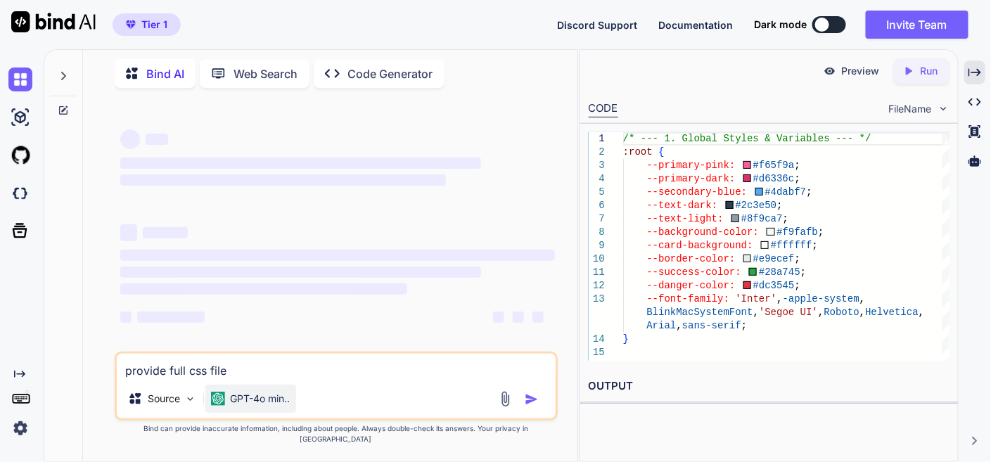
click at [255, 400] on div "GPT-4o min.." at bounding box center [250, 399] width 91 height 28
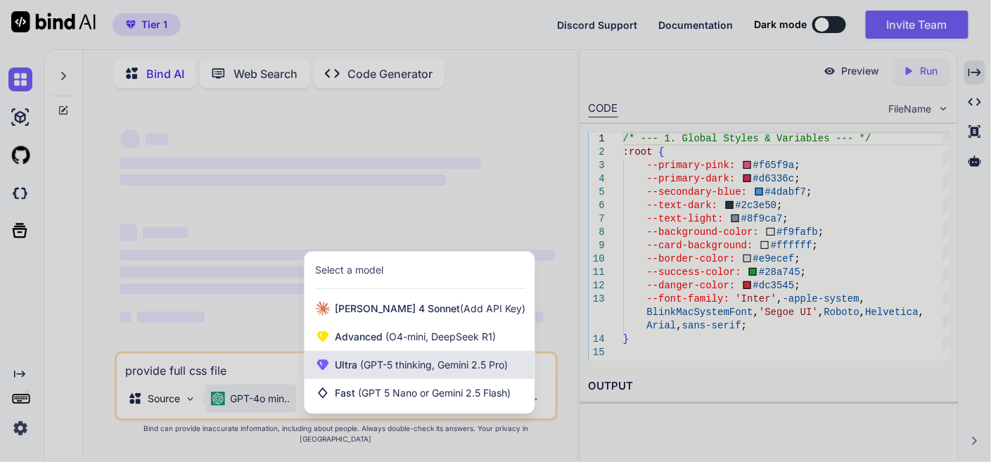
click at [372, 379] on div "Ultra (GPT-5 thinking, Gemini 2.5 Pro)" at bounding box center [420, 365] width 230 height 28
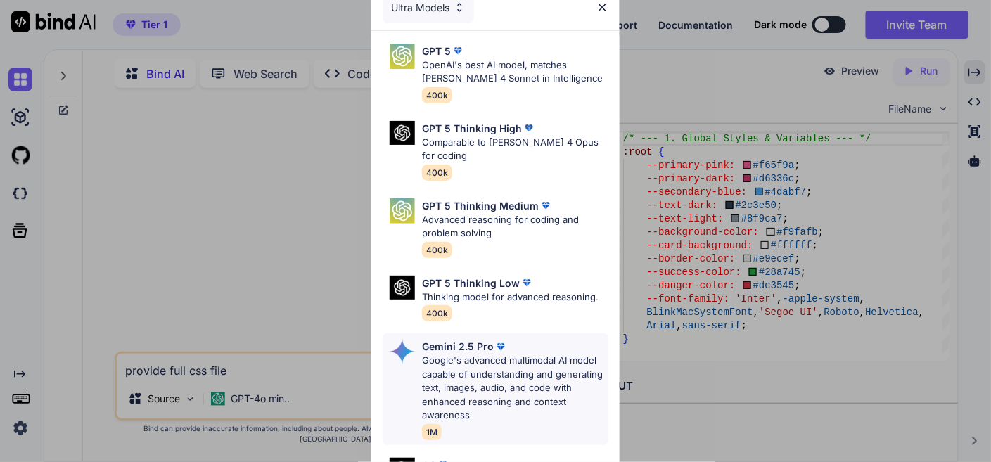
click at [469, 372] on p "Google's advanced multimodal AI model capable of understanding and generating t…" at bounding box center [515, 388] width 186 height 69
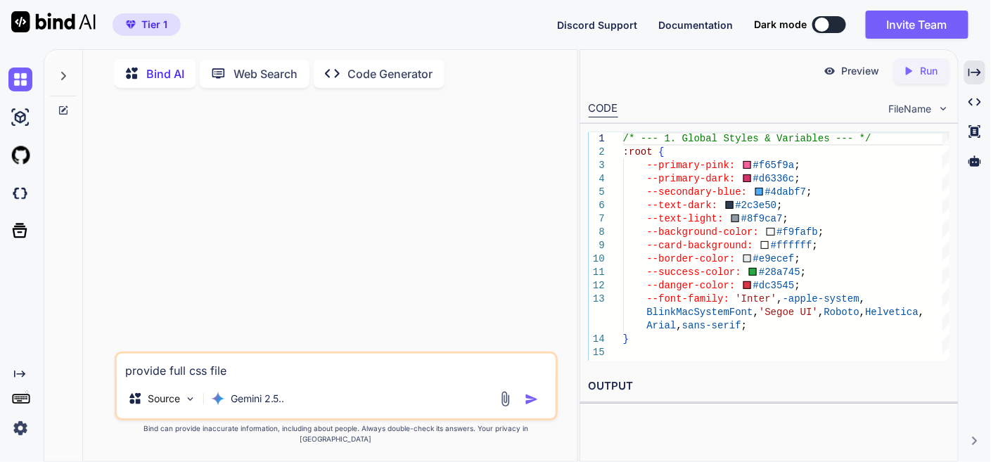
click at [63, 73] on icon at bounding box center [63, 76] width 5 height 8
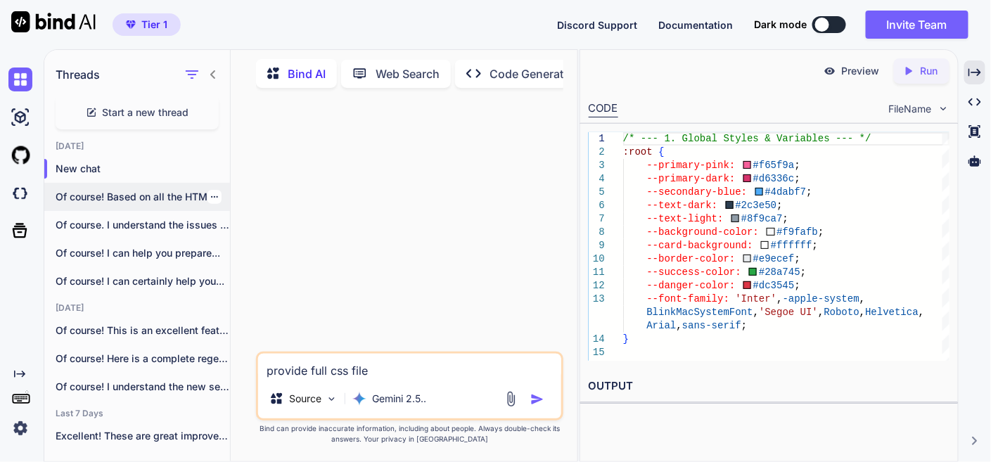
click at [124, 190] on p "Of course! Based on all the HTML..." at bounding box center [143, 197] width 174 height 14
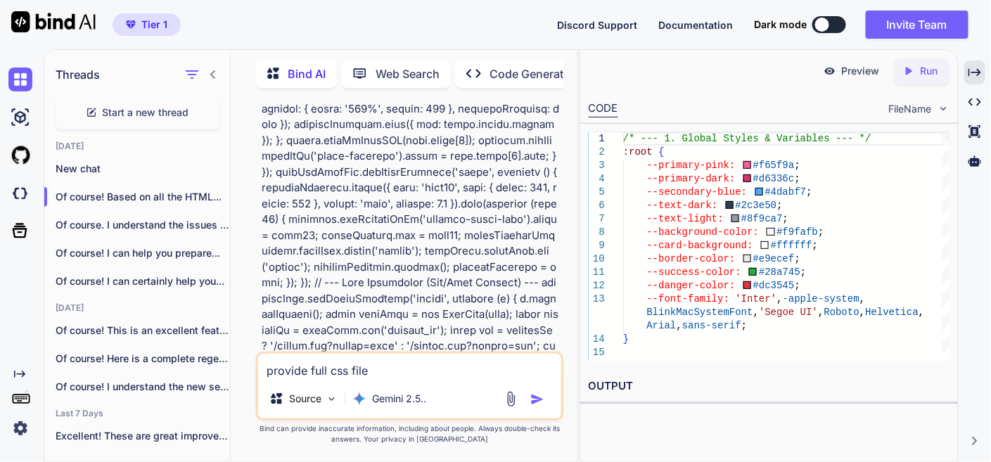
click at [367, 367] on textarea "provide full css file" at bounding box center [410, 366] width 304 height 25
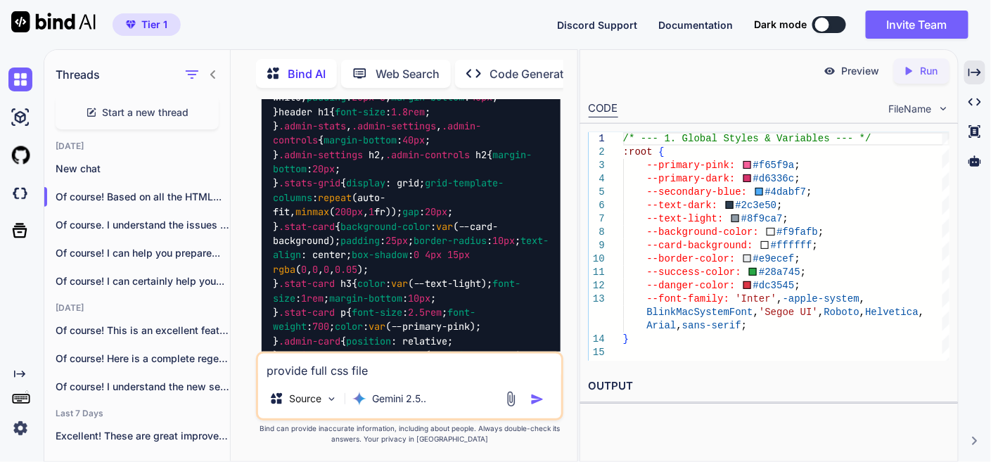
scroll to position [29880, 0]
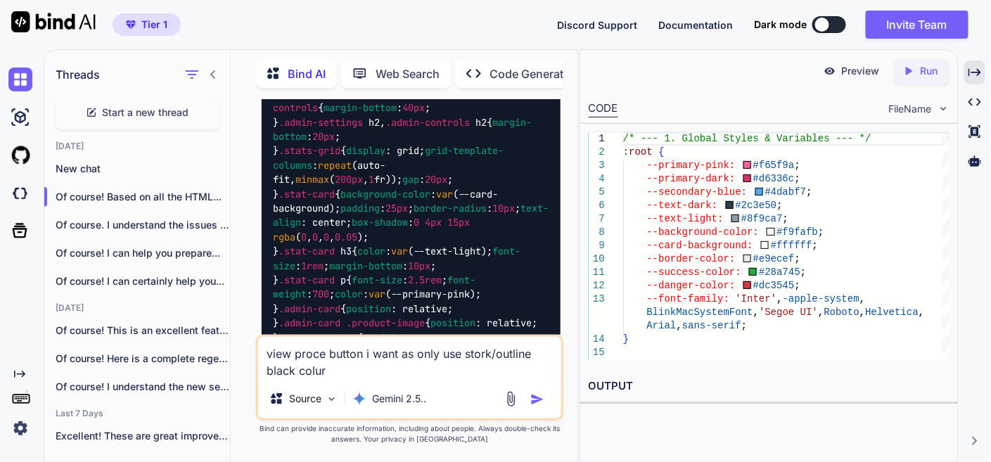
click at [395, 372] on textarea "view proce button i want as only use stork/outline black colur" at bounding box center [410, 358] width 304 height 42
click at [540, 396] on img "button" at bounding box center [538, 400] width 14 height 14
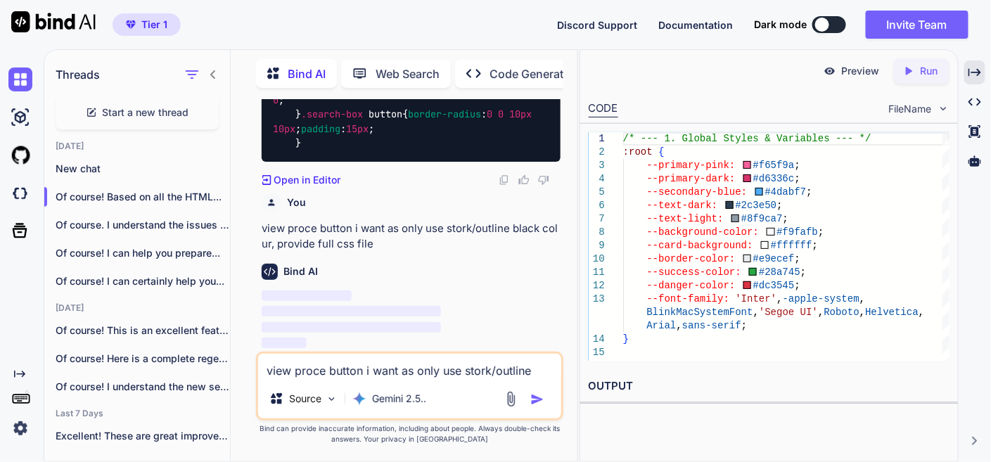
scroll to position [40586, 0]
click at [984, 65] on div "Created with Pixso." at bounding box center [975, 73] width 21 height 24
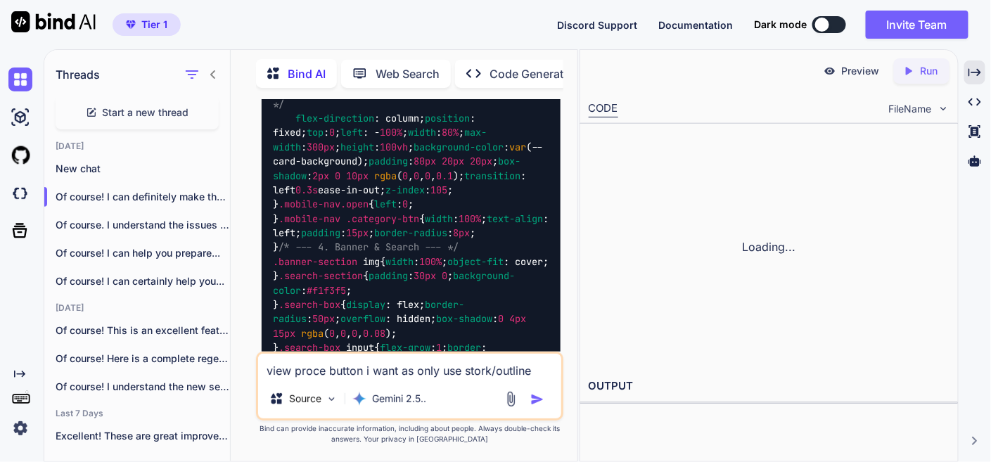
scroll to position [40852, 0]
